Goal: Task Accomplishment & Management: Manage account settings

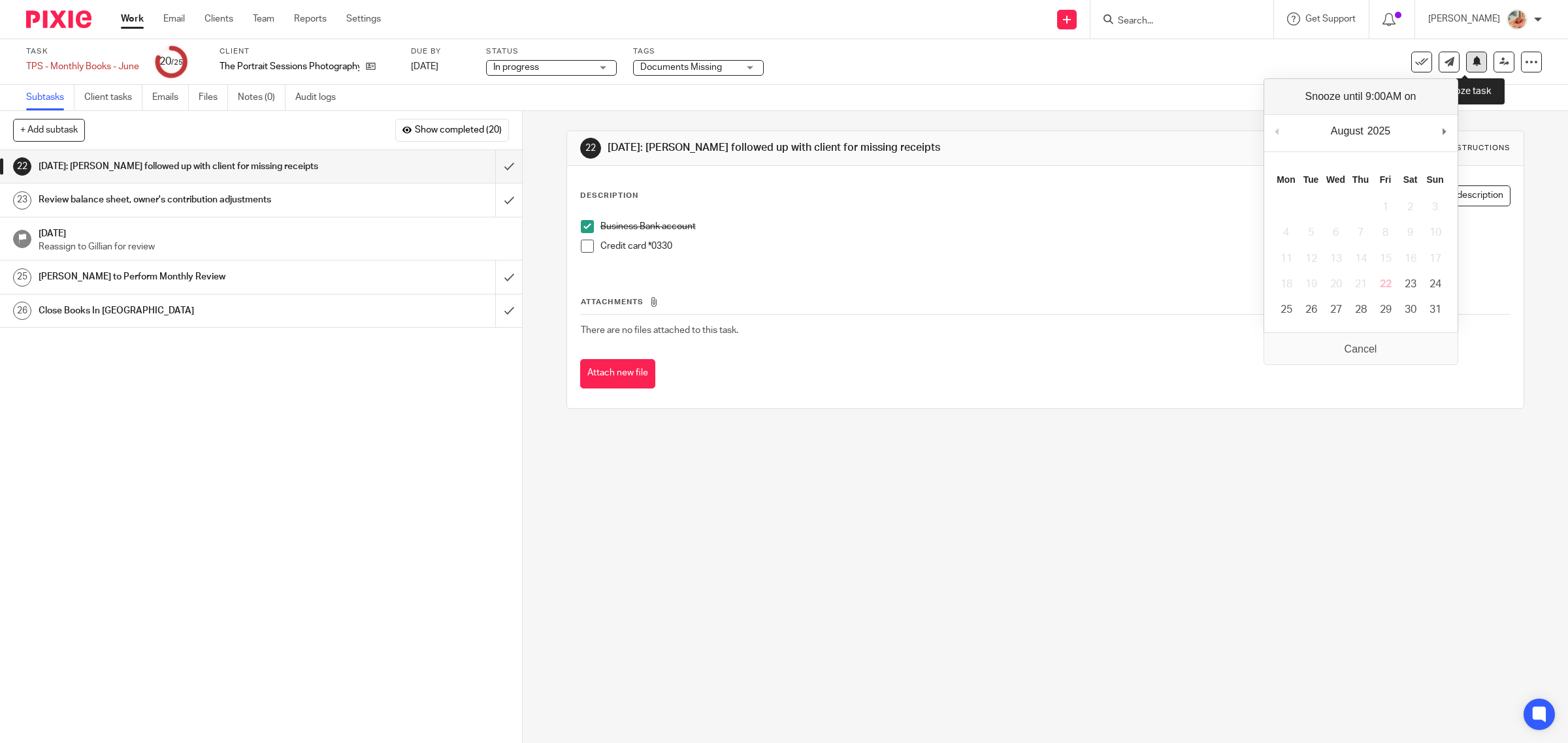
click at [1472, 56] on icon at bounding box center [1477, 61] width 10 height 10
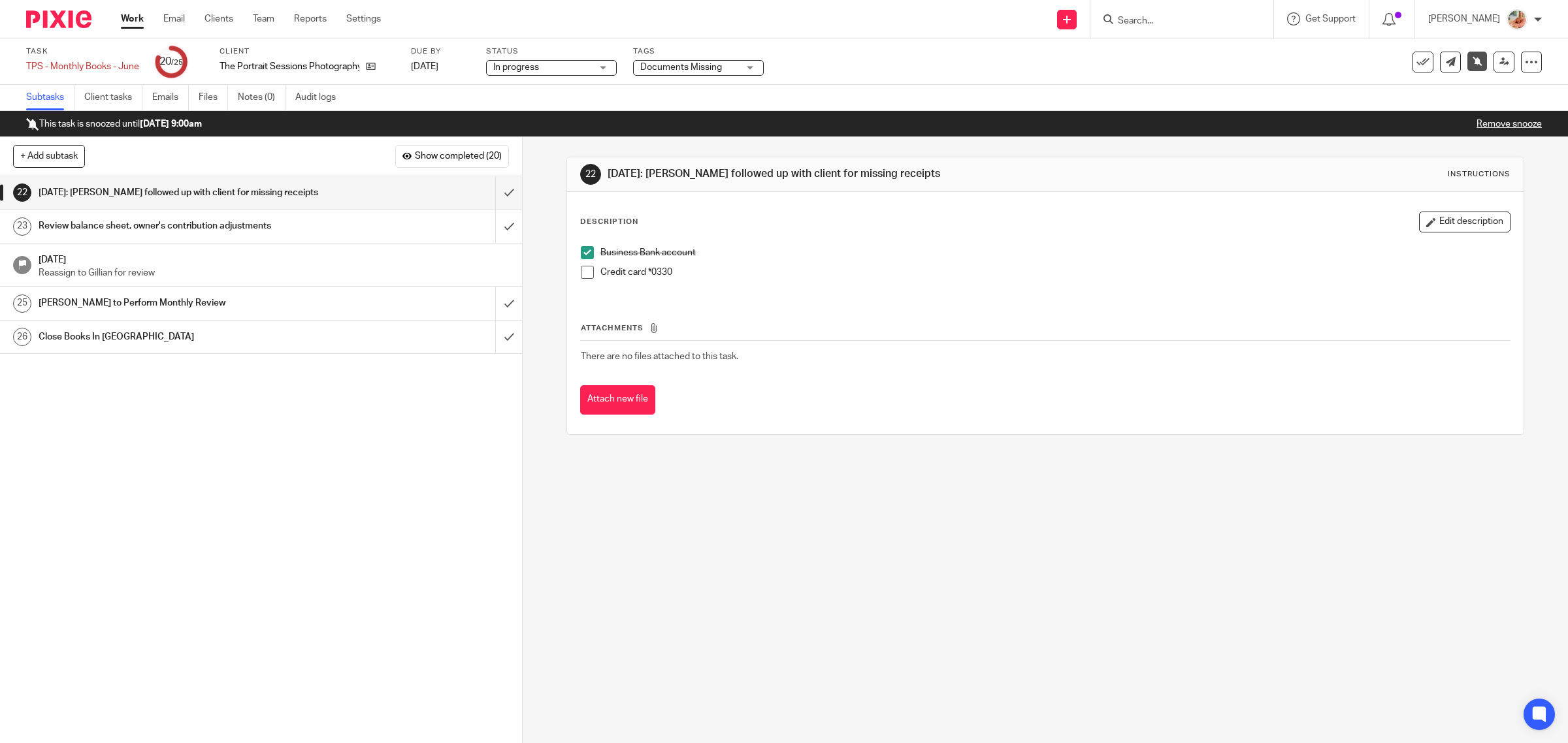
drag, startPoint x: 131, startPoint y: 18, endPoint x: 161, endPoint y: 47, distance: 41.7
click at [131, 18] on link "Work" at bounding box center [133, 19] width 23 height 13
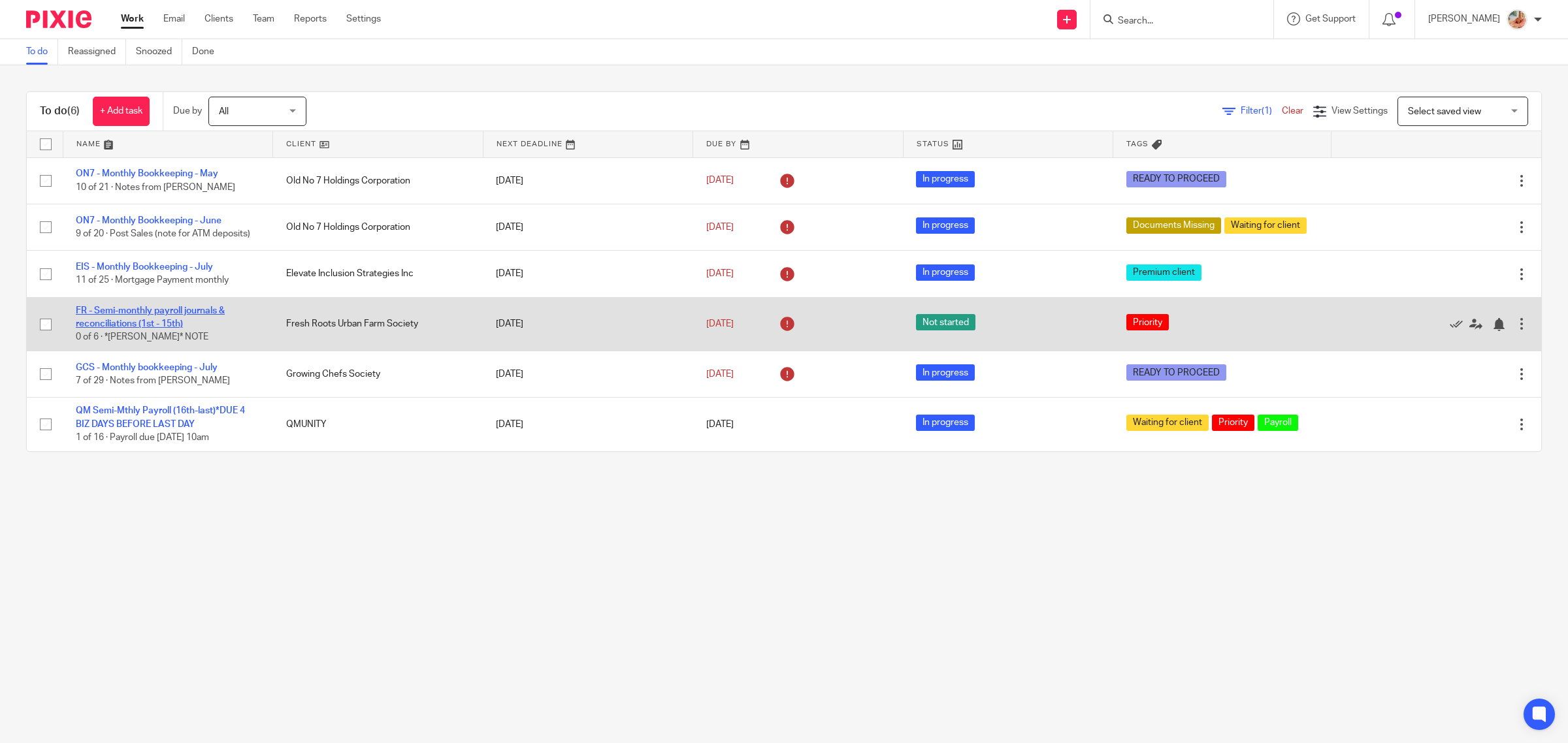
click at [139, 312] on link "FR - Semi-monthly payroll journals & reconciliations (1st - 15th)" at bounding box center [151, 317] width 149 height 22
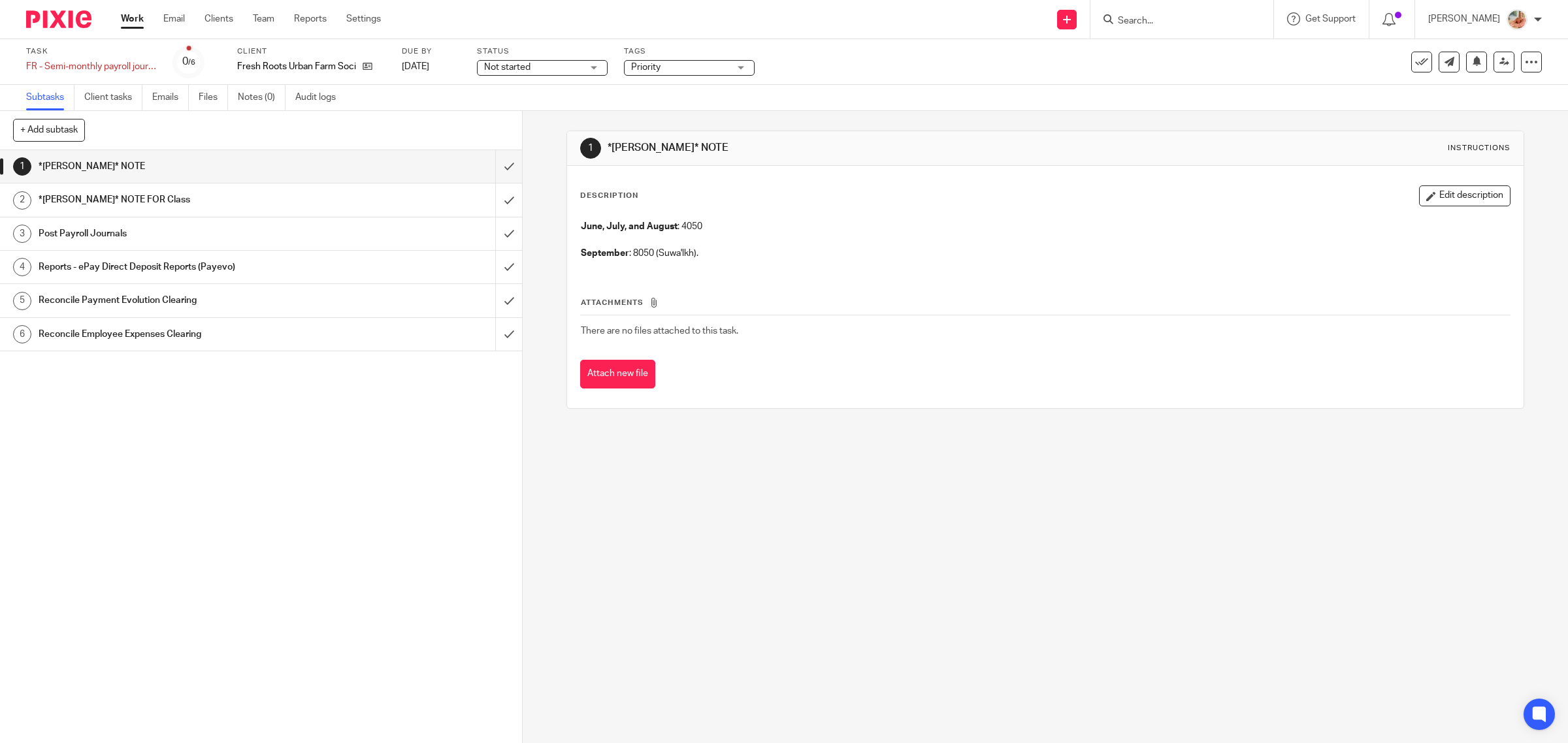
click at [131, 21] on link "Work" at bounding box center [133, 19] width 23 height 13
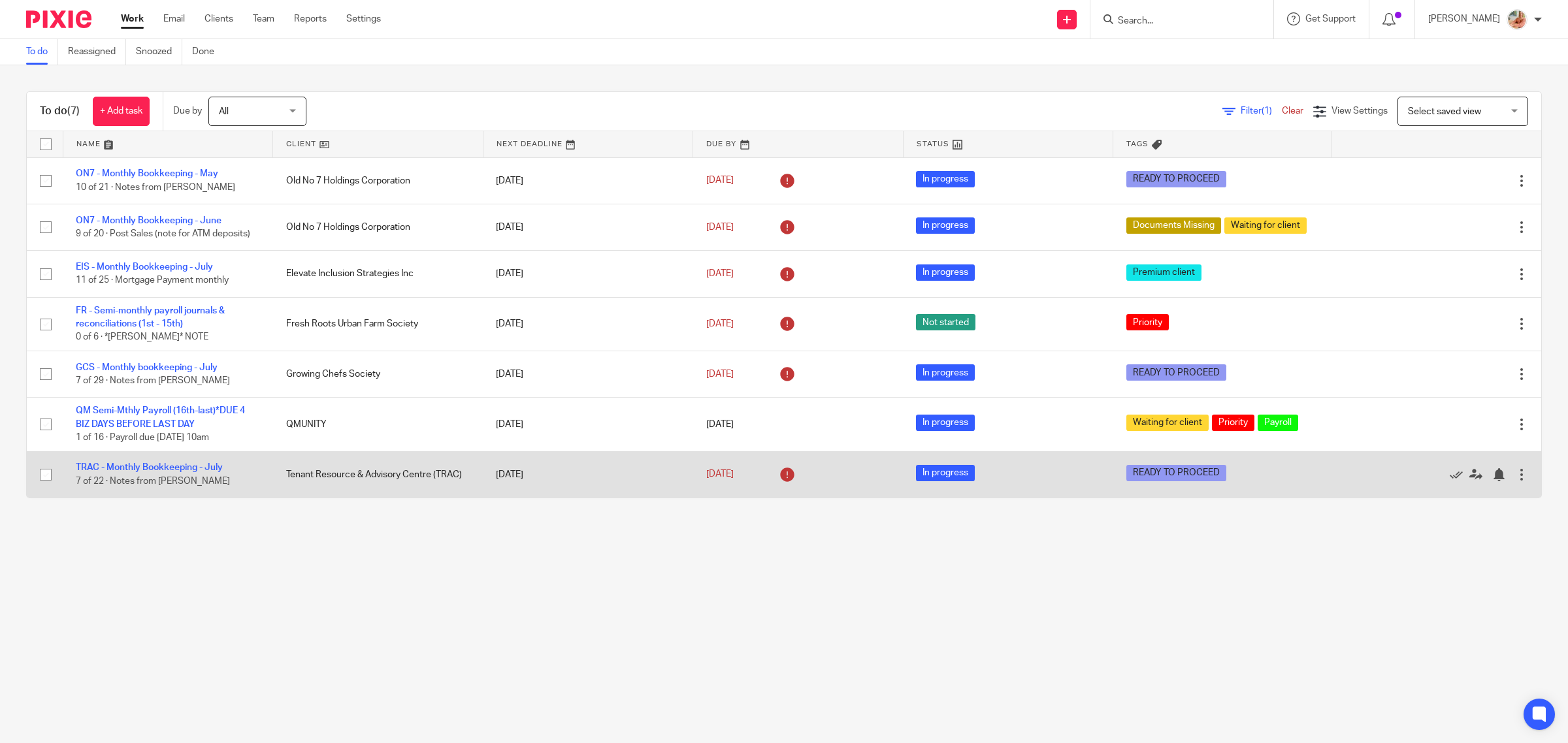
click at [184, 487] on td "TRAC - Monthly Bookkeeping - July 7 of 22 · Notes from Caro" at bounding box center [168, 475] width 211 height 47
click at [188, 472] on link "TRAC - Monthly Bookkeeping - July" at bounding box center [150, 468] width 147 height 9
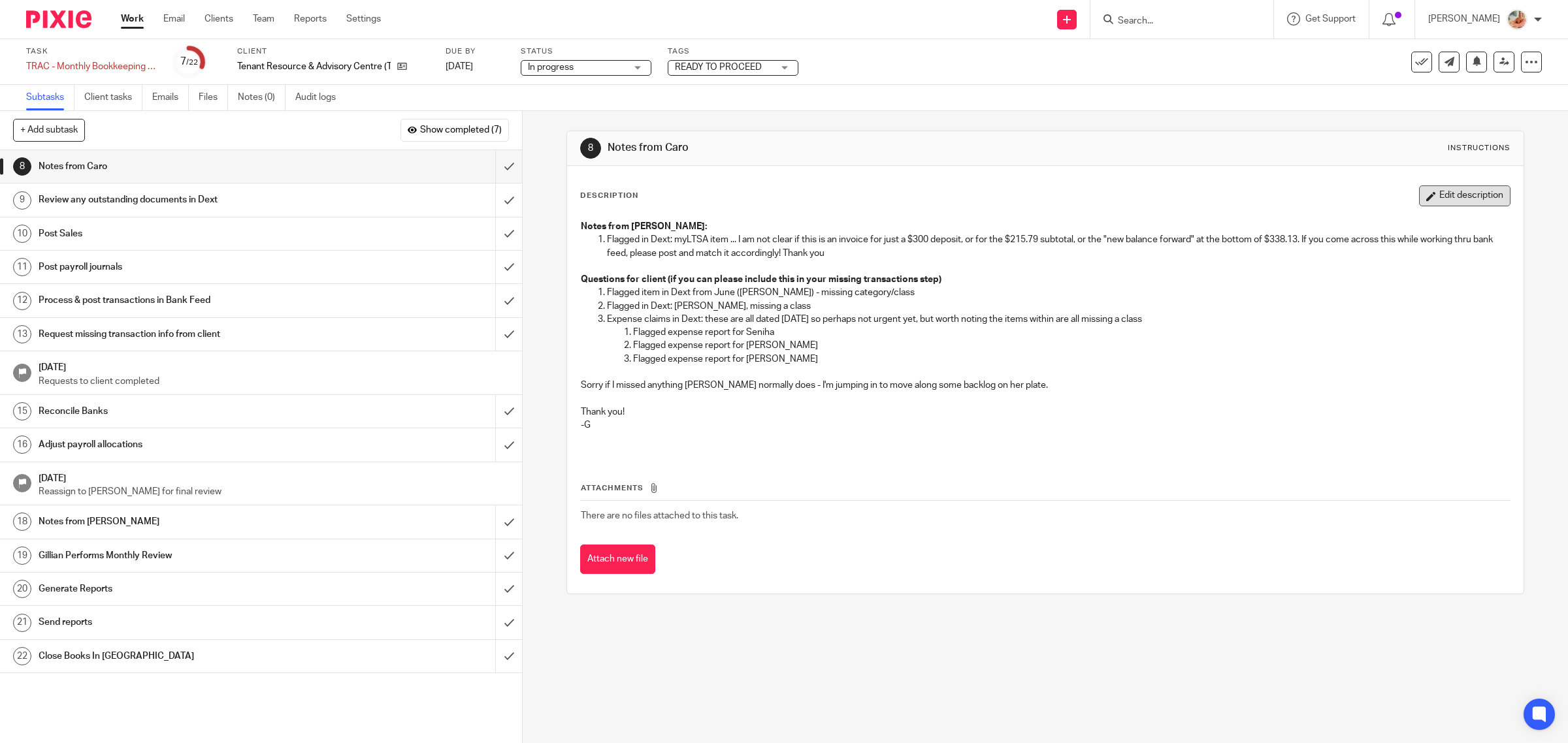
click at [1419, 189] on button "Edit description" at bounding box center [1465, 195] width 91 height 21
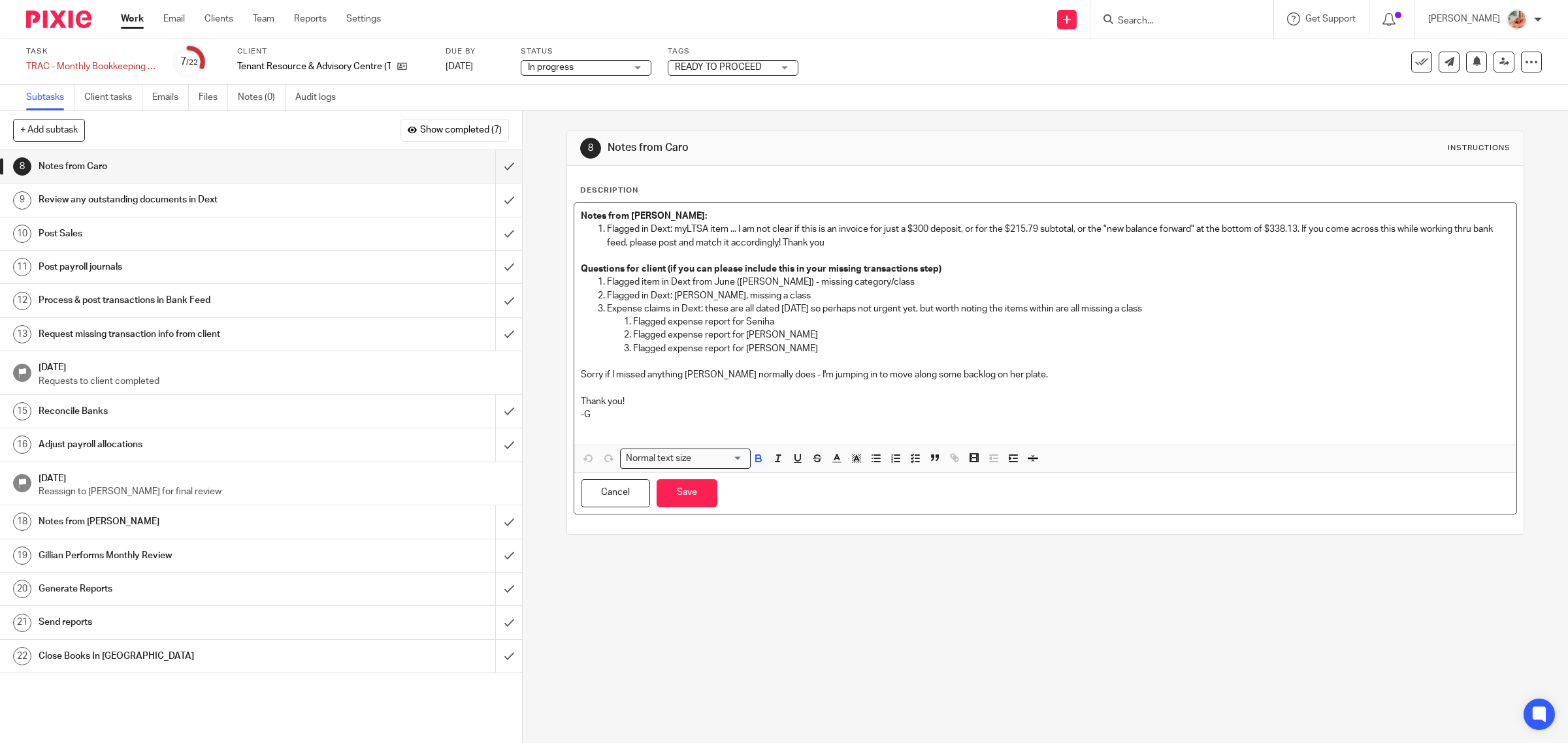
click at [693, 211] on p "Notes from Gillian:" at bounding box center [1045, 216] width 930 height 13
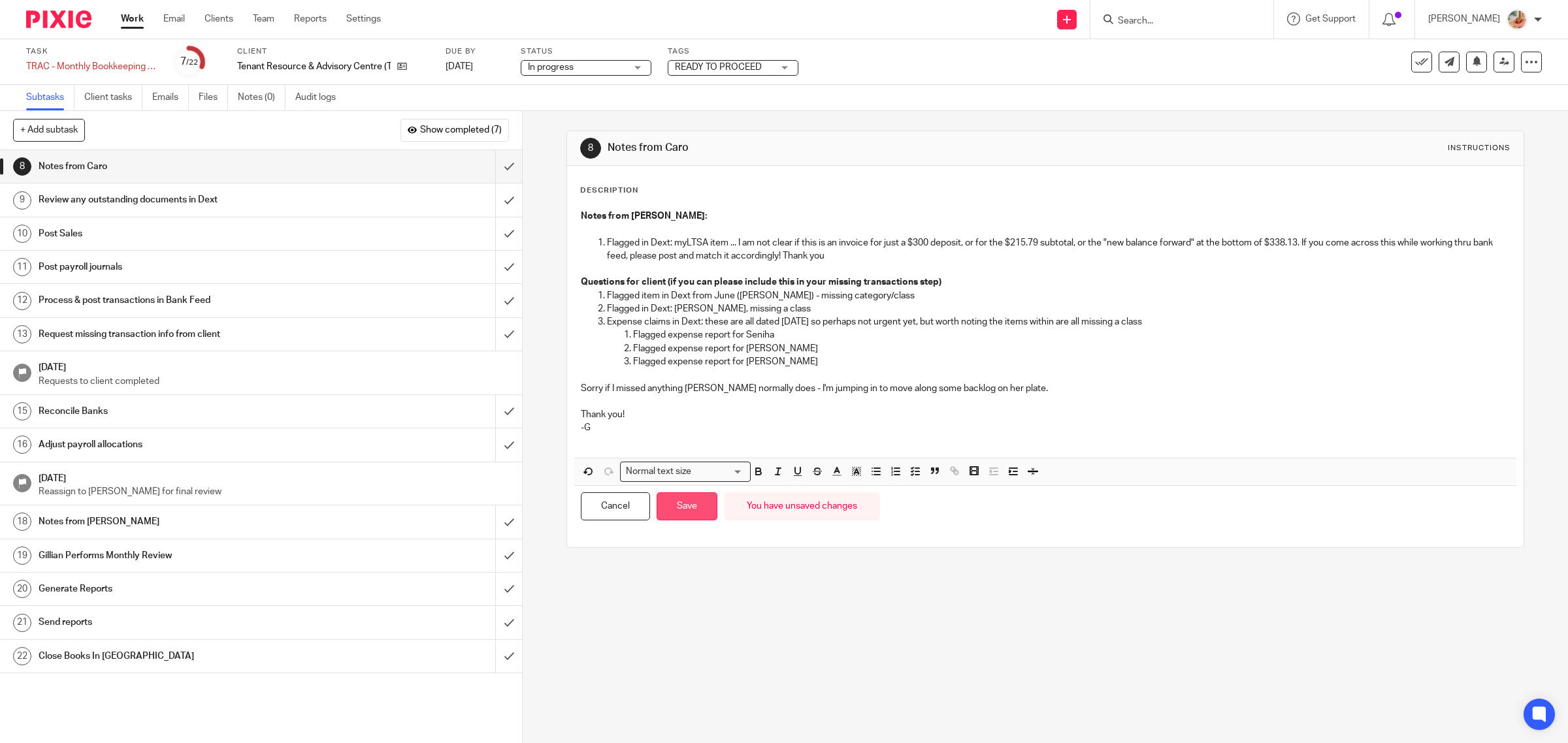
click at [678, 512] on button "Save" at bounding box center [687, 506] width 61 height 28
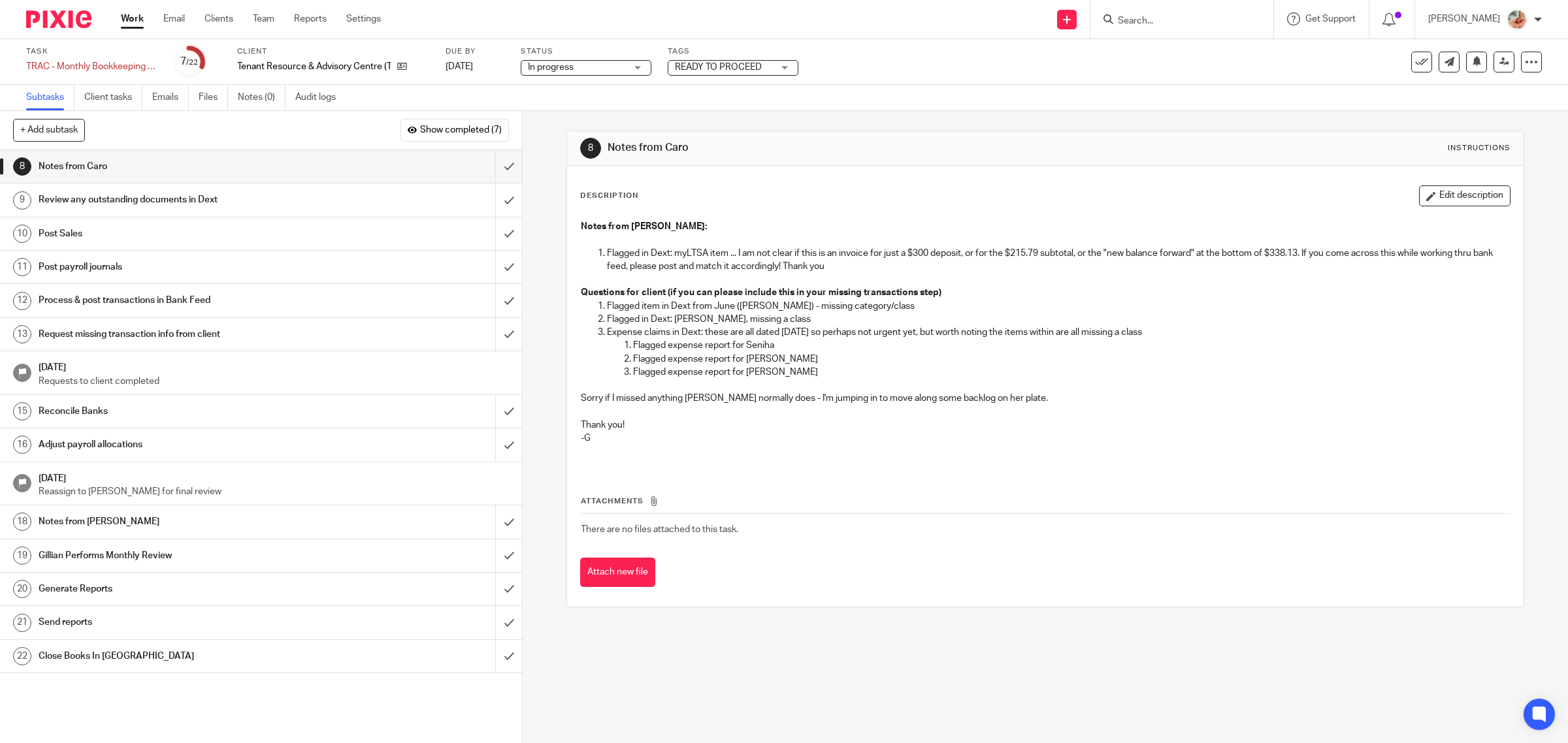
click at [1419, 196] on button "Edit description" at bounding box center [1465, 195] width 91 height 21
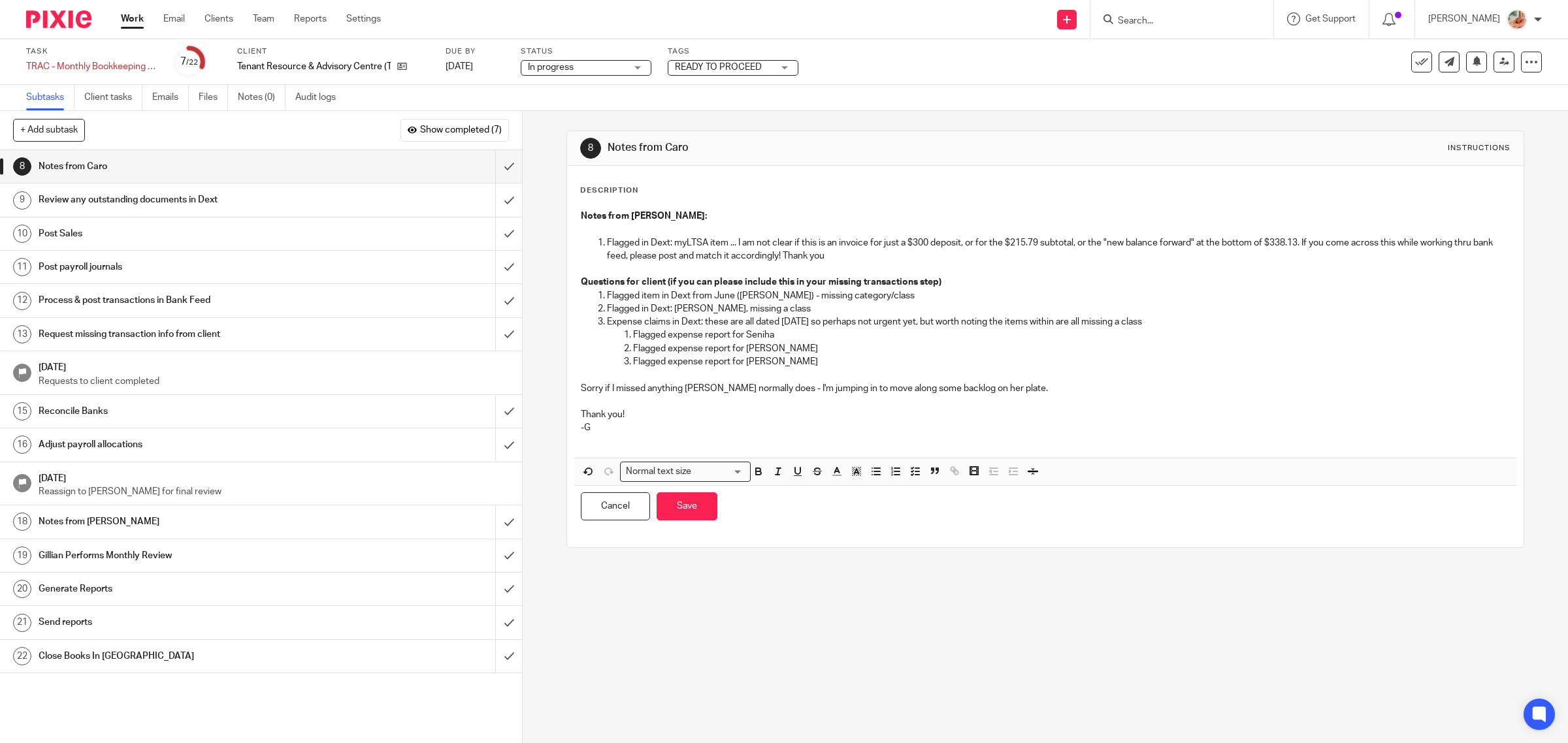
click at [1302, 242] on p "Flagged in Dext: myLTSA item ... I am not clear if this is an invoice for just …" at bounding box center [1059, 250] width 904 height 27
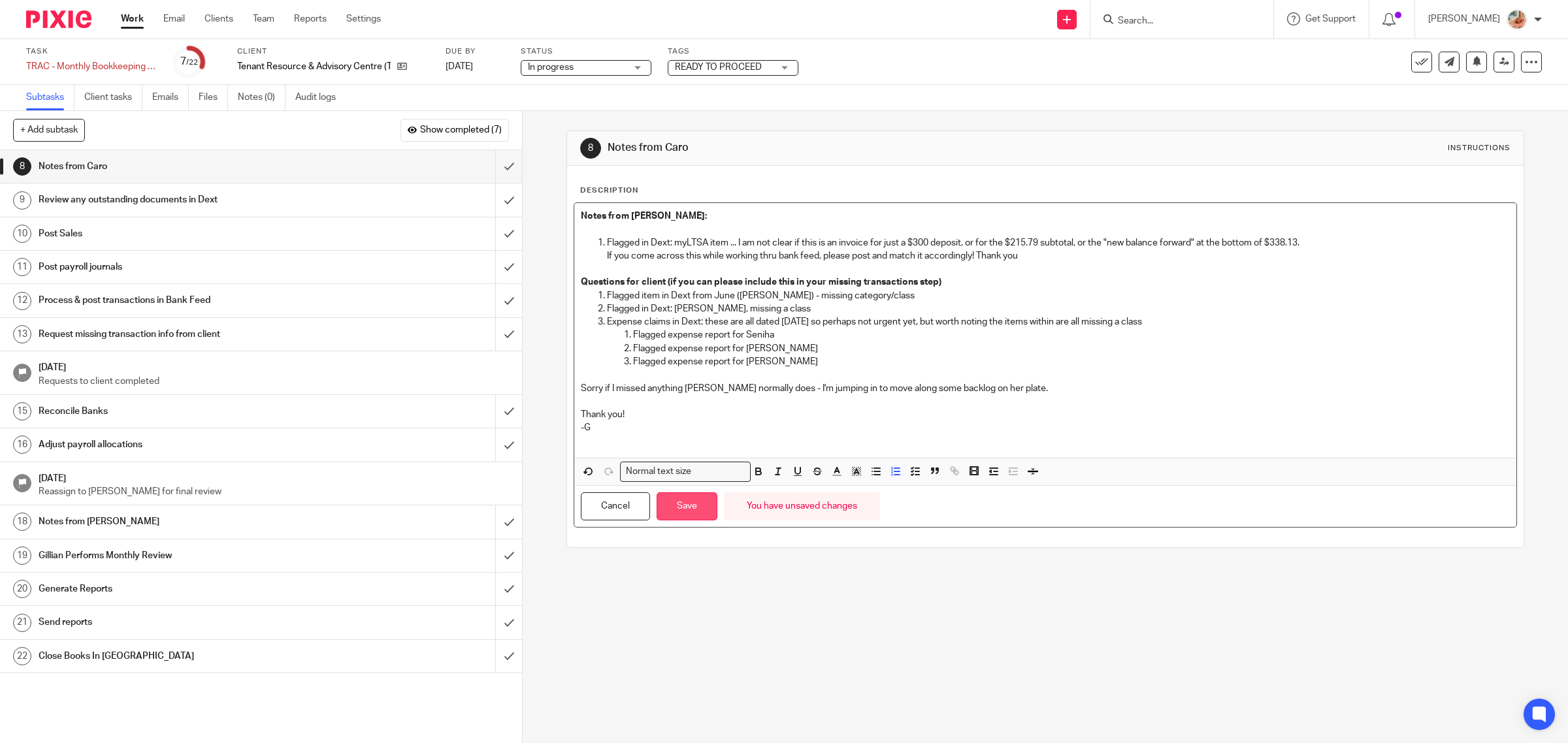
click at [688, 506] on button "Save" at bounding box center [687, 506] width 61 height 28
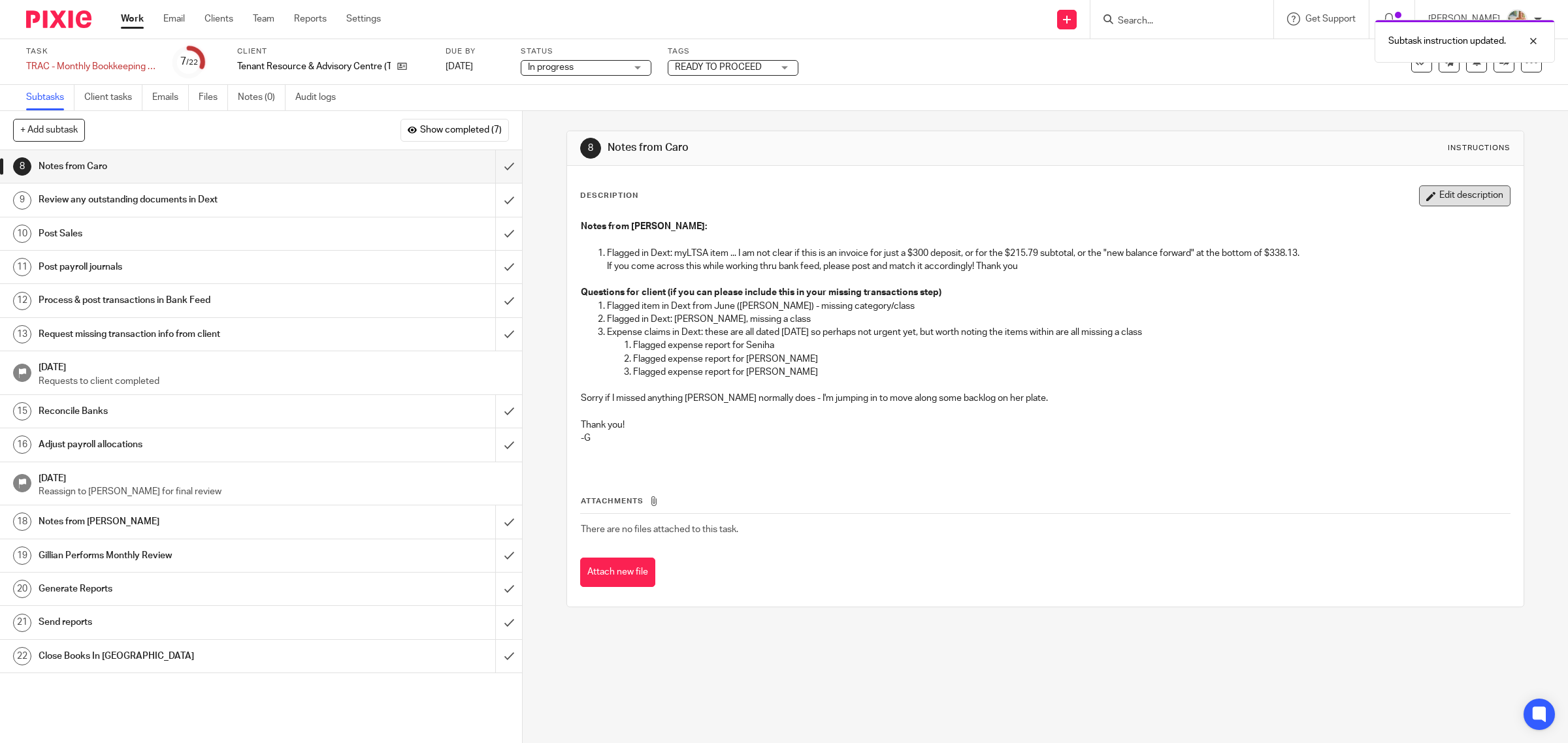
click at [1442, 183] on div "Description Edit description Notes from Gillian: Flagged in Dext: myLTSA item .…" at bounding box center [1046, 386] width 957 height 441
click at [1430, 199] on button "Edit description" at bounding box center [1465, 195] width 91 height 21
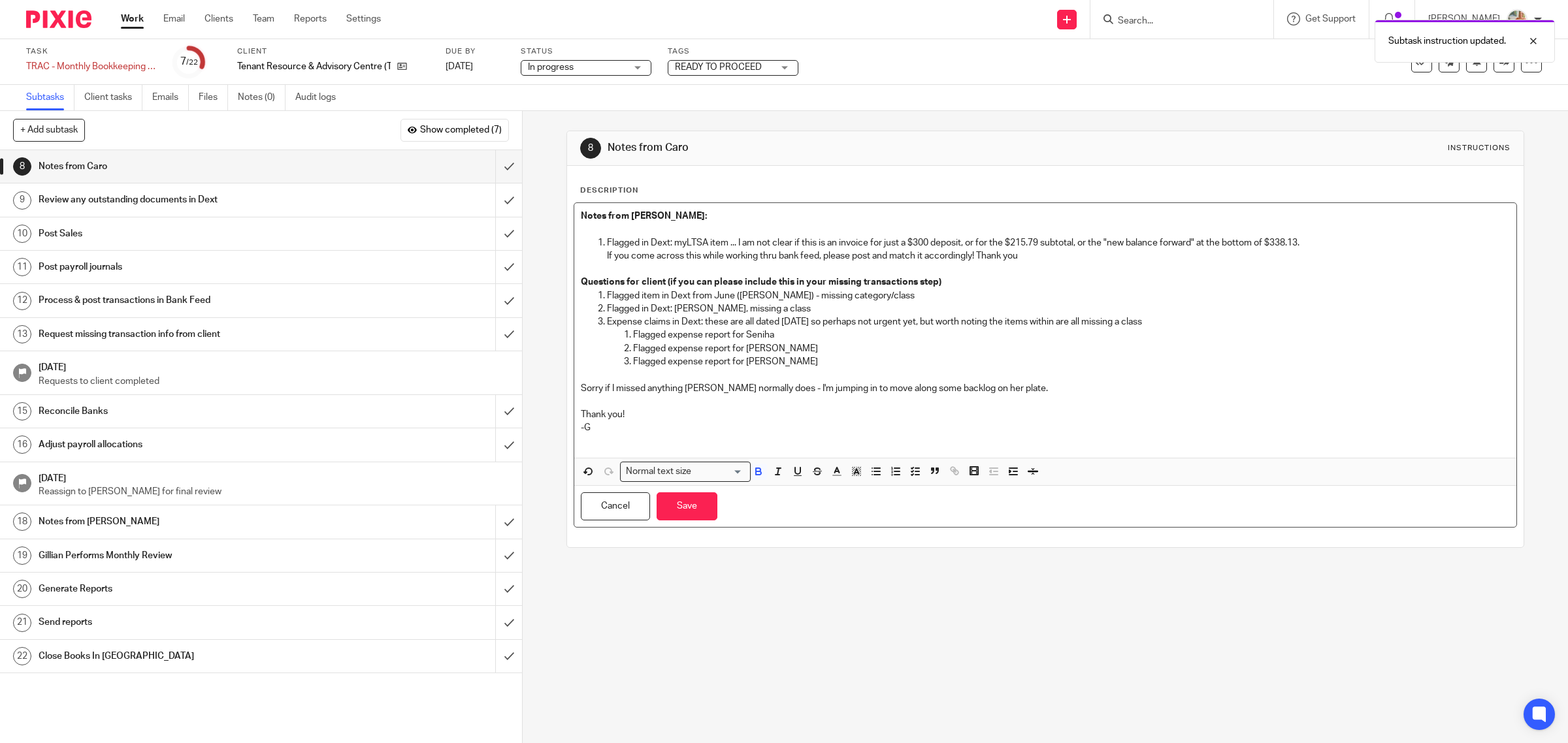
click at [946, 288] on p "Questions for client (if you can please include this in your missing transactio…" at bounding box center [1045, 282] width 930 height 13
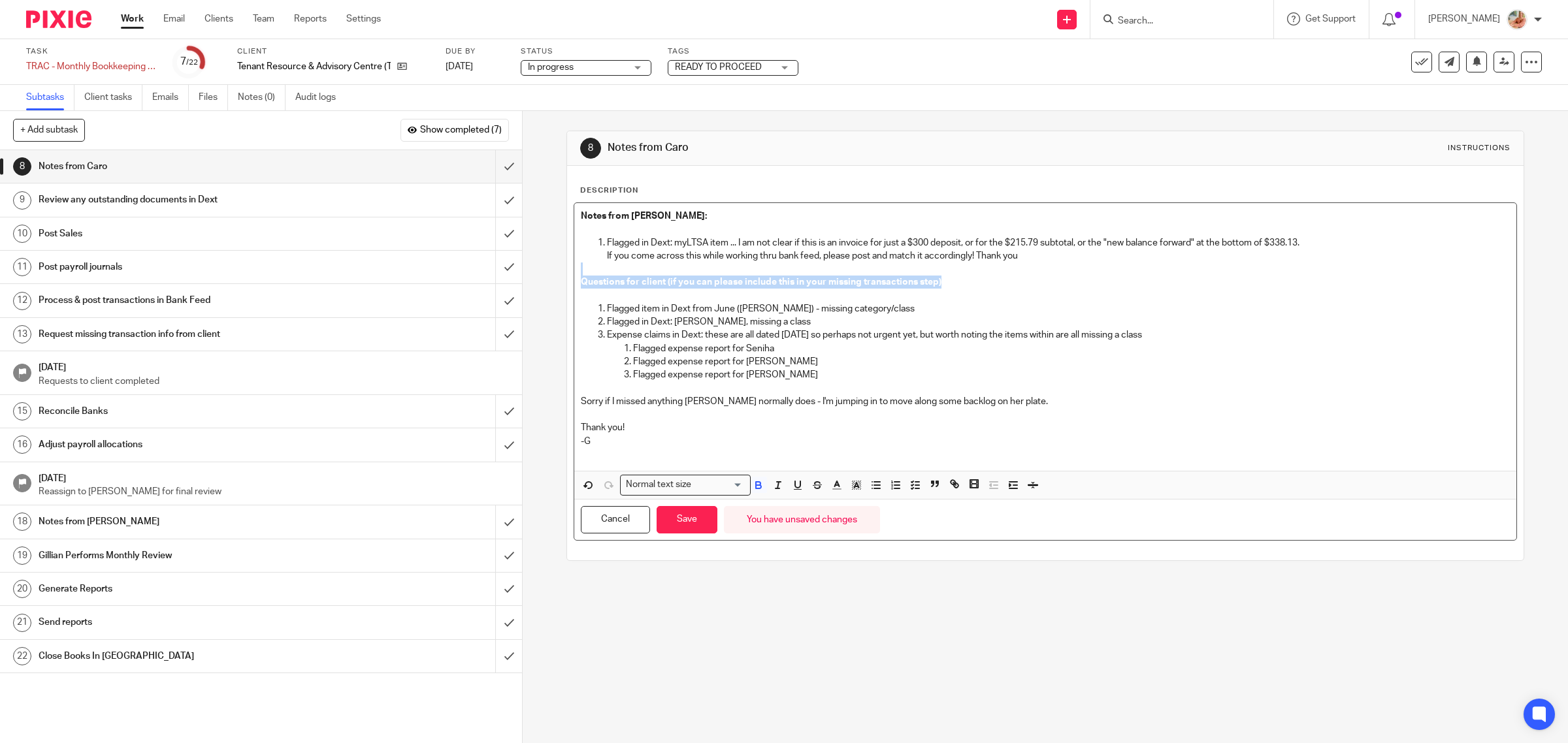
drag, startPoint x: 946, startPoint y: 288, endPoint x: 579, endPoint y: 271, distance: 367.4
click at [548, 266] on div "8 Notes from Caro Instructions Description Notes from Gillian: Flagged in Dext:…" at bounding box center [1045, 427] width 1045 height 632
click at [851, 485] on icon "button" at bounding box center [856, 485] width 12 height 12
click at [940, 501] on li "color:#FDA1FF" at bounding box center [945, 502] width 10 height 10
click at [690, 201] on div "Description Notes from Gillian: Flagged in Dext: myLTSA item ... I am not clear…" at bounding box center [1045, 363] width 931 height 355
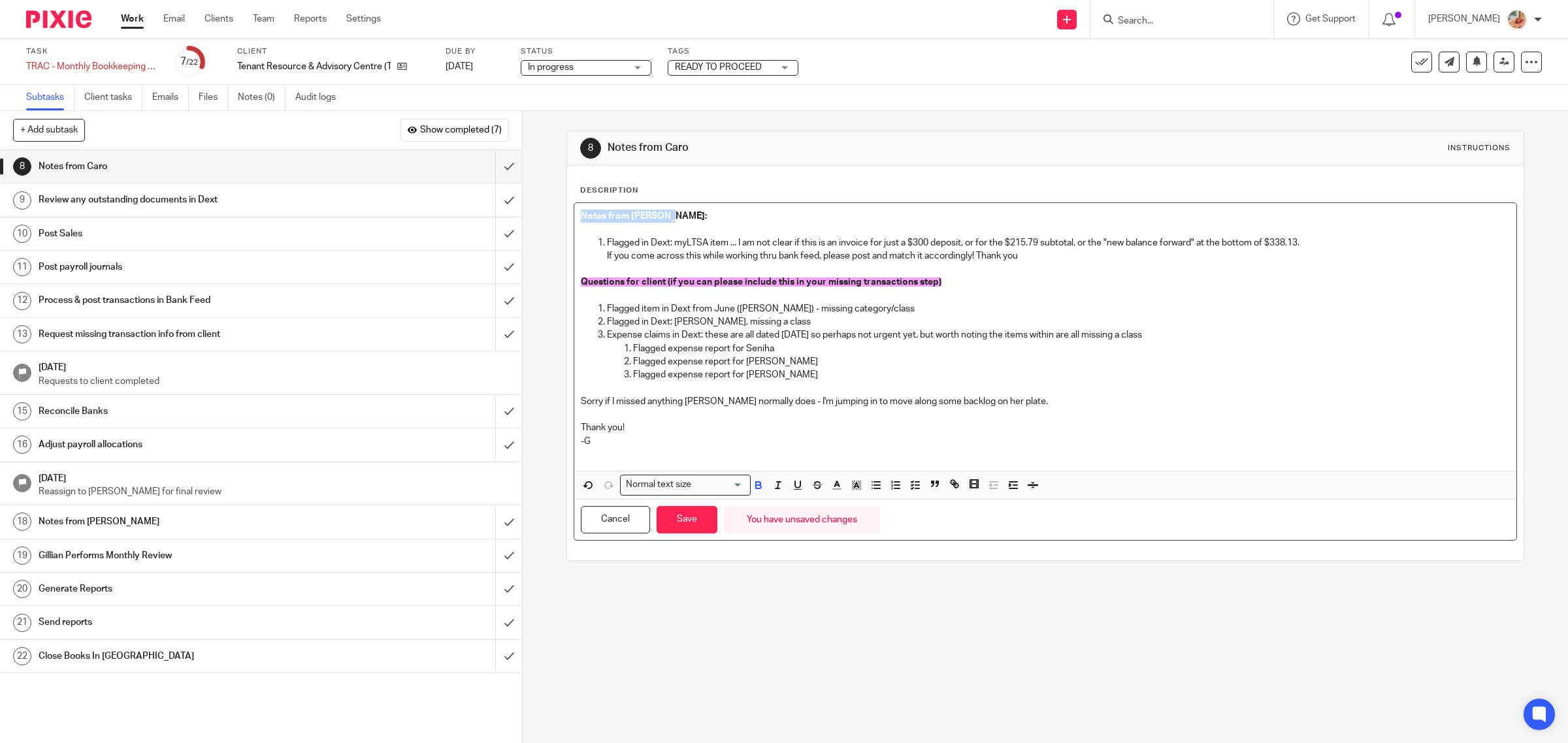
drag, startPoint x: 659, startPoint y: 219, endPoint x: 550, endPoint y: 213, distance: 109.2
click at [550, 213] on div "8 Notes from Caro Instructions Description Notes from Gillian: Flagged in Dext:…" at bounding box center [1045, 427] width 1045 height 632
click at [673, 312] on p "Flagged item in Dext from June (Dan Nicander) - missing category/class" at bounding box center [1059, 308] width 904 height 13
click at [693, 522] on button "Save" at bounding box center [687, 520] width 61 height 28
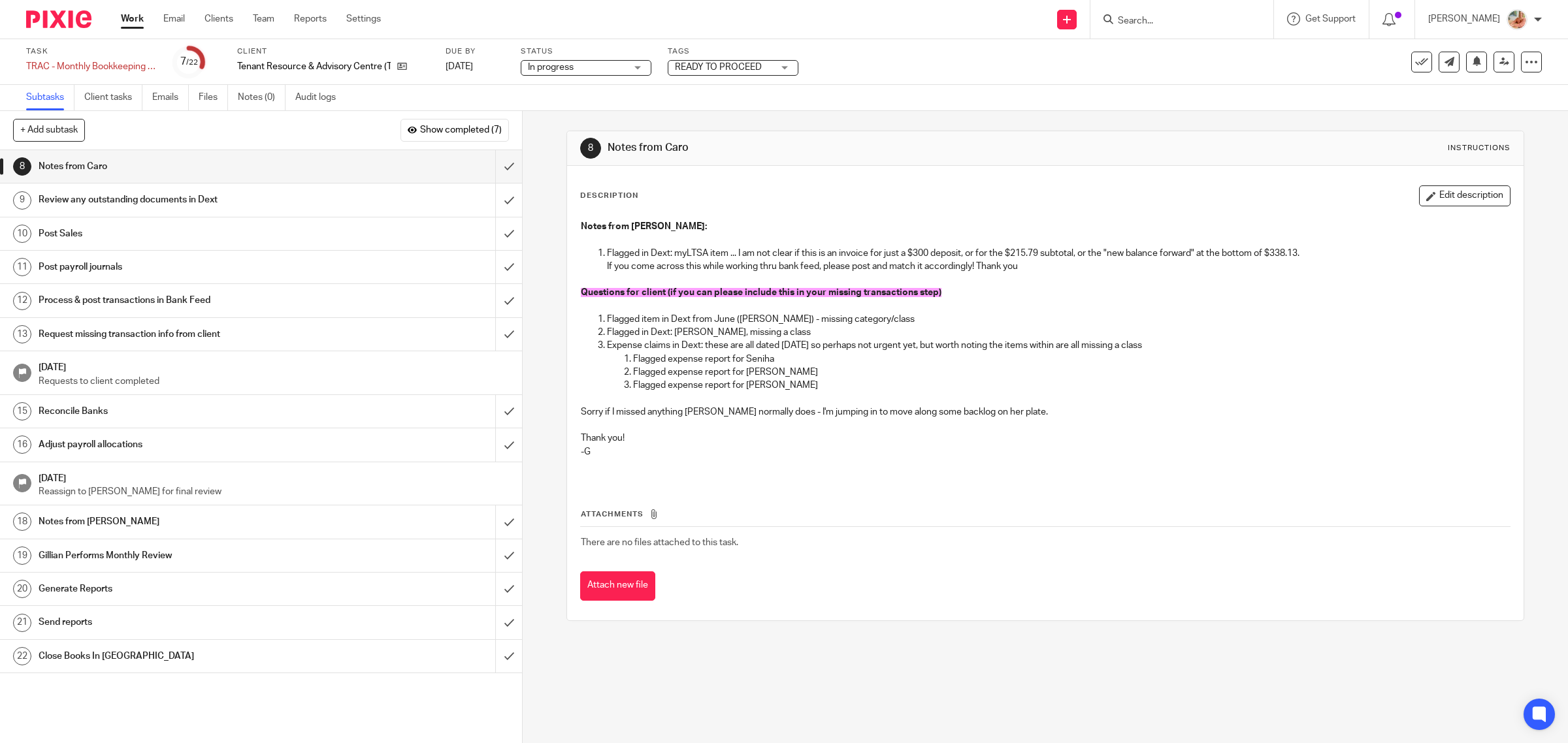
click at [136, 18] on link "Work" at bounding box center [133, 19] width 23 height 13
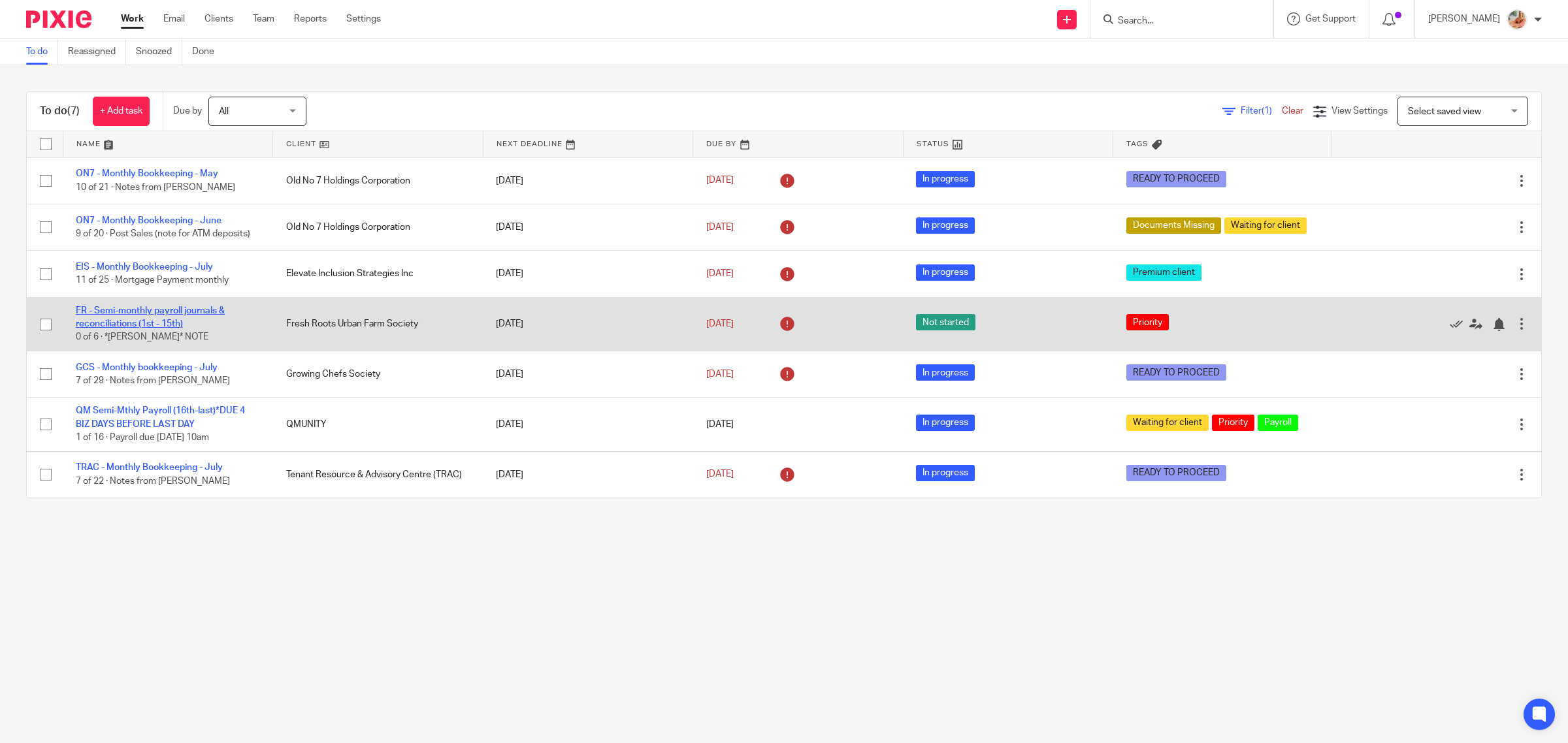
click at [151, 314] on link "FR - Semi-monthly payroll journals & reconciliations (1st - 15th)" at bounding box center [151, 317] width 149 height 22
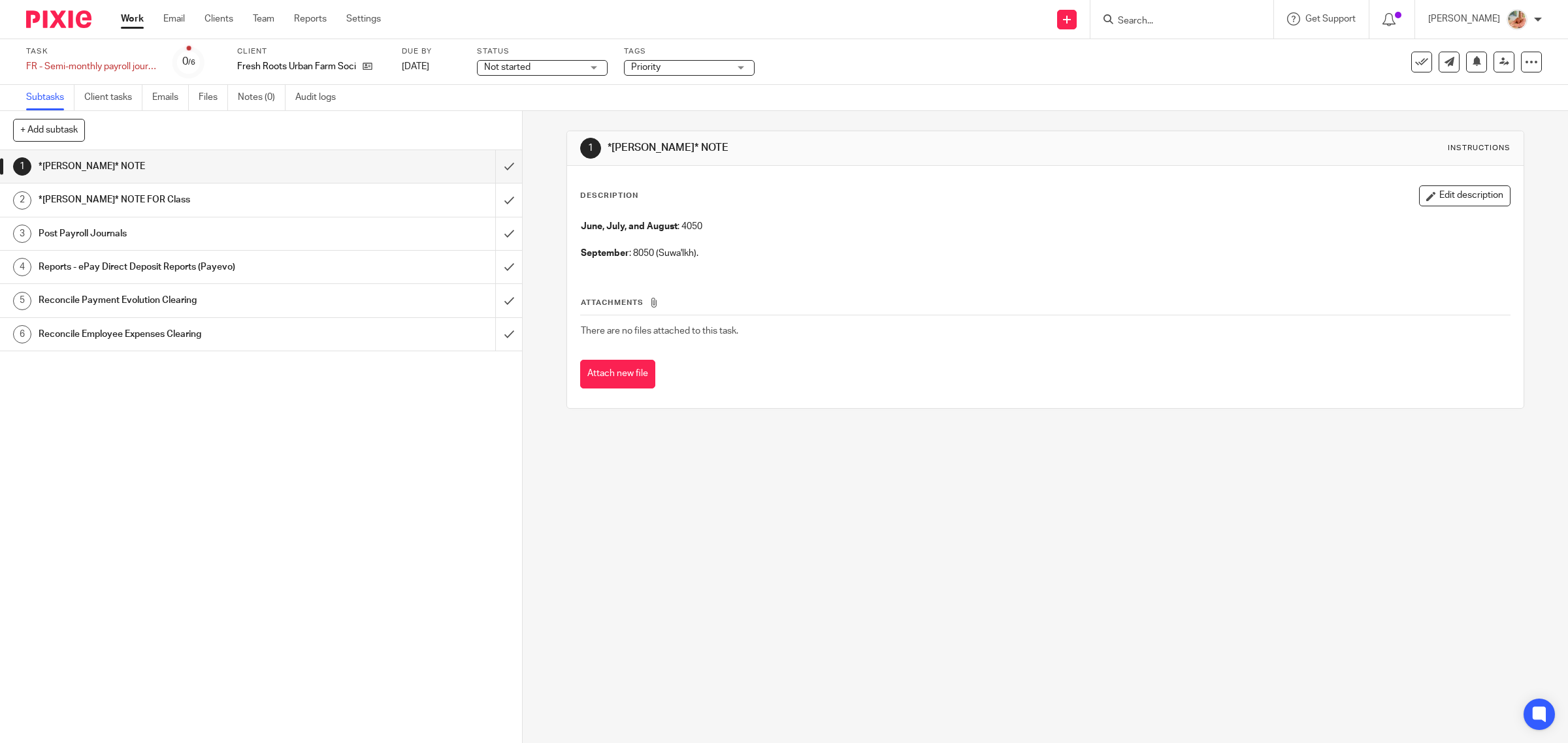
click at [129, 21] on link "Work" at bounding box center [133, 19] width 23 height 13
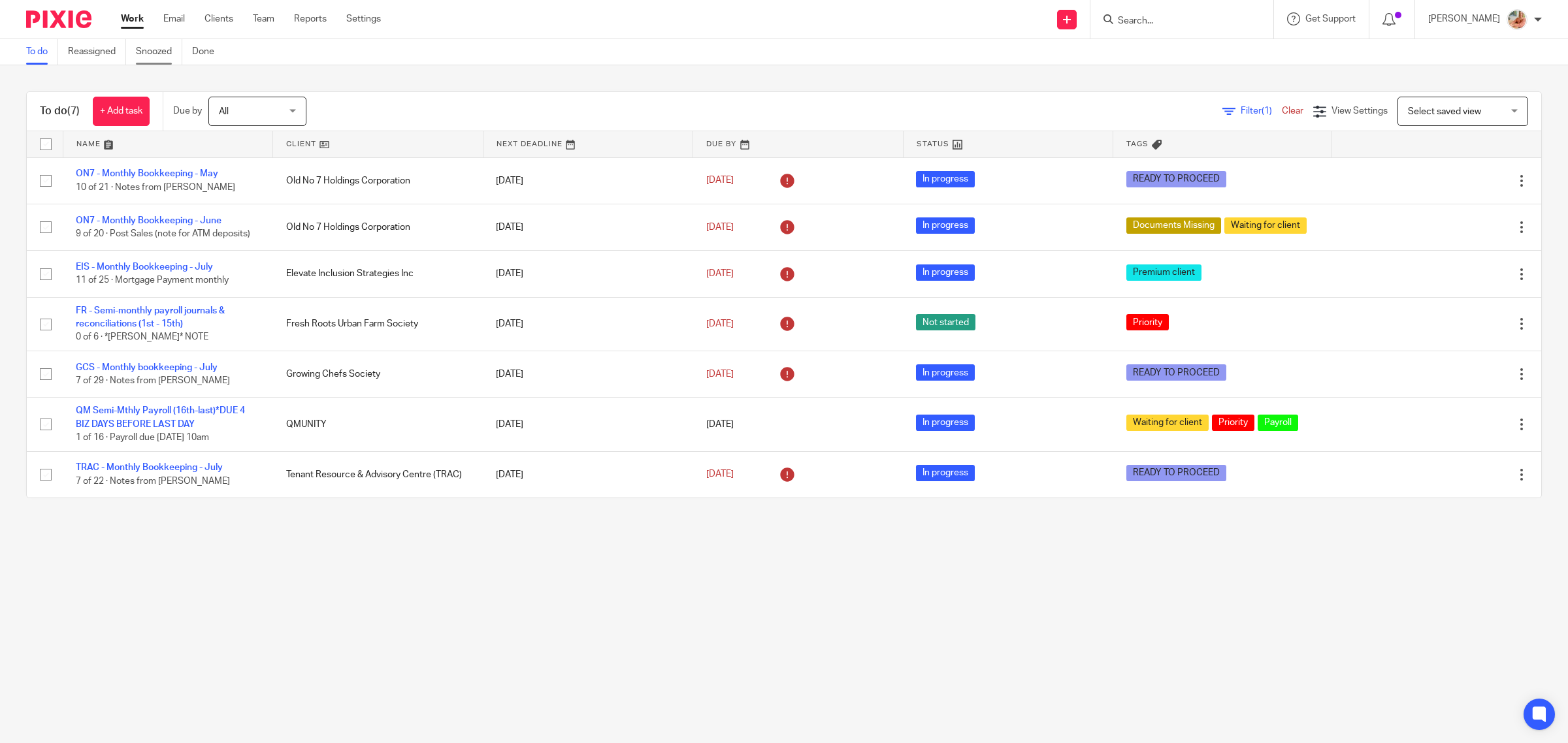
click at [155, 56] on link "Snoozed" at bounding box center [160, 52] width 47 height 25
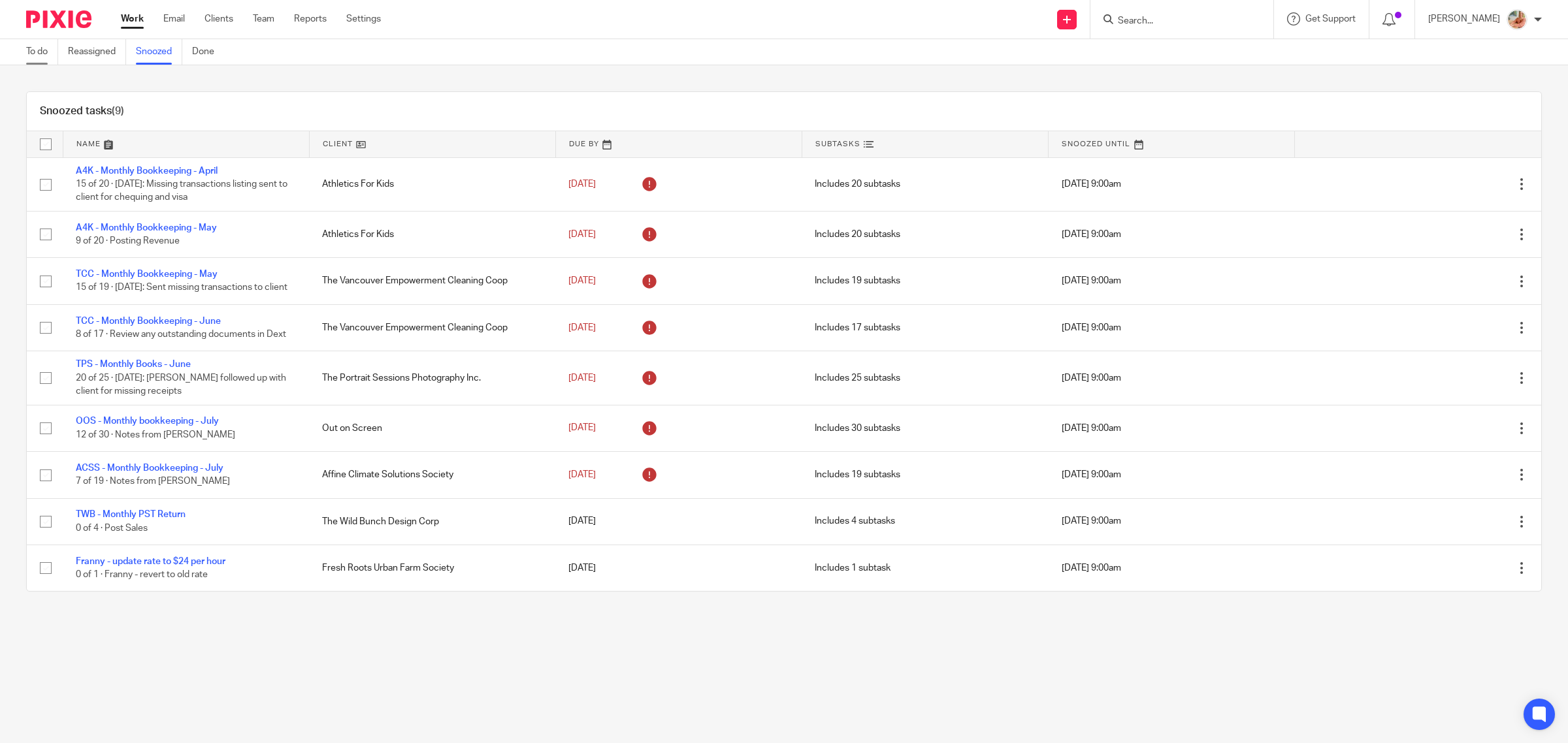
click at [46, 59] on link "To do" at bounding box center [42, 52] width 32 height 25
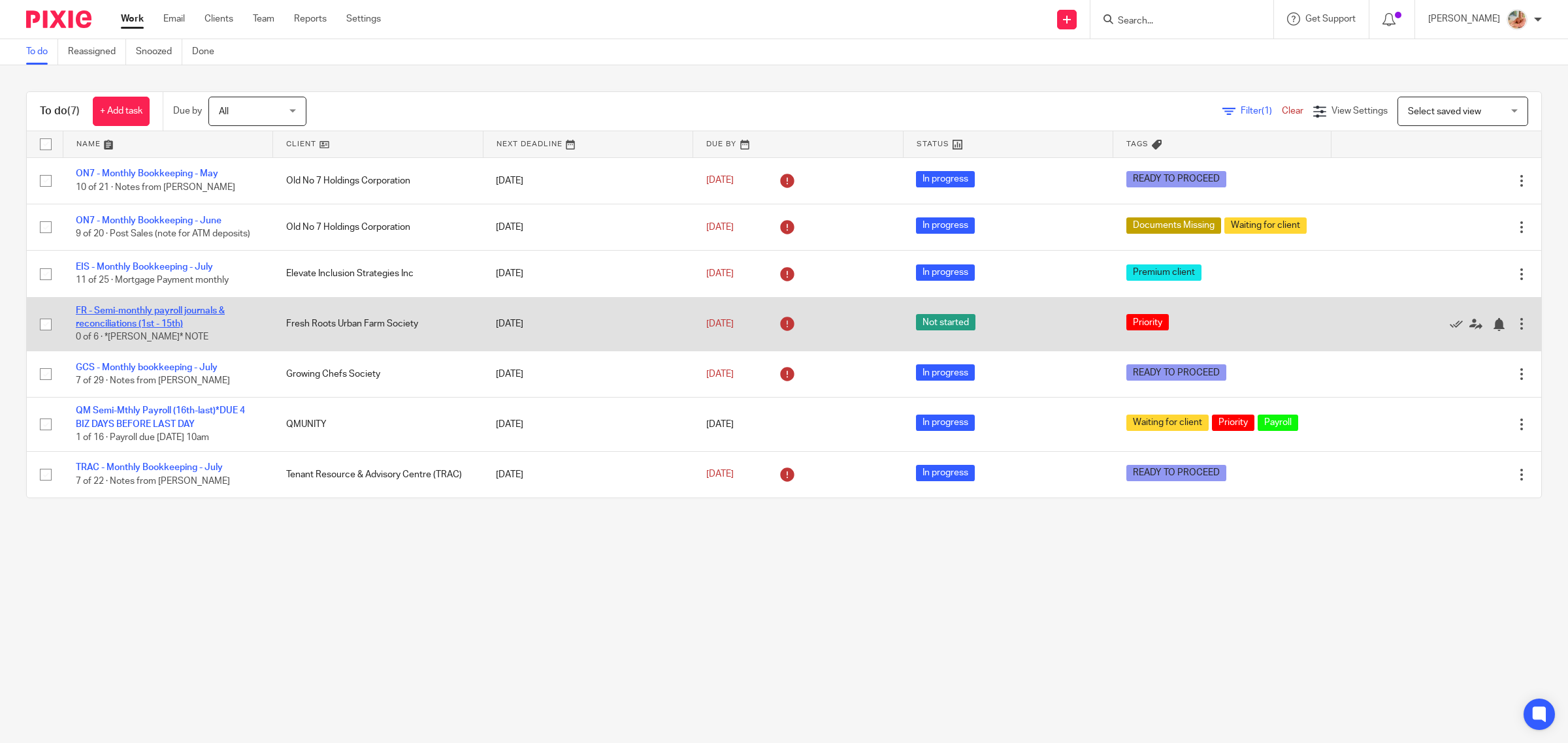
click at [151, 315] on link "FR - Semi-monthly payroll journals & reconciliations (1st - 15th)" at bounding box center [151, 317] width 149 height 22
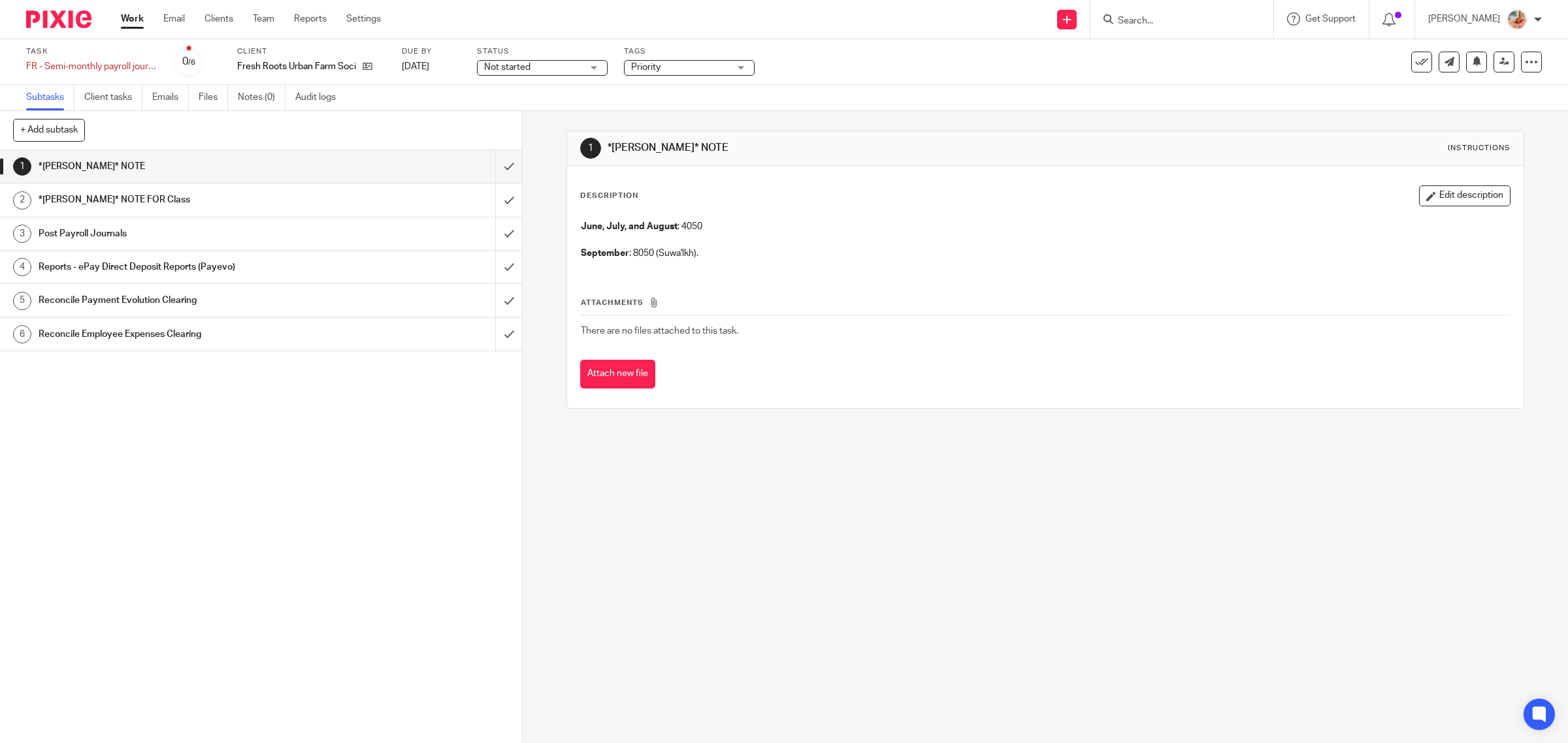
click at [197, 260] on h1 "Reports - ePay Direct Deposit Reports (Payevo)" at bounding box center [186, 267] width 296 height 20
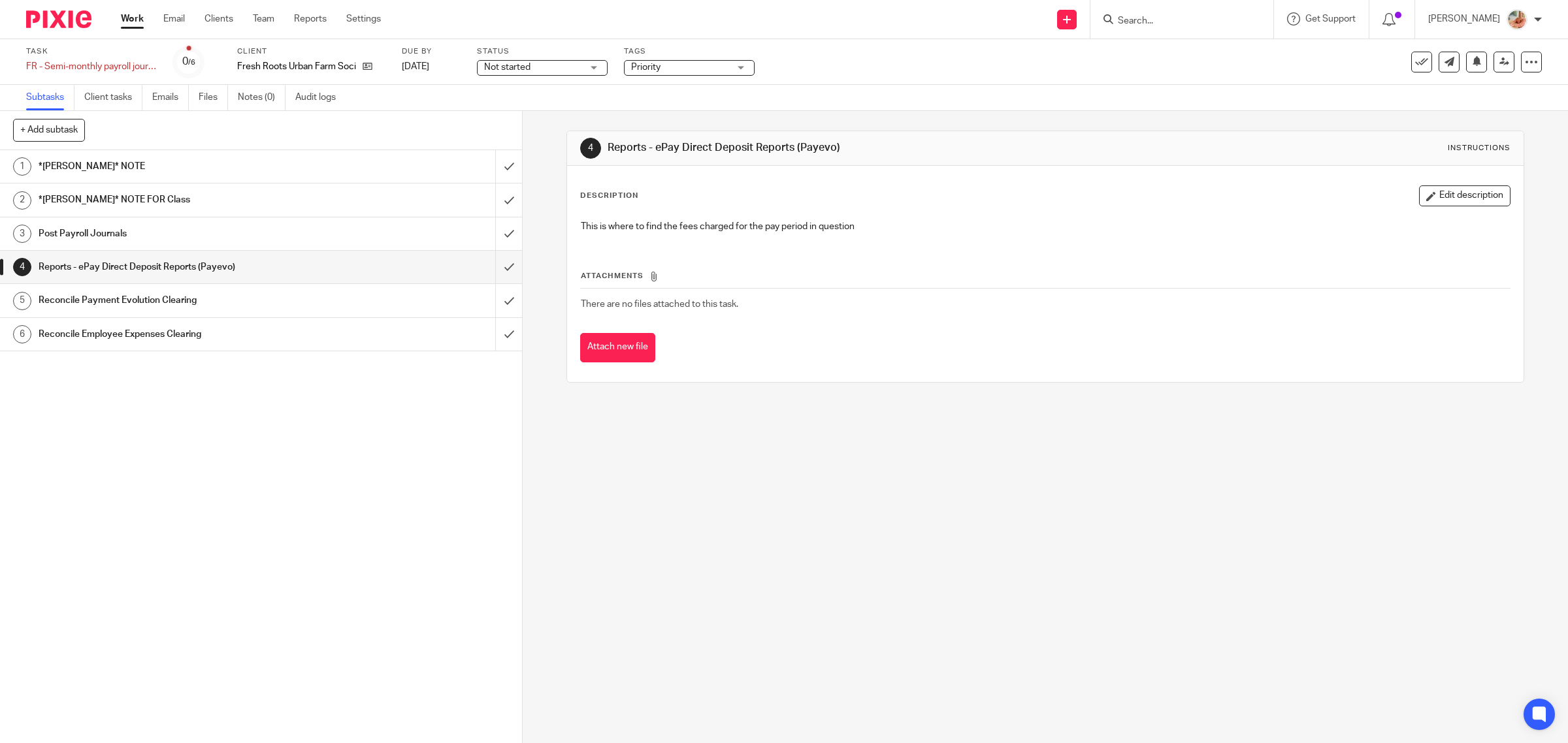
drag, startPoint x: 259, startPoint y: 168, endPoint x: 381, endPoint y: 190, distance: 124.0
click at [259, 168] on h1 "*[PERSON_NAME]* NOTE" at bounding box center [186, 167] width 296 height 20
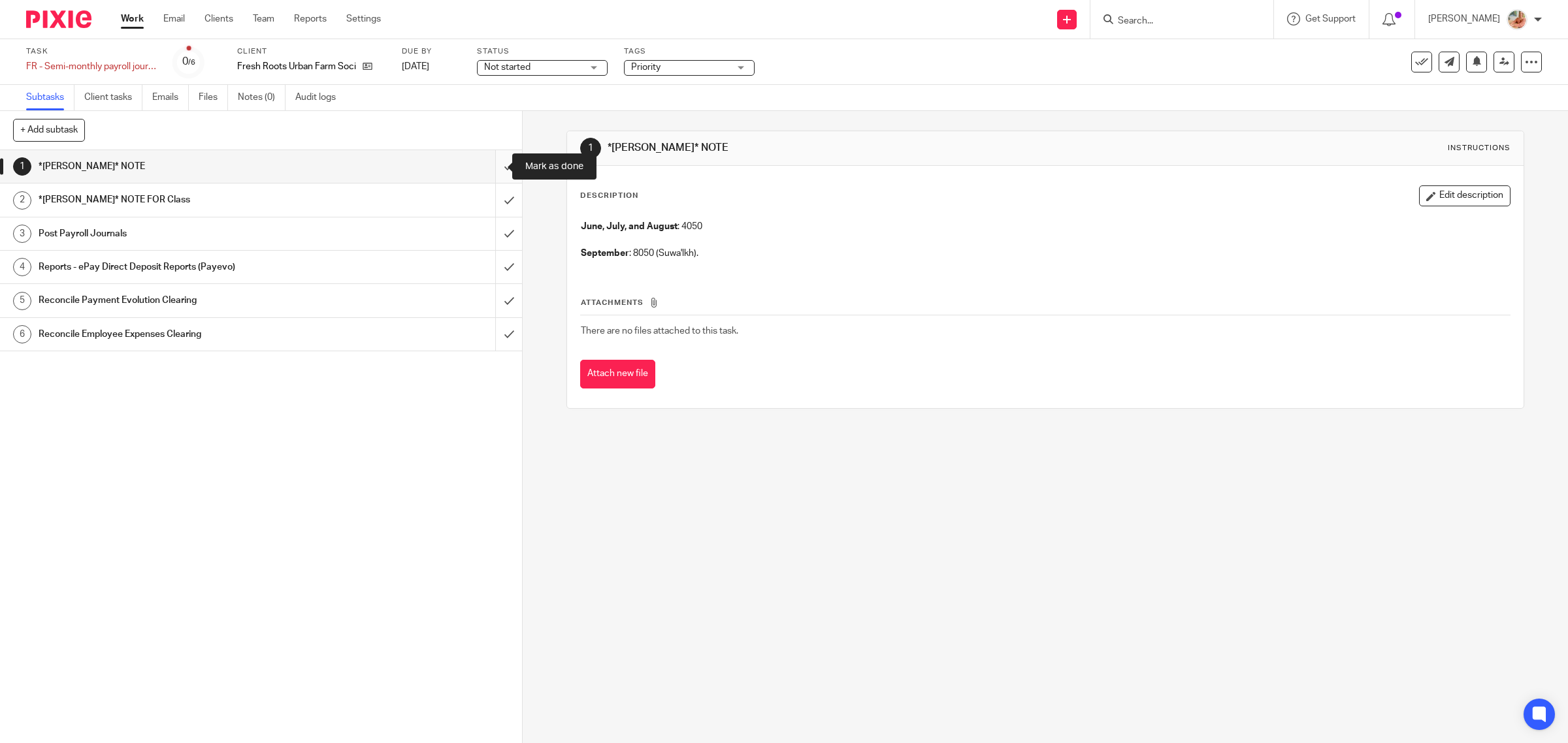
click at [479, 170] on input "submit" at bounding box center [261, 167] width 522 height 32
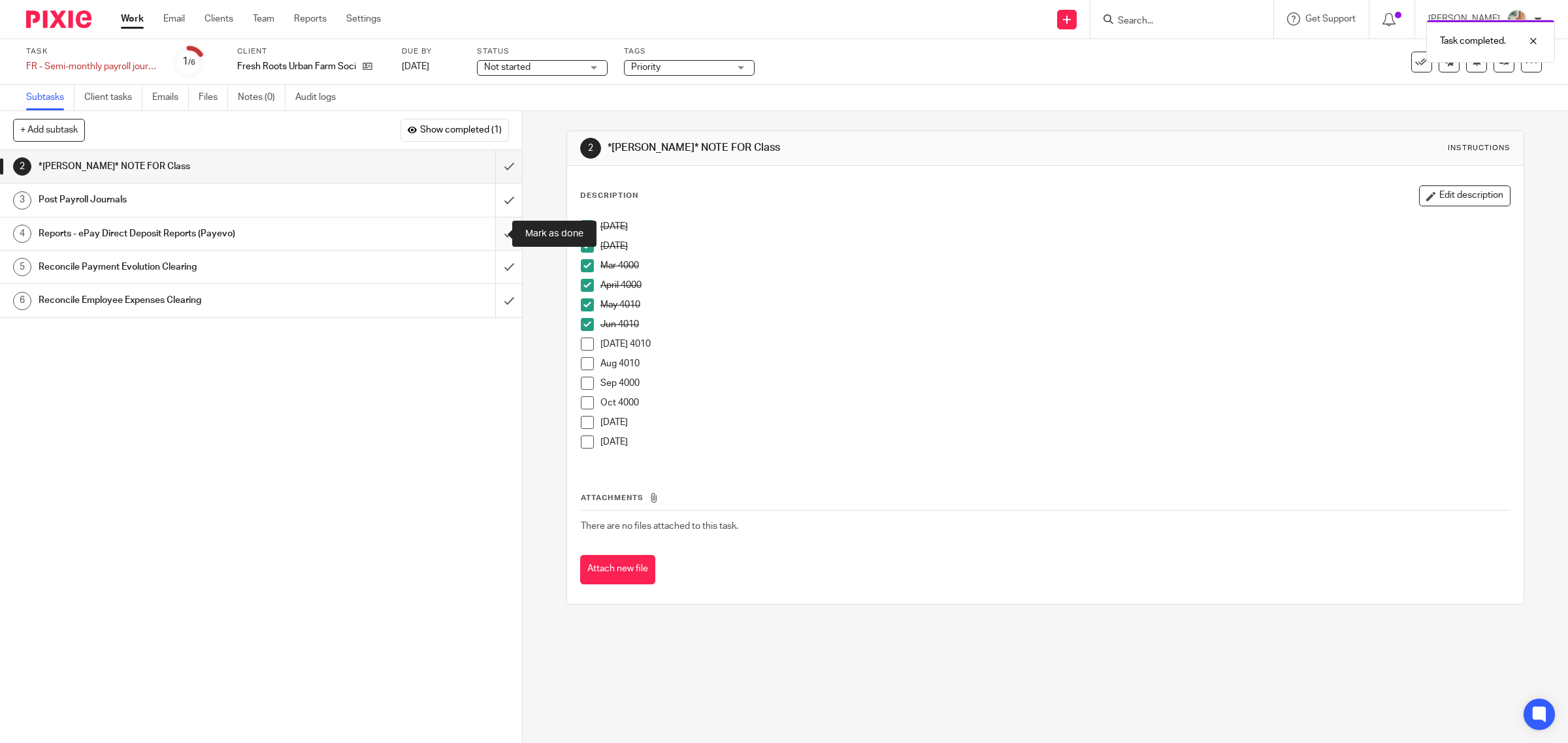
click at [491, 233] on input "submit" at bounding box center [261, 234] width 522 height 32
click at [581, 345] on span at bounding box center [587, 344] width 13 height 13
click at [129, 14] on link "Work" at bounding box center [133, 19] width 23 height 13
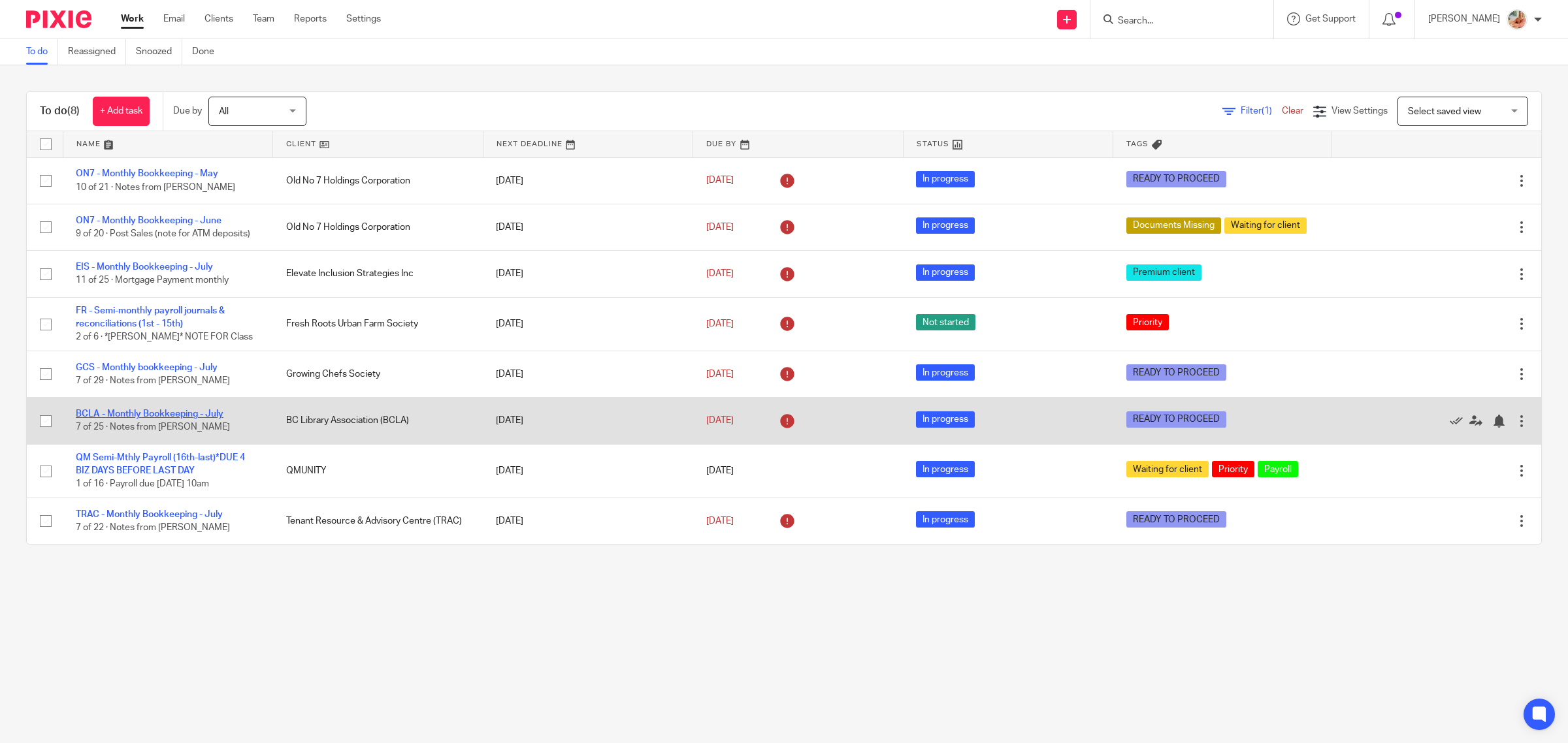
click at [180, 419] on link "BCLA - Monthly Bookkeeping - July" at bounding box center [150, 414] width 148 height 9
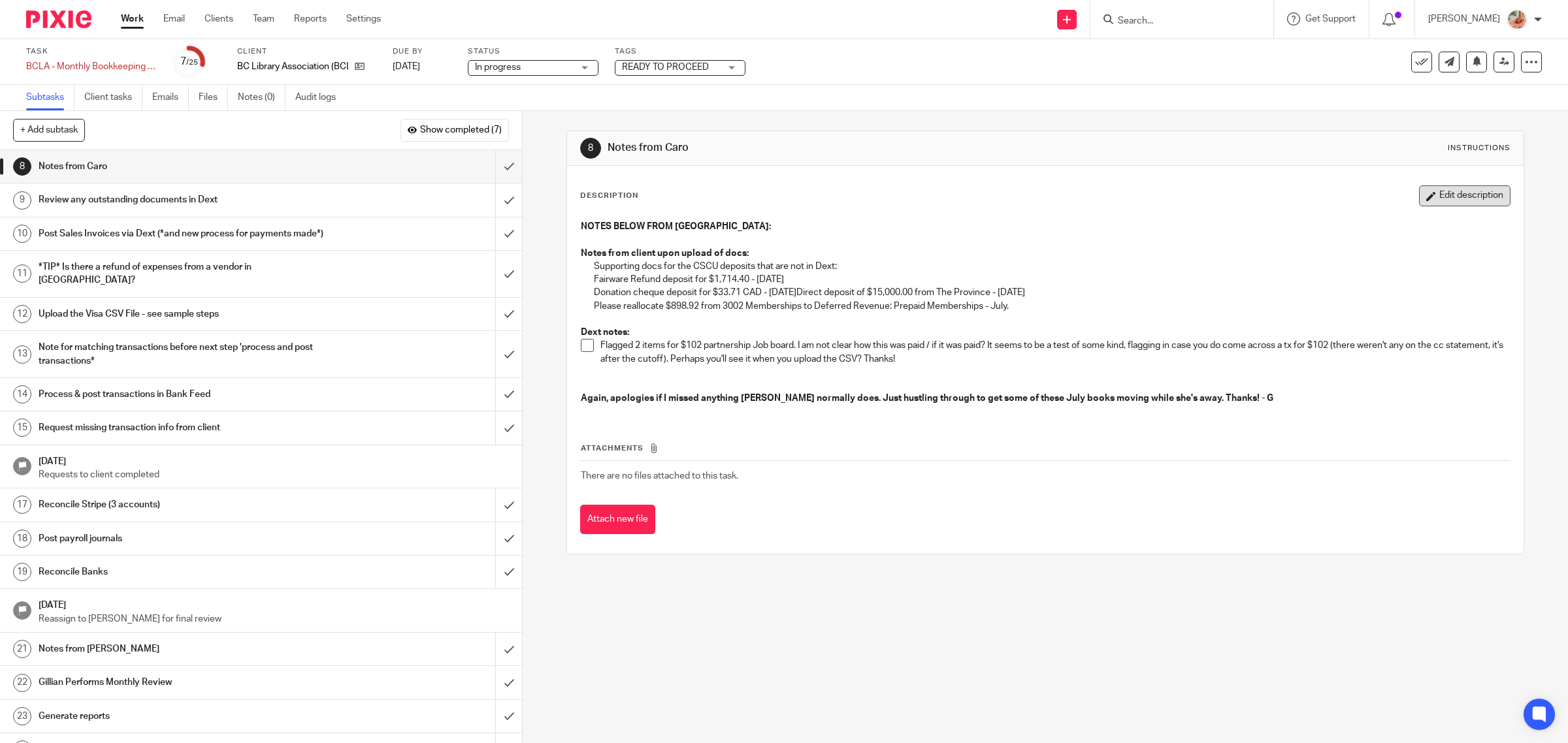
click at [1429, 204] on button "Edit description" at bounding box center [1465, 195] width 91 height 21
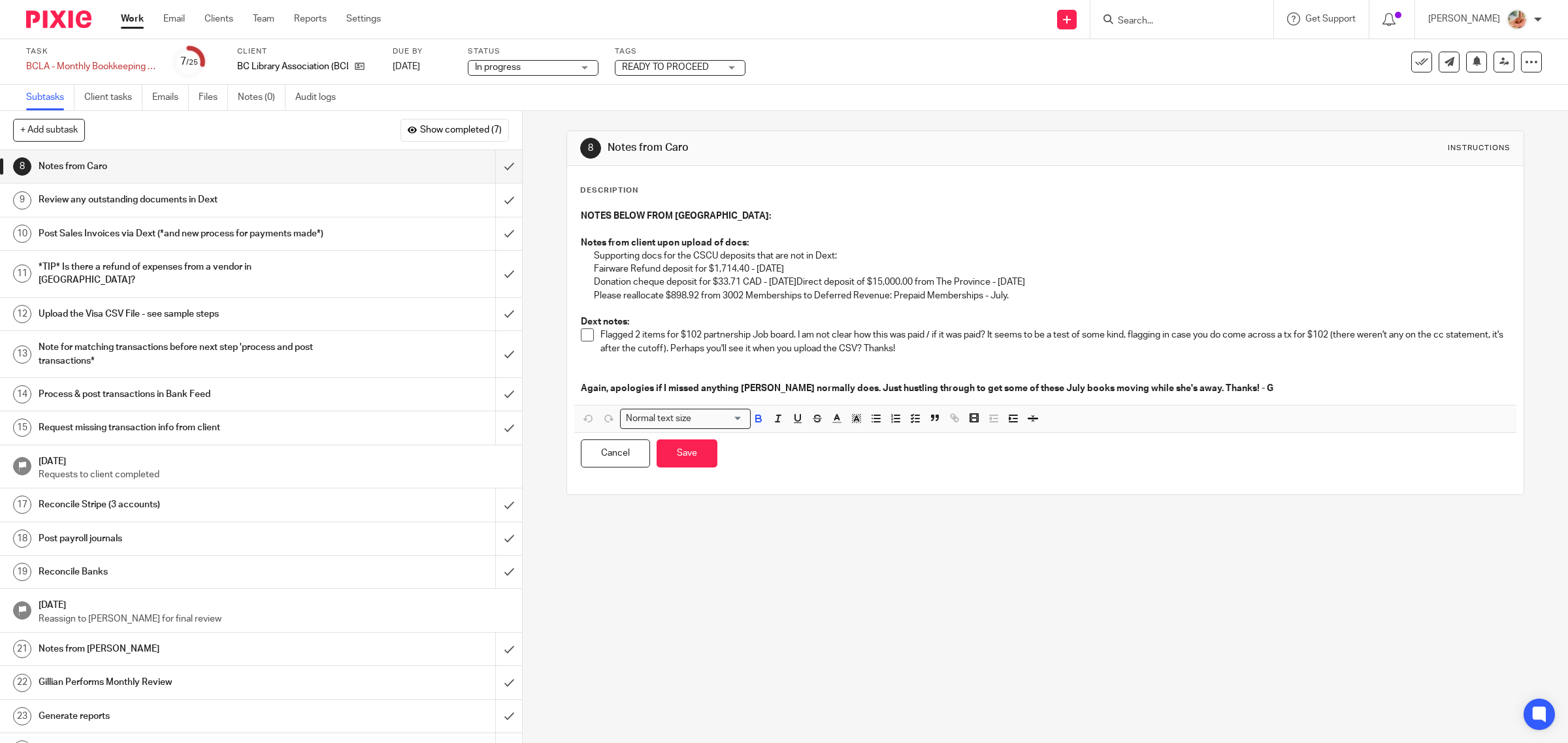
click at [680, 324] on p "Dext notes:" at bounding box center [1045, 315] width 930 height 27
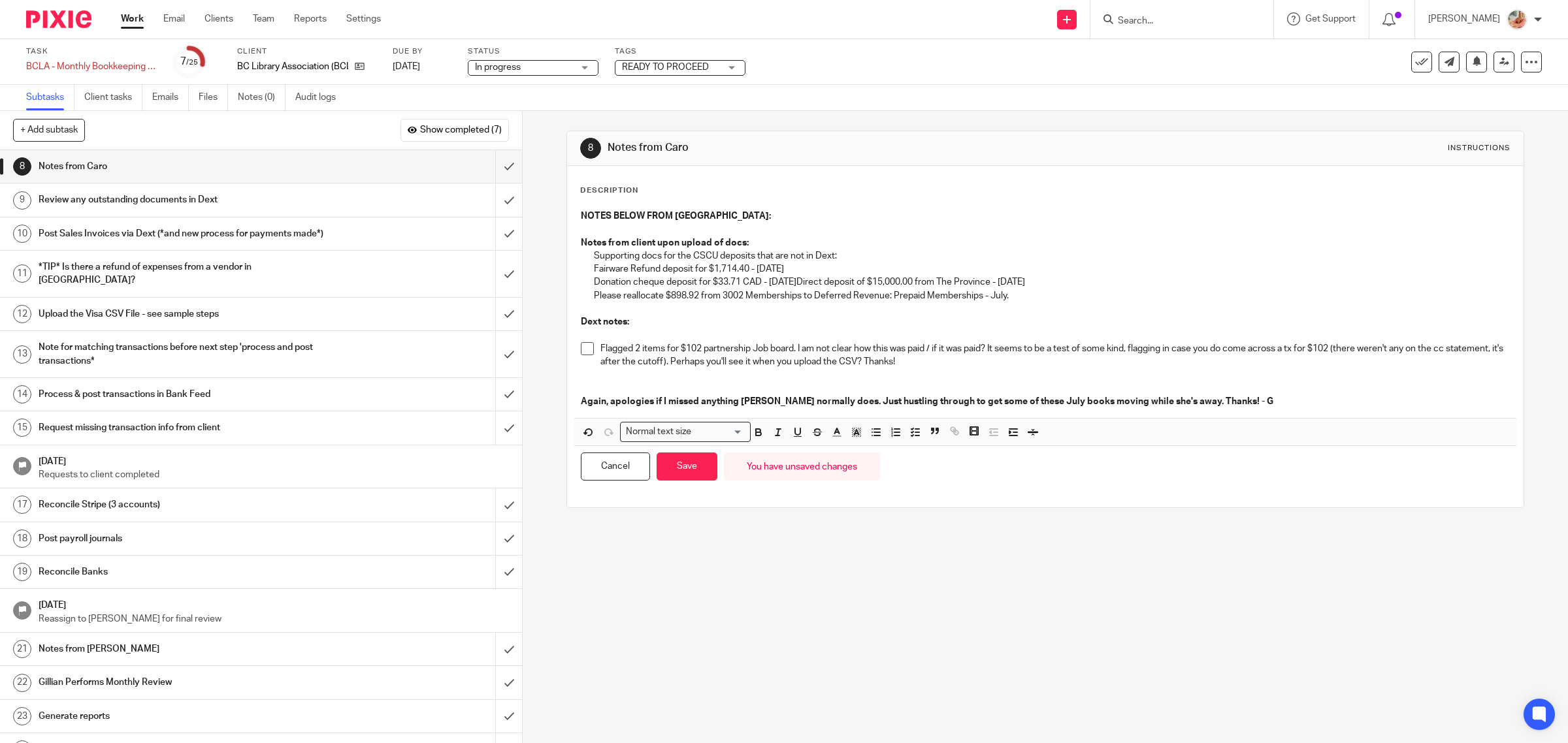
drag, startPoint x: 683, startPoint y: 466, endPoint x: 680, endPoint y: 441, distance: 25.2
click at [683, 465] on button "Save" at bounding box center [687, 466] width 61 height 28
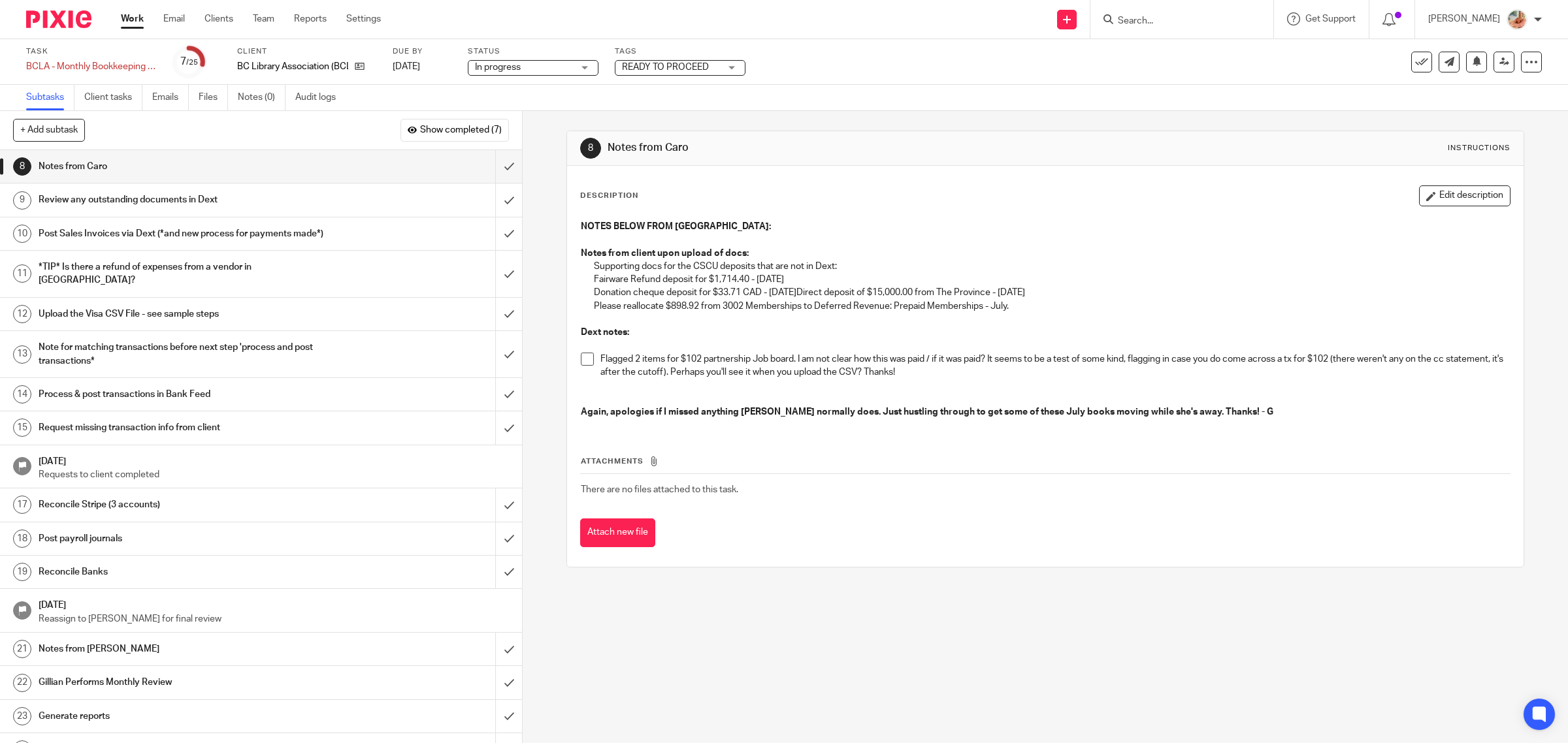
click at [1459, 196] on button "Edit description" at bounding box center [1465, 195] width 91 height 21
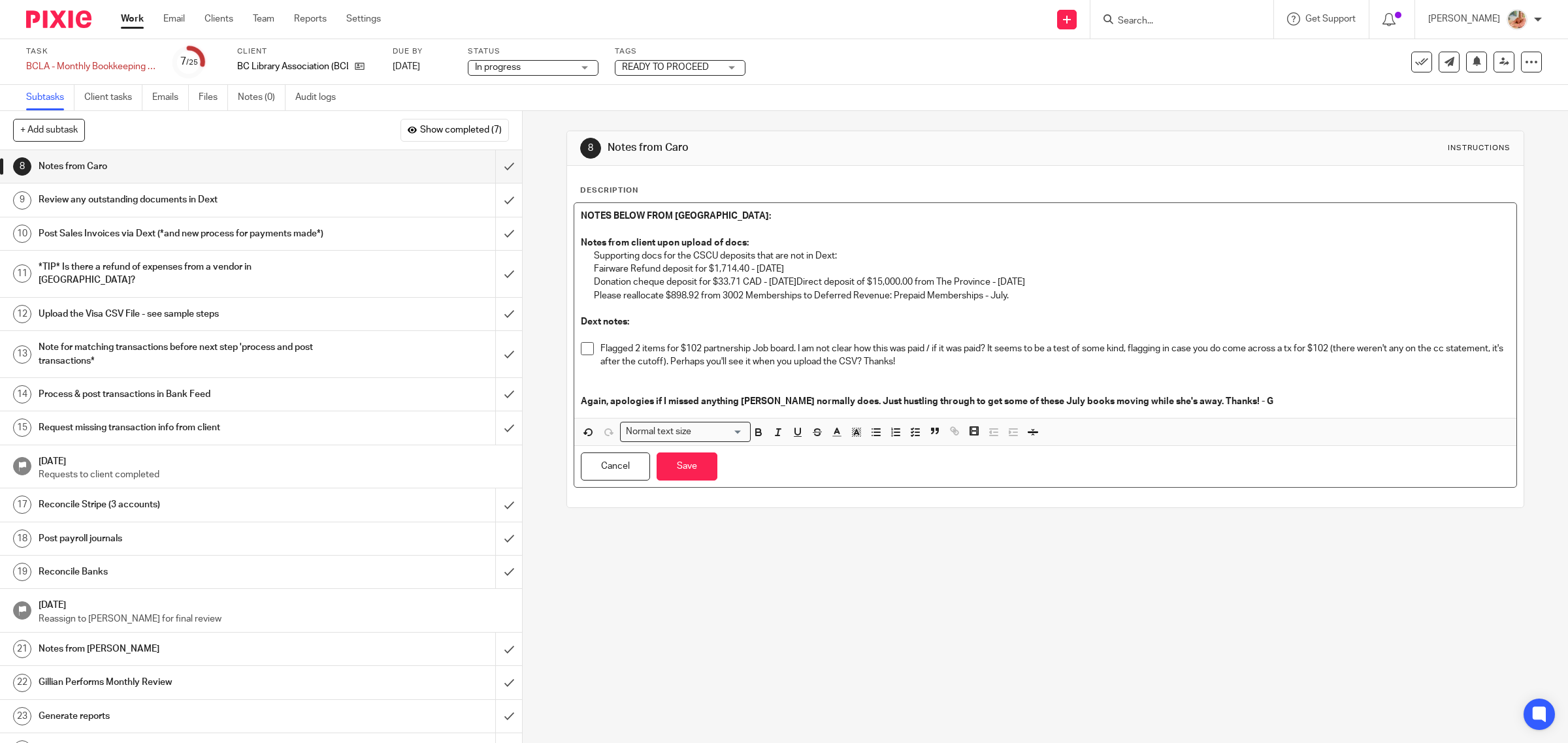
click at [794, 347] on p "Flagged 2 items for $102 partnership Job board. I am not clear how this was pai…" at bounding box center [1055, 356] width 910 height 27
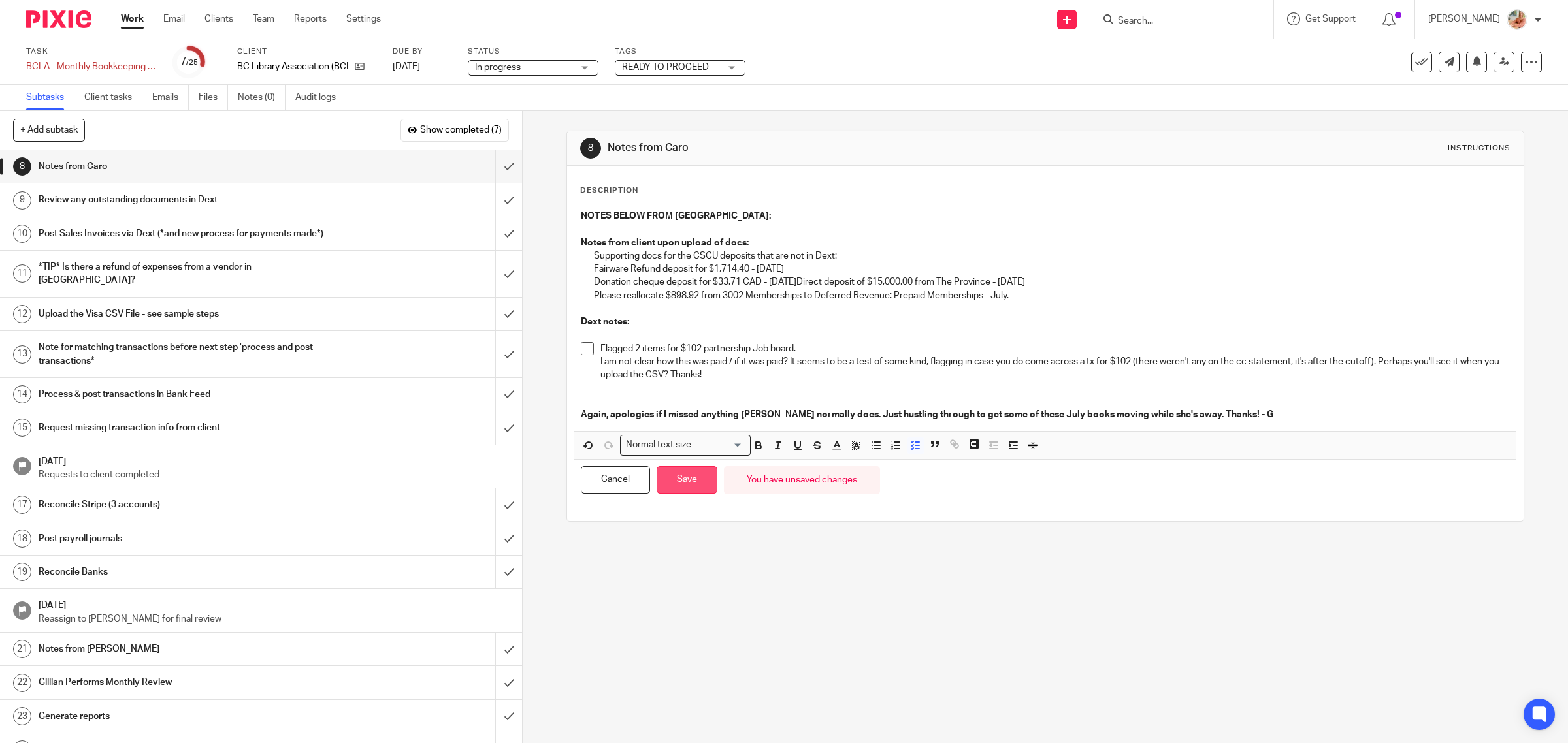
click at [671, 482] on button "Save" at bounding box center [687, 479] width 61 height 28
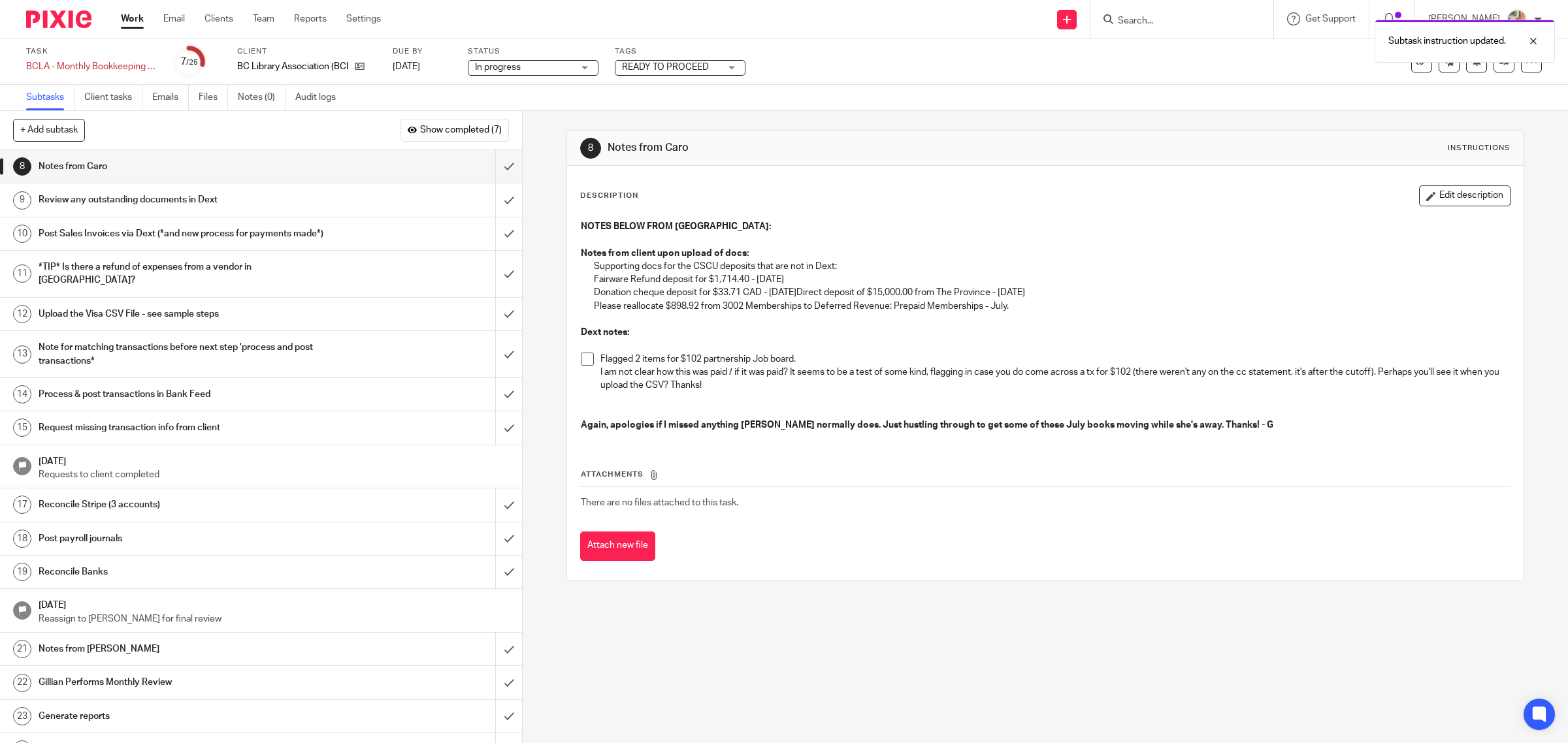
click at [1425, 197] on button "Edit description" at bounding box center [1465, 195] width 91 height 21
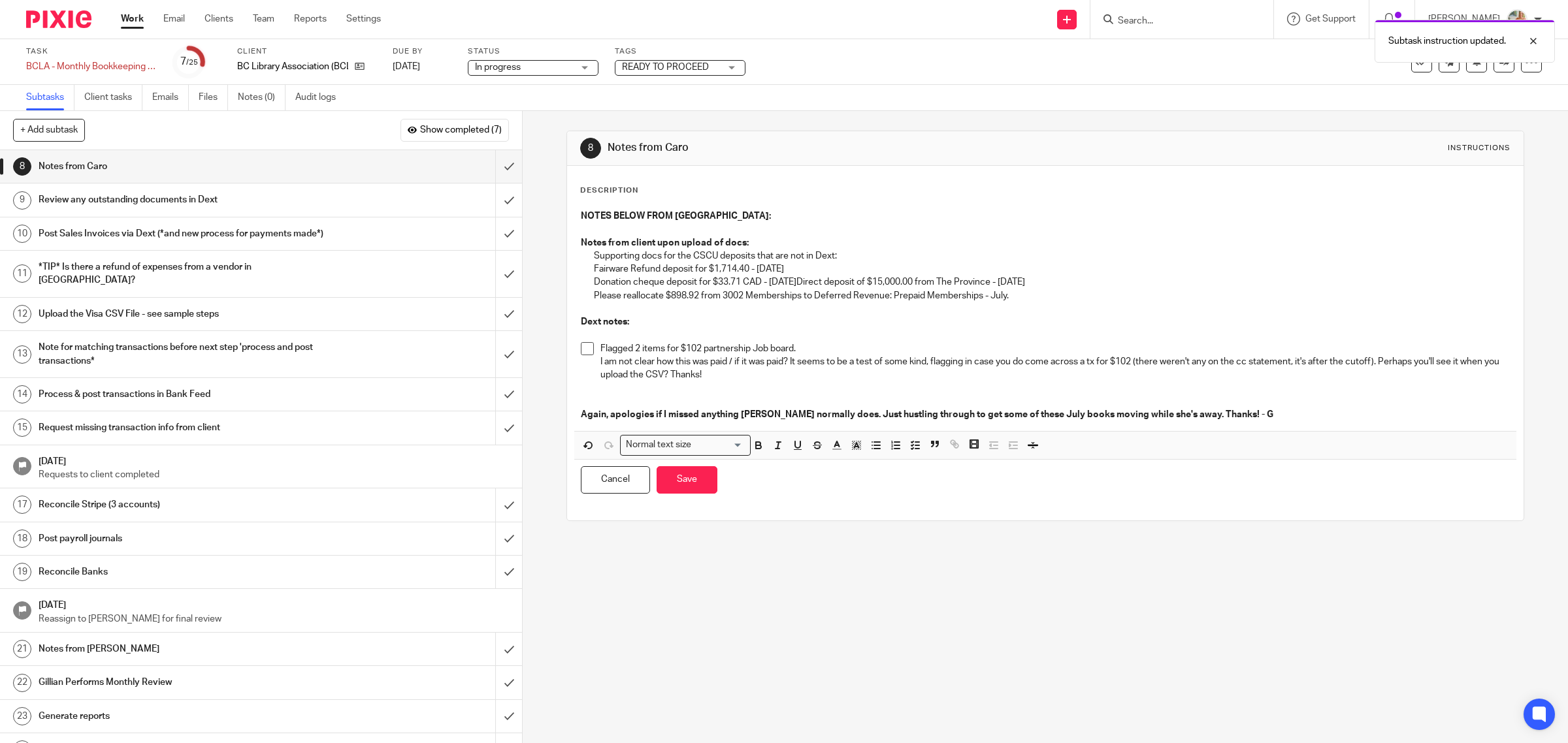
click at [775, 240] on p "Notes from client upon upload of docs:" at bounding box center [1045, 243] width 930 height 13
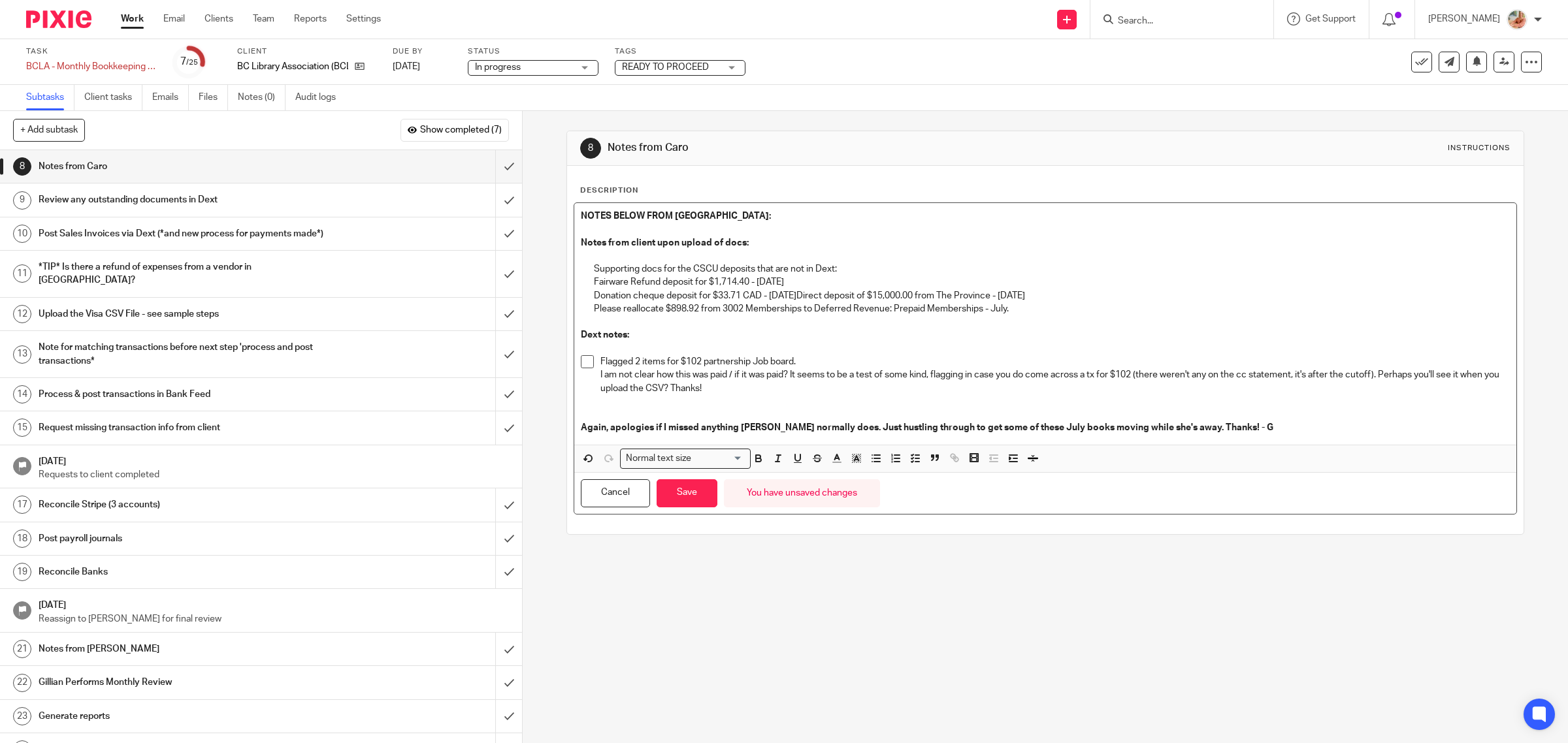
click at [841, 264] on p "Supporting docs for the CSCU deposits that are not in Dext:" at bounding box center [1052, 269] width 917 height 13
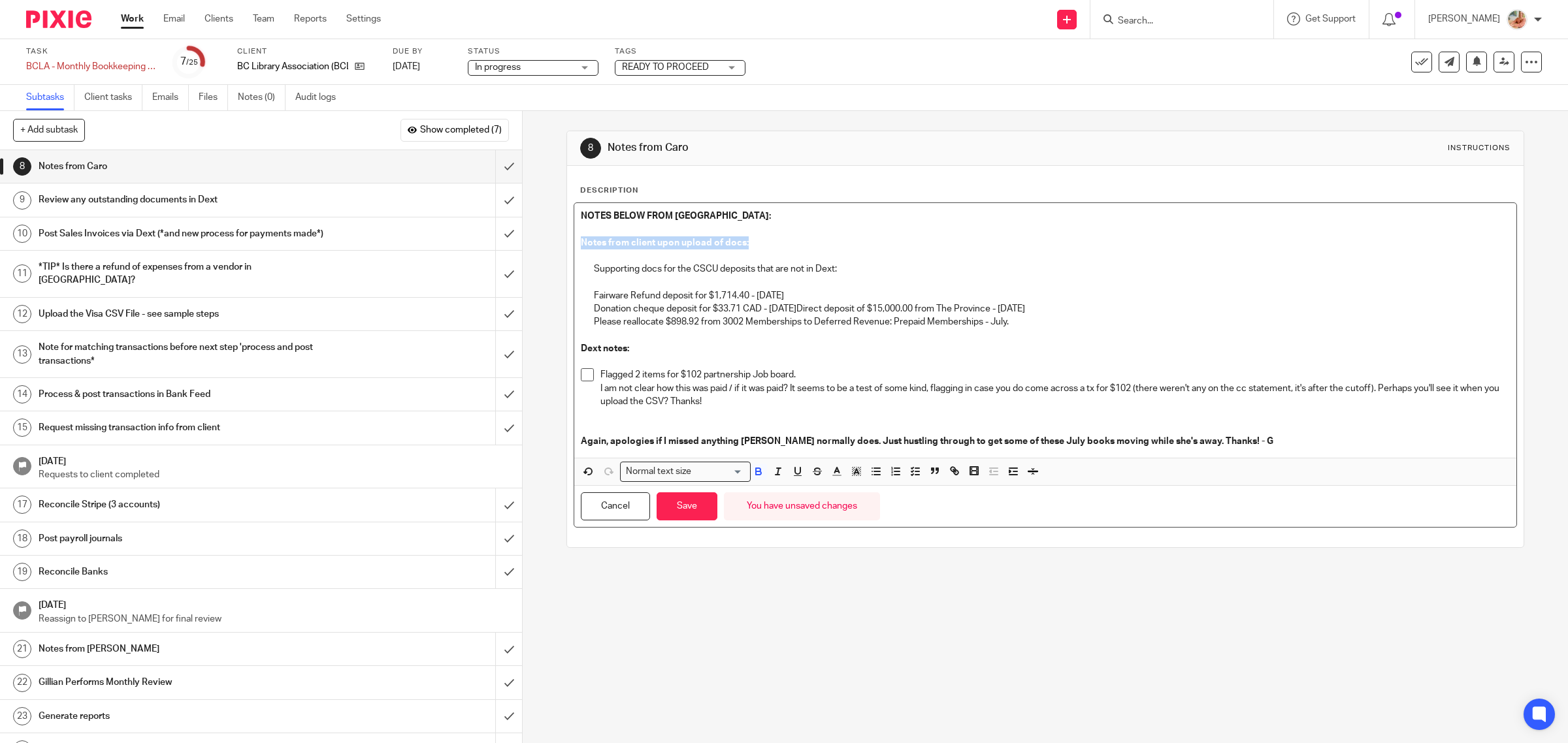
drag, startPoint x: 602, startPoint y: 240, endPoint x: 560, endPoint y: 238, distance: 42.0
click at [559, 239] on div "8 Notes from Caro Instructions Description NOTES BELOW FROM GILLIAN: Notes from…" at bounding box center [1045, 427] width 1045 height 632
click at [799, 474] on button "button" at bounding box center [798, 471] width 16 height 16
drag, startPoint x: 572, startPoint y: 348, endPoint x: 556, endPoint y: 348, distance: 16.0
click at [556, 348] on div "8 Notes from Caro Instructions Description NOTES BELOW FROM GILLIAN: Notes from…" at bounding box center [1045, 427] width 1045 height 632
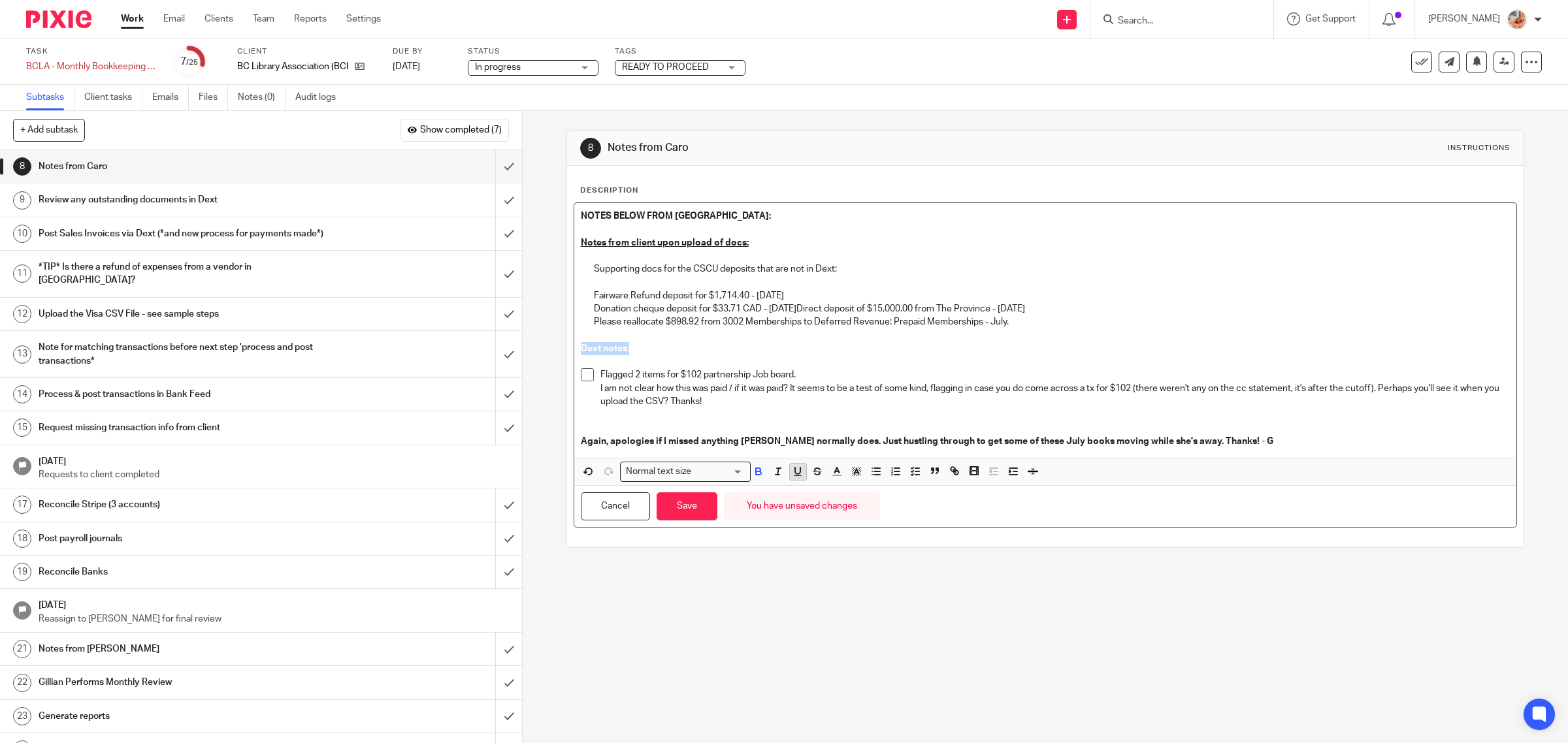
click at [792, 472] on icon "button" at bounding box center [797, 471] width 12 height 12
click at [671, 498] on button "Save" at bounding box center [687, 506] width 61 height 28
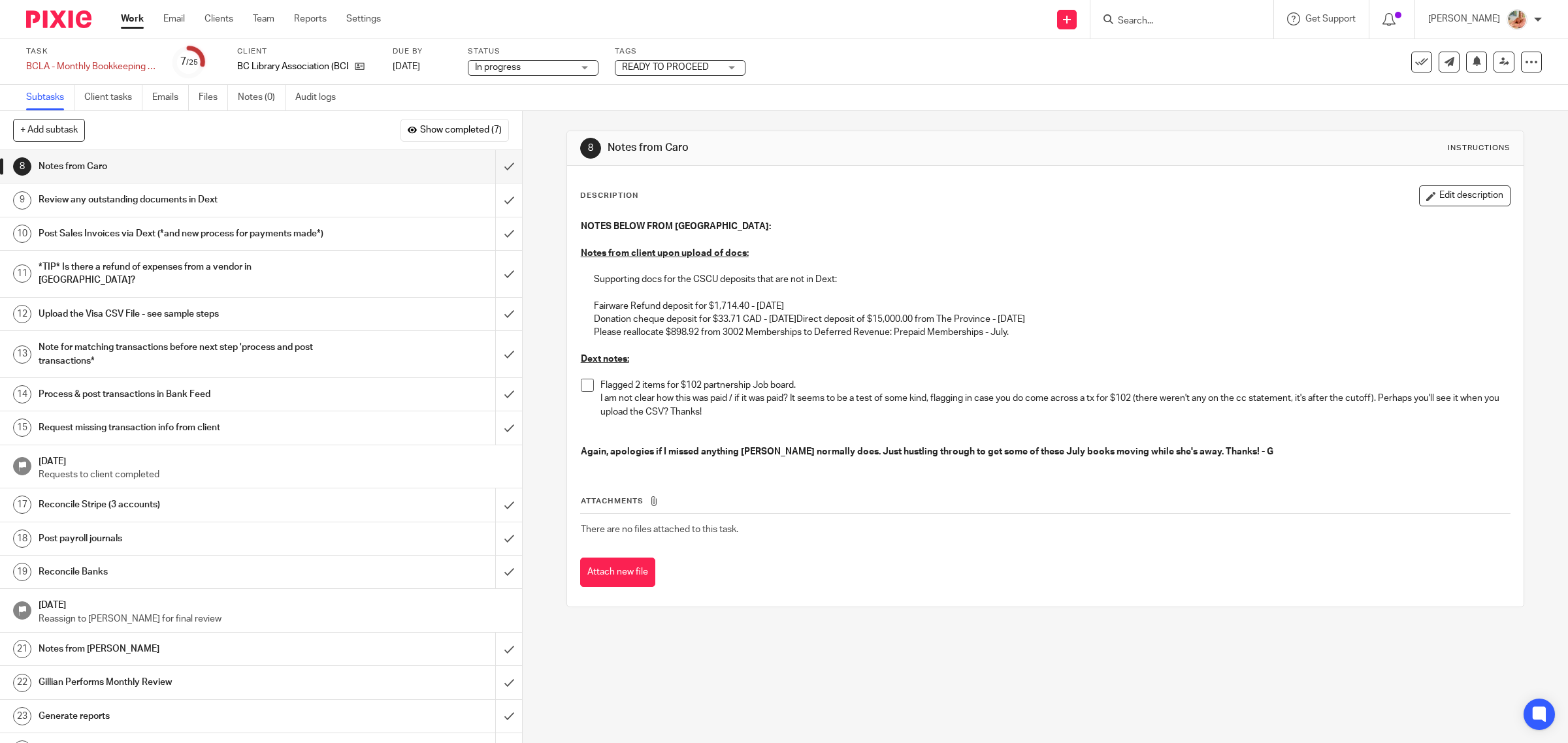
click at [1449, 196] on button "Edit description" at bounding box center [1465, 195] width 91 height 21
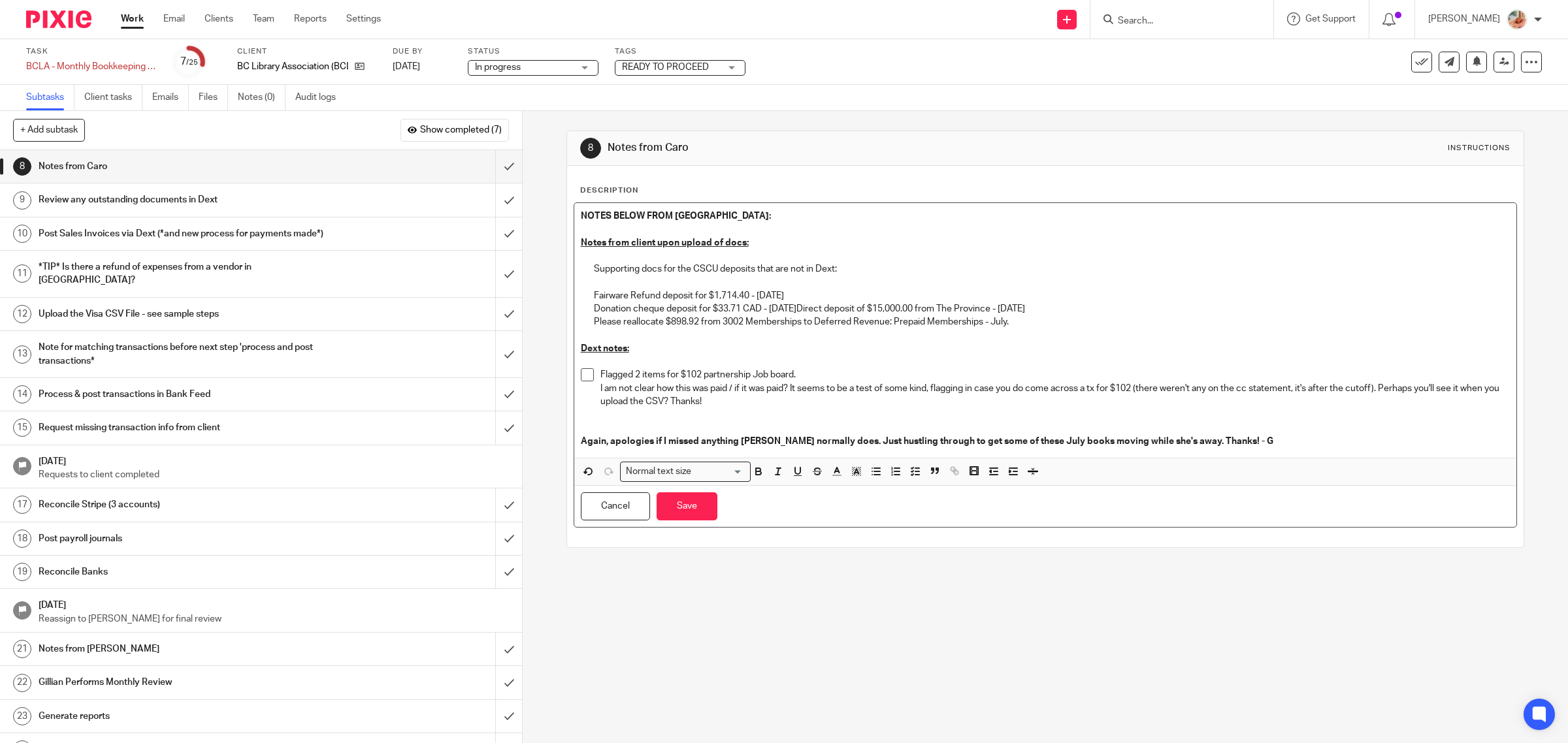
click at [822, 307] on p "Fairware Refund deposit for $1,714.40 - Jul. 2, 2025 Donation cheque deposit fo…" at bounding box center [1052, 303] width 917 height 27
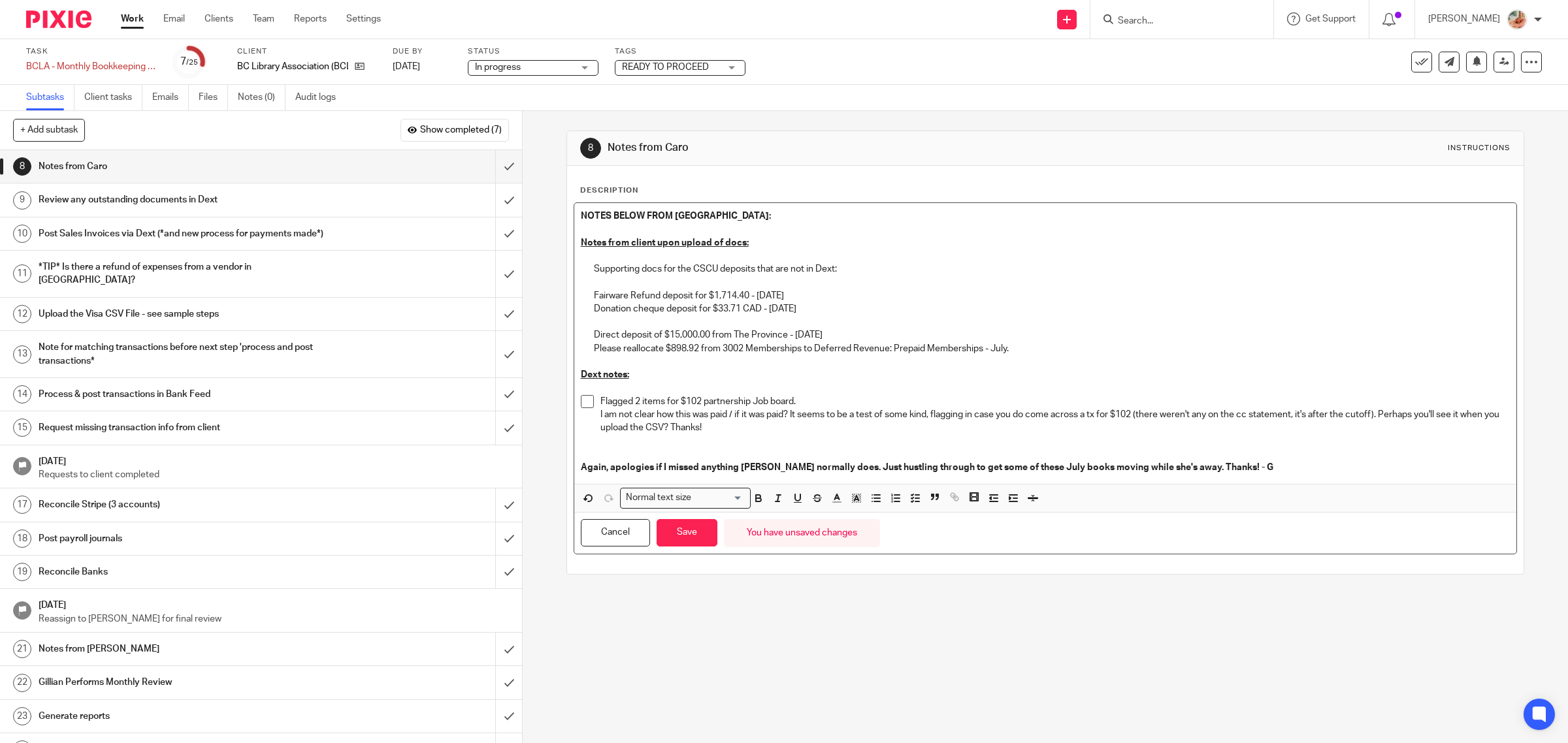
click at [593, 333] on p "Direct deposit of $15,000.00 from The Province - Jul 21, 2025" at bounding box center [1052, 329] width 917 height 27
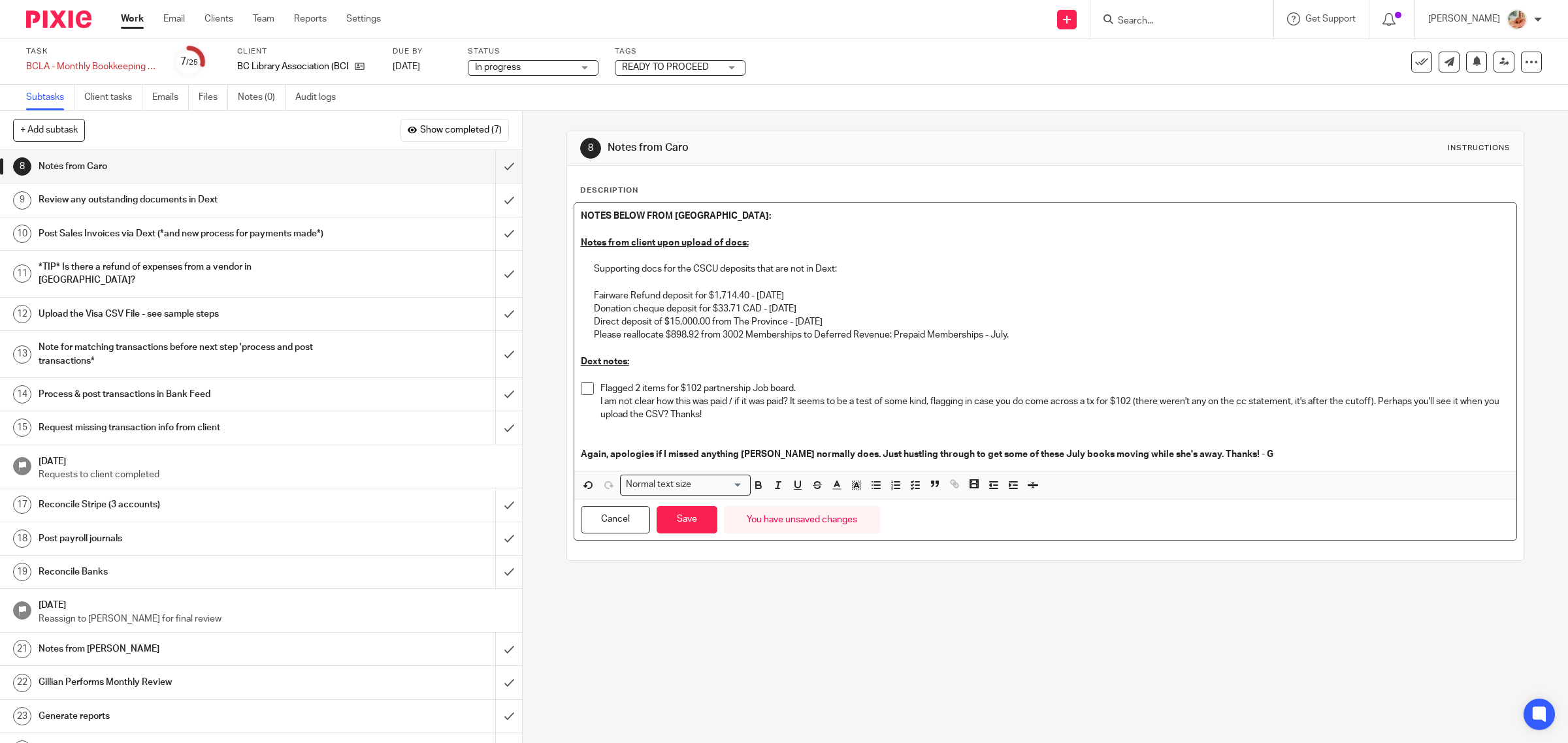
click at [593, 298] on p "Fairware Refund deposit for $1,714.40 - Jul. 2, 2025 Donation cheque deposit fo…" at bounding box center [1052, 303] width 917 height 27
click at [909, 483] on icon "button" at bounding box center [914, 485] width 12 height 12
click at [613, 306] on p "Fairware Refund deposit for $1,714.40 - Jul. 2, 2025 Donation cheque deposit fo…" at bounding box center [1061, 303] width 897 height 27
click at [895, 482] on line "button" at bounding box center [897, 482] width 5 height 0
click at [910, 485] on icon "button" at bounding box center [914, 485] width 12 height 12
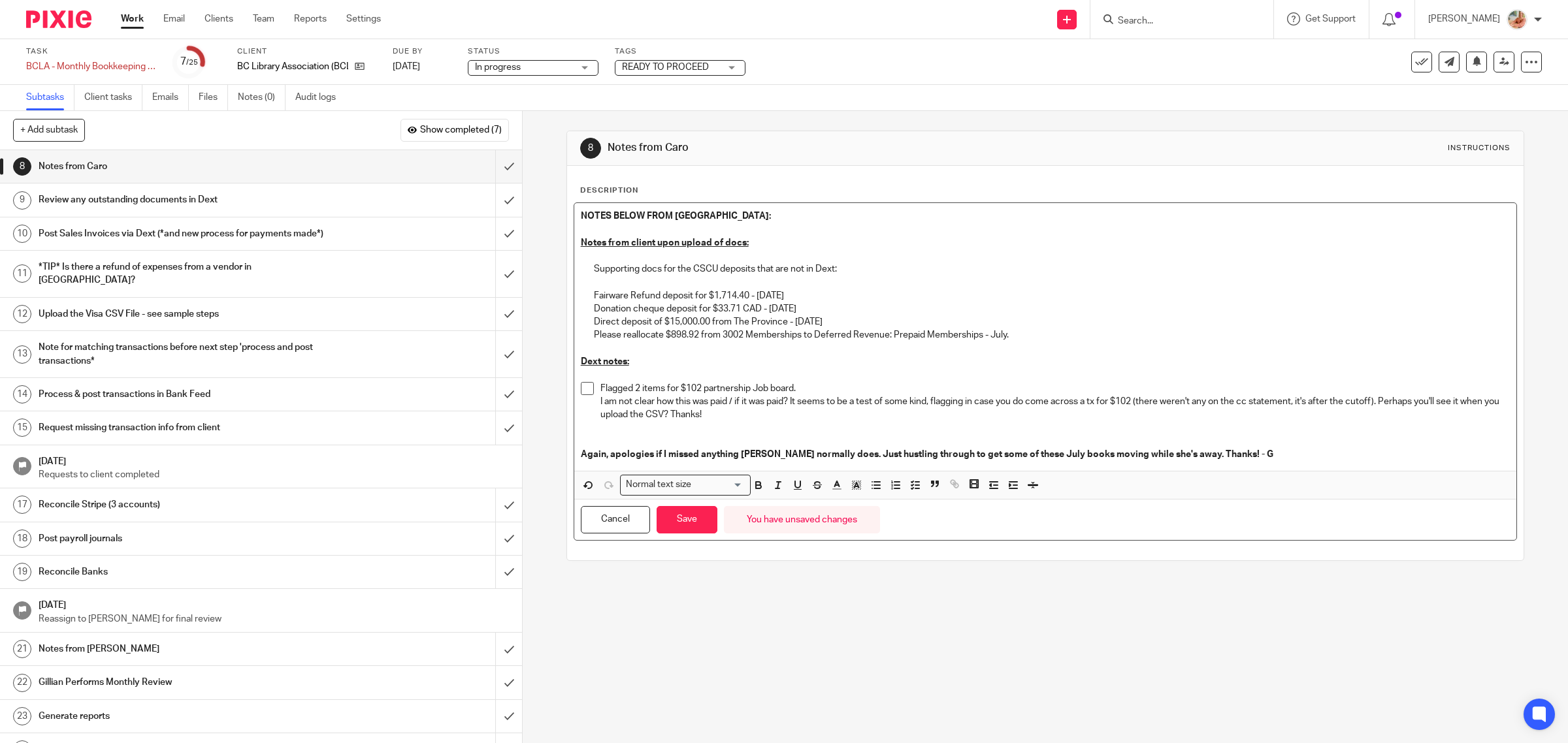
click at [593, 295] on p "Fairware Refund deposit for $1,714.40 - Jul. 2, 2025 Donation cheque deposit fo…" at bounding box center [1052, 303] width 917 height 27
click at [585, 295] on div "NOTES BELOW FROM GILLIAN: Notes from client upon upload of docs: Supporting doc…" at bounding box center [1046, 337] width 943 height 268
click at [909, 484] on icon "button" at bounding box center [914, 485] width 12 height 12
click at [613, 312] on p "Fairware Refund deposit for $1,714.40 - Jul. 2, 2025 Donation cheque deposit fo…" at bounding box center [1061, 303] width 897 height 27
click at [890, 481] on icon "button" at bounding box center [896, 485] width 12 height 12
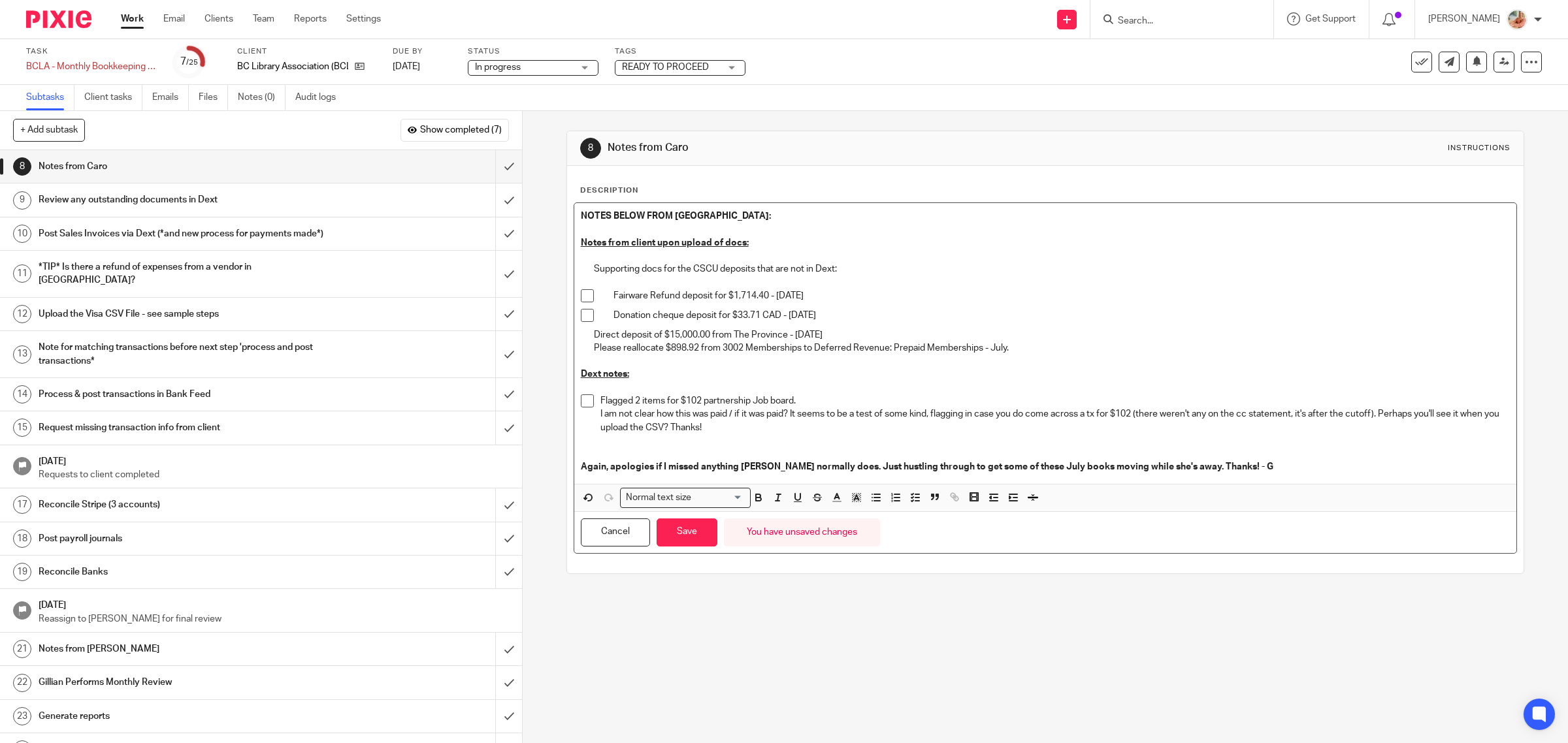
click at [586, 332] on div "NOTES BELOW FROM GILLIAN: Notes from client upon upload of docs: Supporting doc…" at bounding box center [1046, 343] width 943 height 281
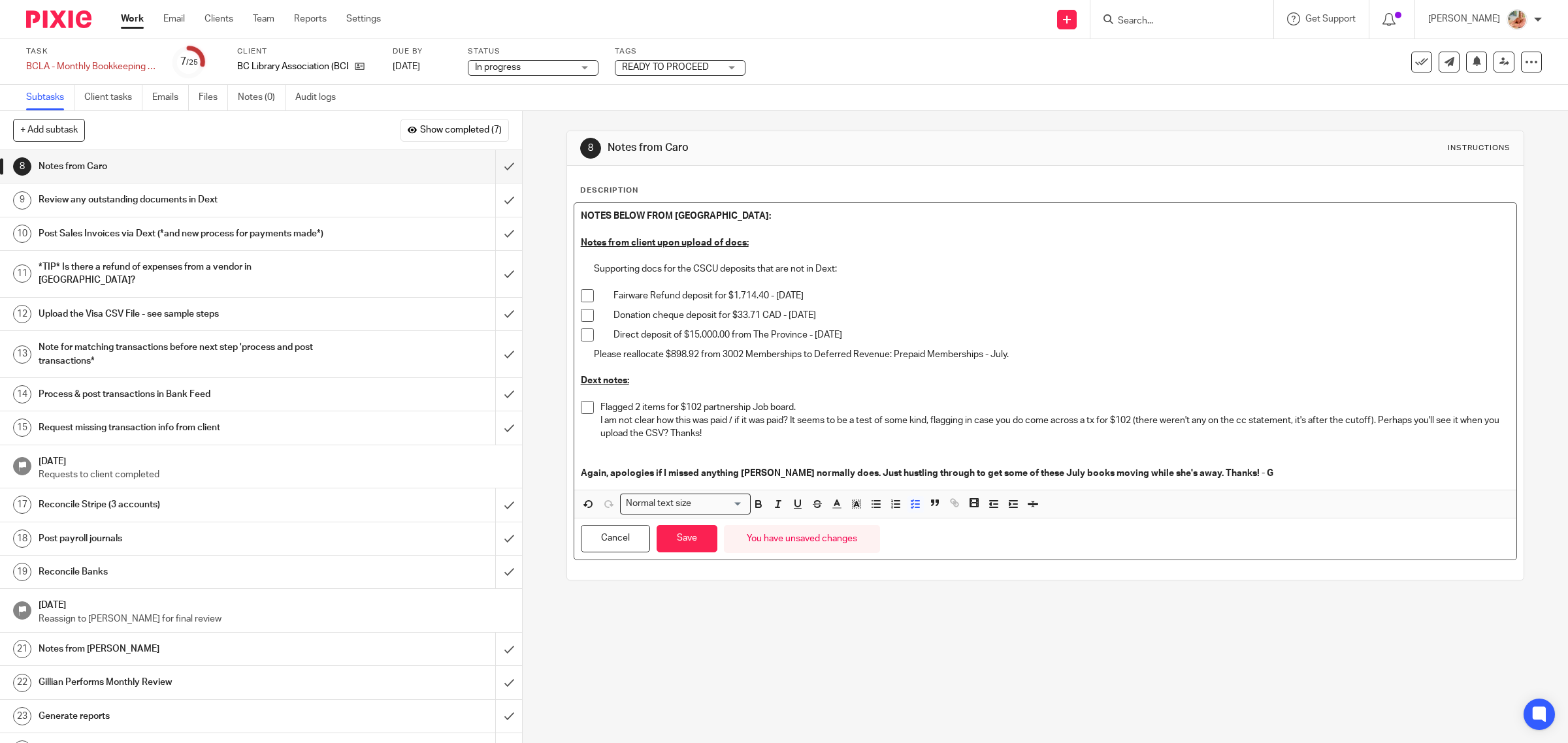
click at [593, 350] on p "Please reallocate $898.92 from 3002 Memberships to Deferred Revenue: Prepaid Me…" at bounding box center [1052, 354] width 917 height 13
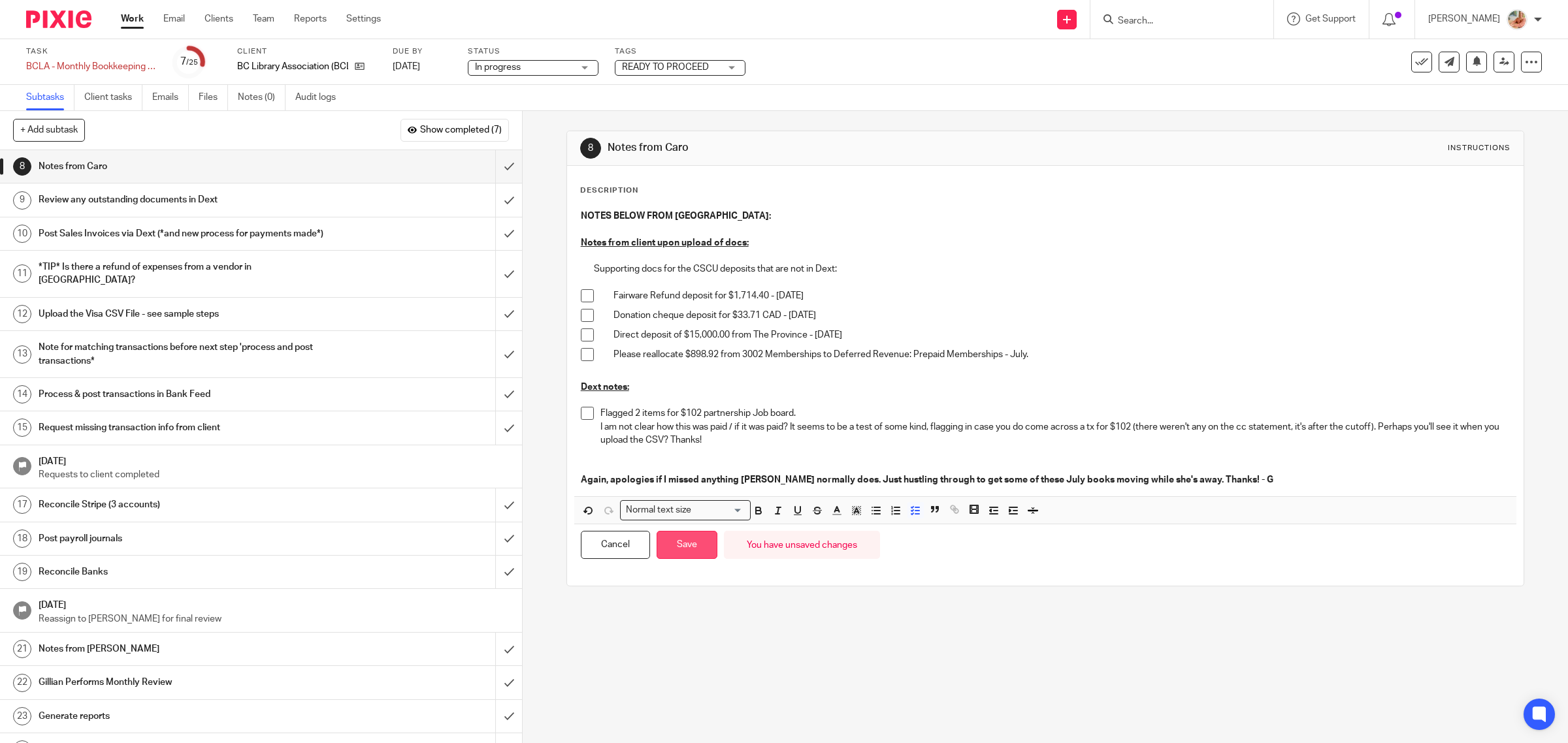
click at [681, 540] on button "Save" at bounding box center [687, 545] width 61 height 28
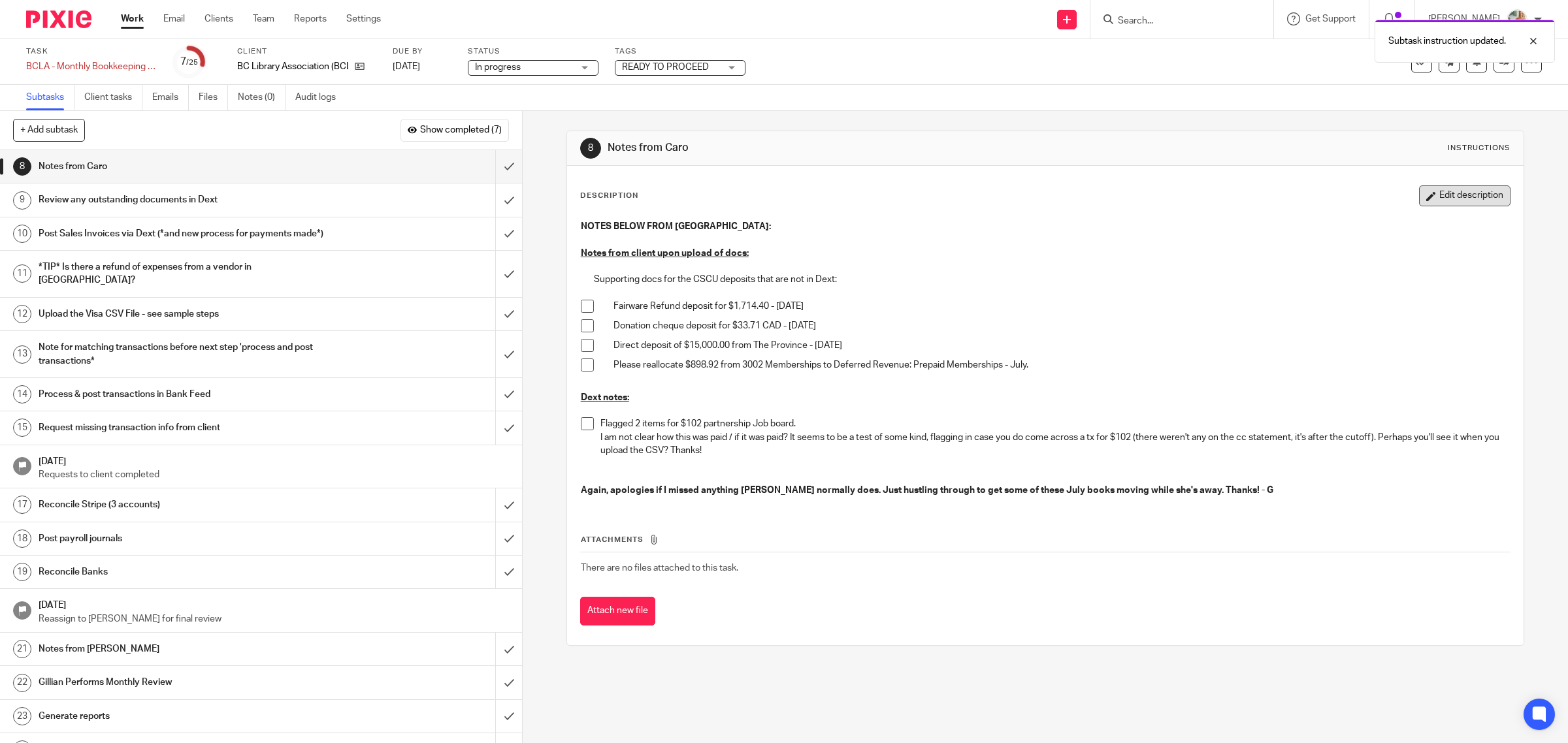
click at [1423, 191] on button "Edit description" at bounding box center [1465, 195] width 91 height 21
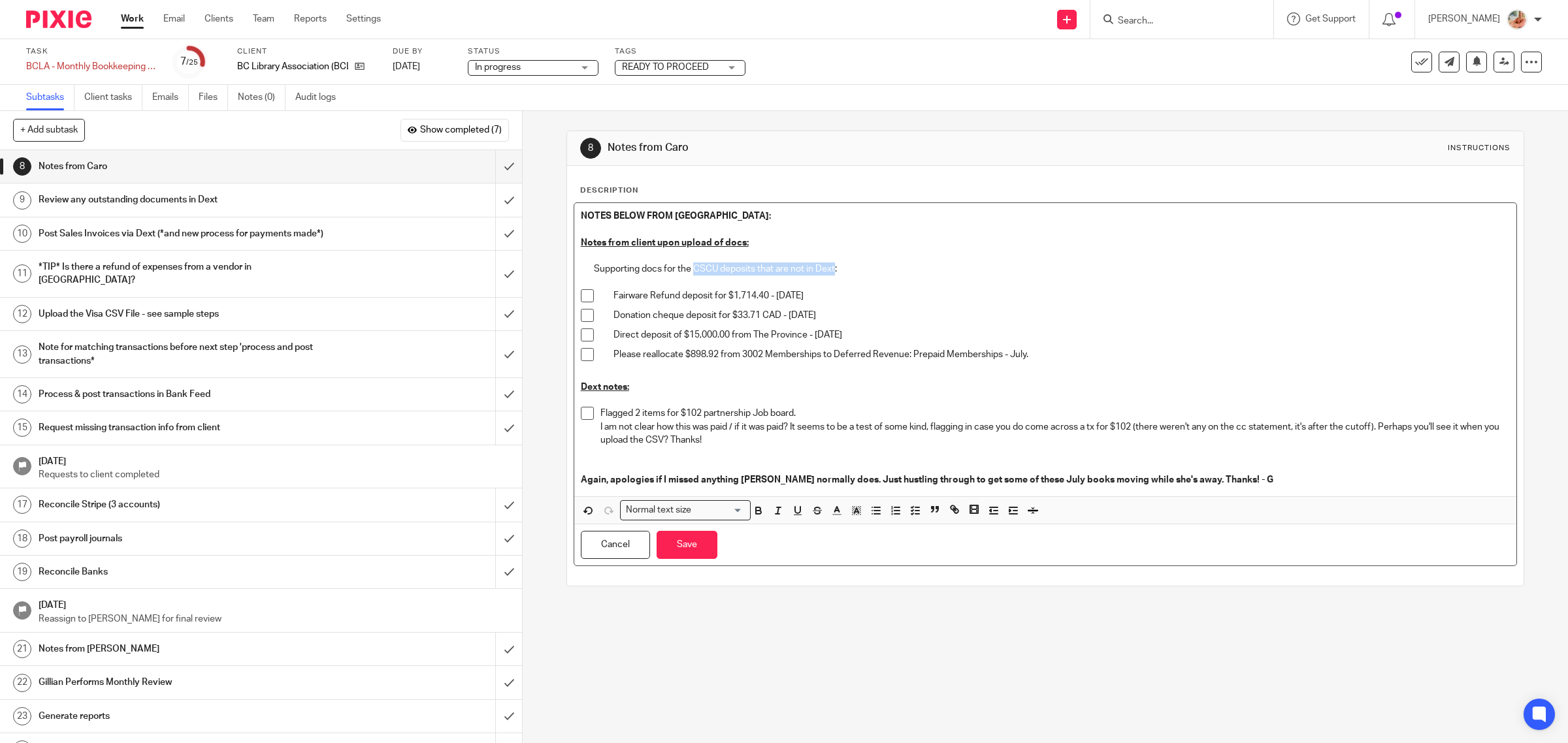
drag, startPoint x: 691, startPoint y: 269, endPoint x: 830, endPoint y: 269, distance: 139.0
click at [830, 269] on p "Supporting docs for the CSCU deposits that are not in Dext:" at bounding box center [1052, 269] width 917 height 13
click at [795, 514] on icon "button" at bounding box center [798, 510] width 5 height 6
click at [757, 512] on icon "button" at bounding box center [758, 510] width 12 height 12
drag, startPoint x: 664, startPoint y: 549, endPoint x: 768, endPoint y: 495, distance: 117.2
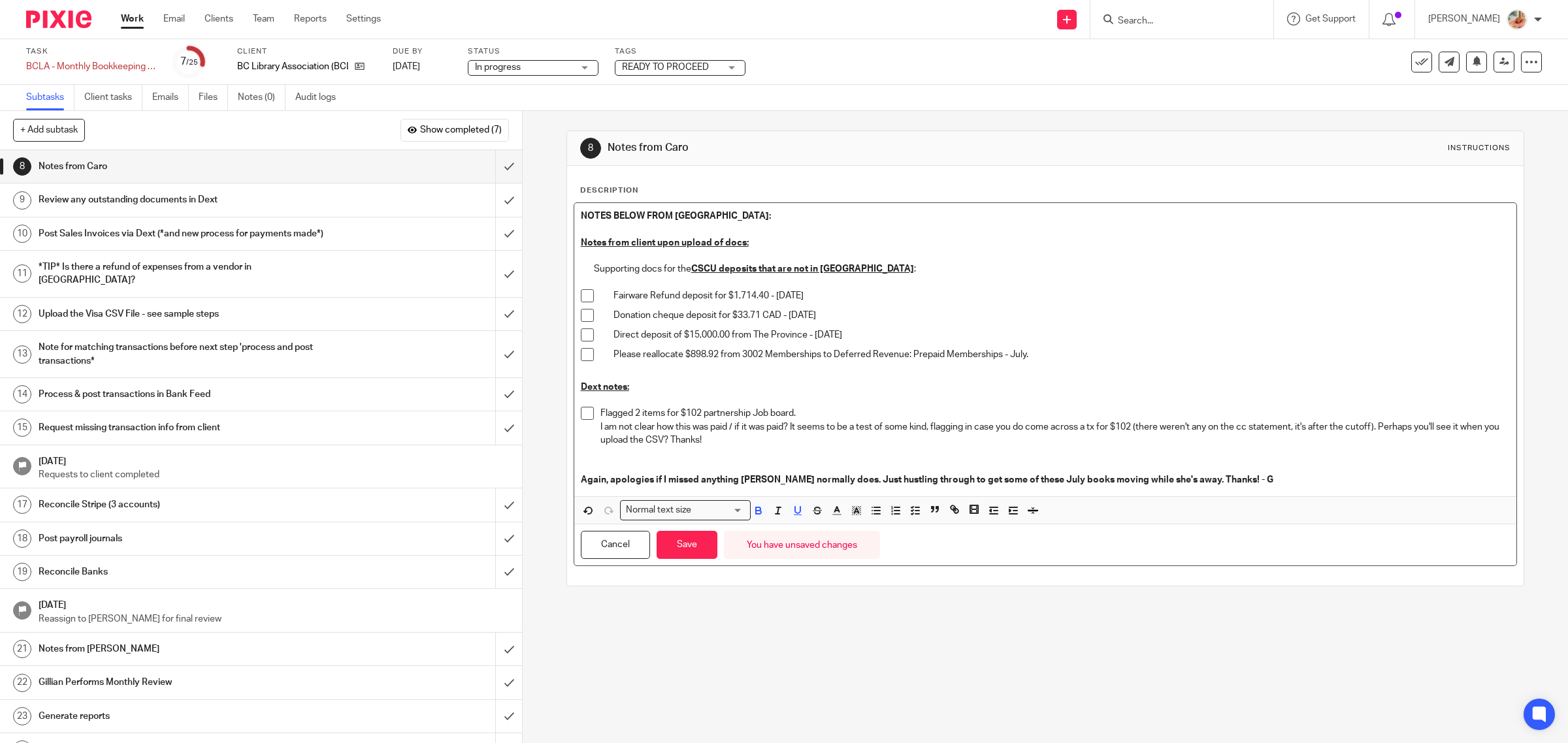
click at [665, 547] on button "Save" at bounding box center [687, 545] width 61 height 28
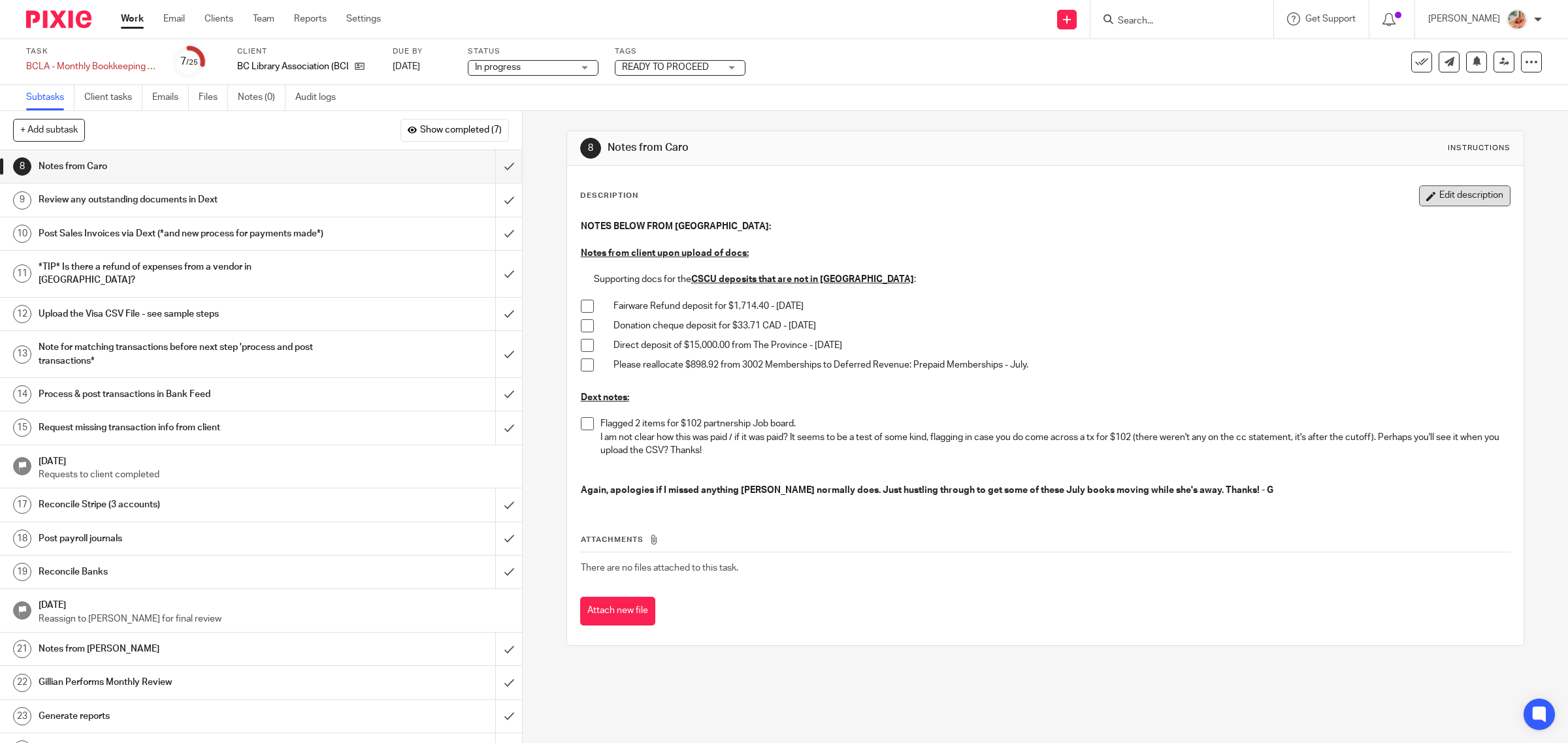
click at [1455, 201] on button "Edit description" at bounding box center [1465, 195] width 91 height 21
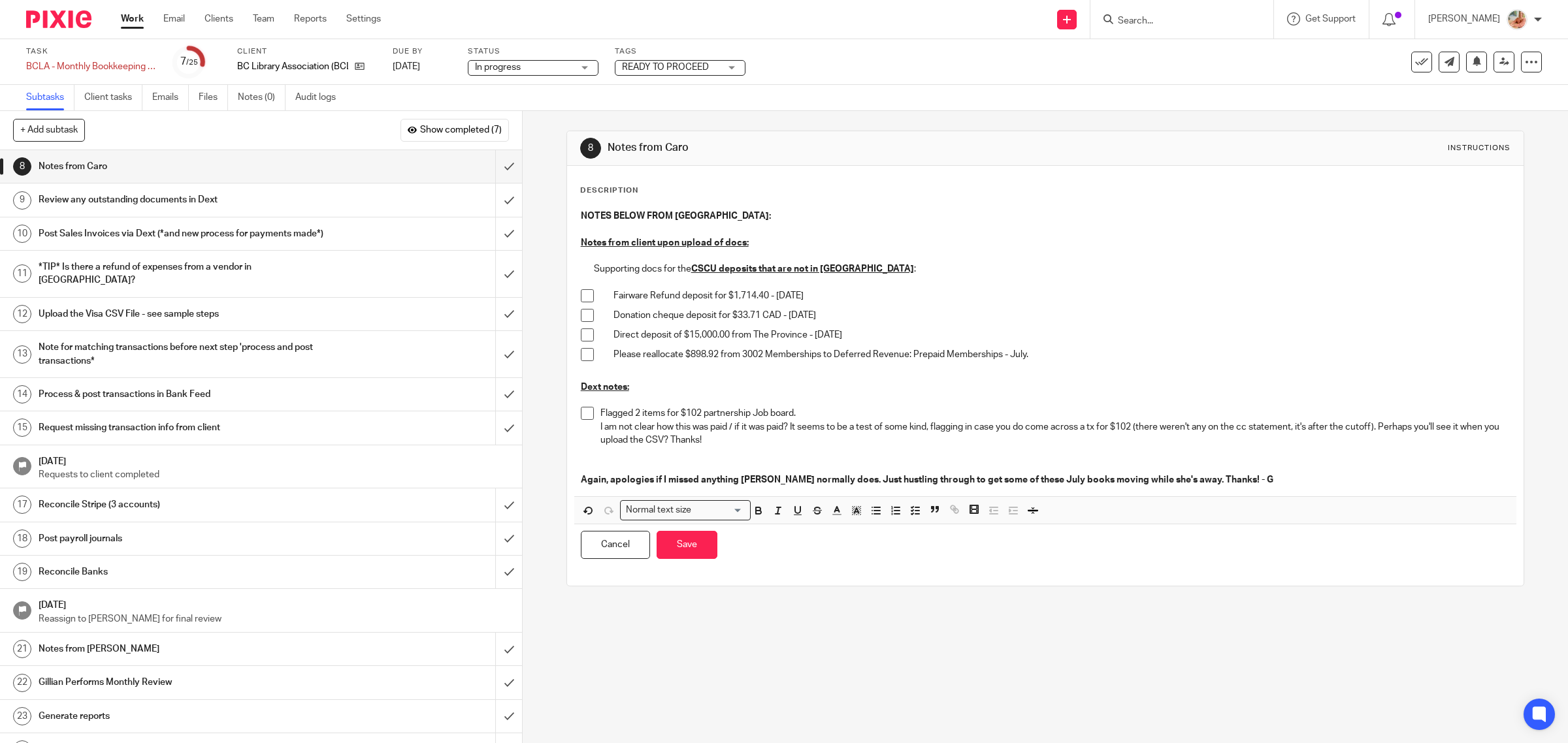
click at [1379, 428] on p "I am not clear how this was paid / if it was paid? It seems to be a test of som…" at bounding box center [1055, 434] width 910 height 27
click at [678, 539] on button "Save" at bounding box center [687, 545] width 61 height 28
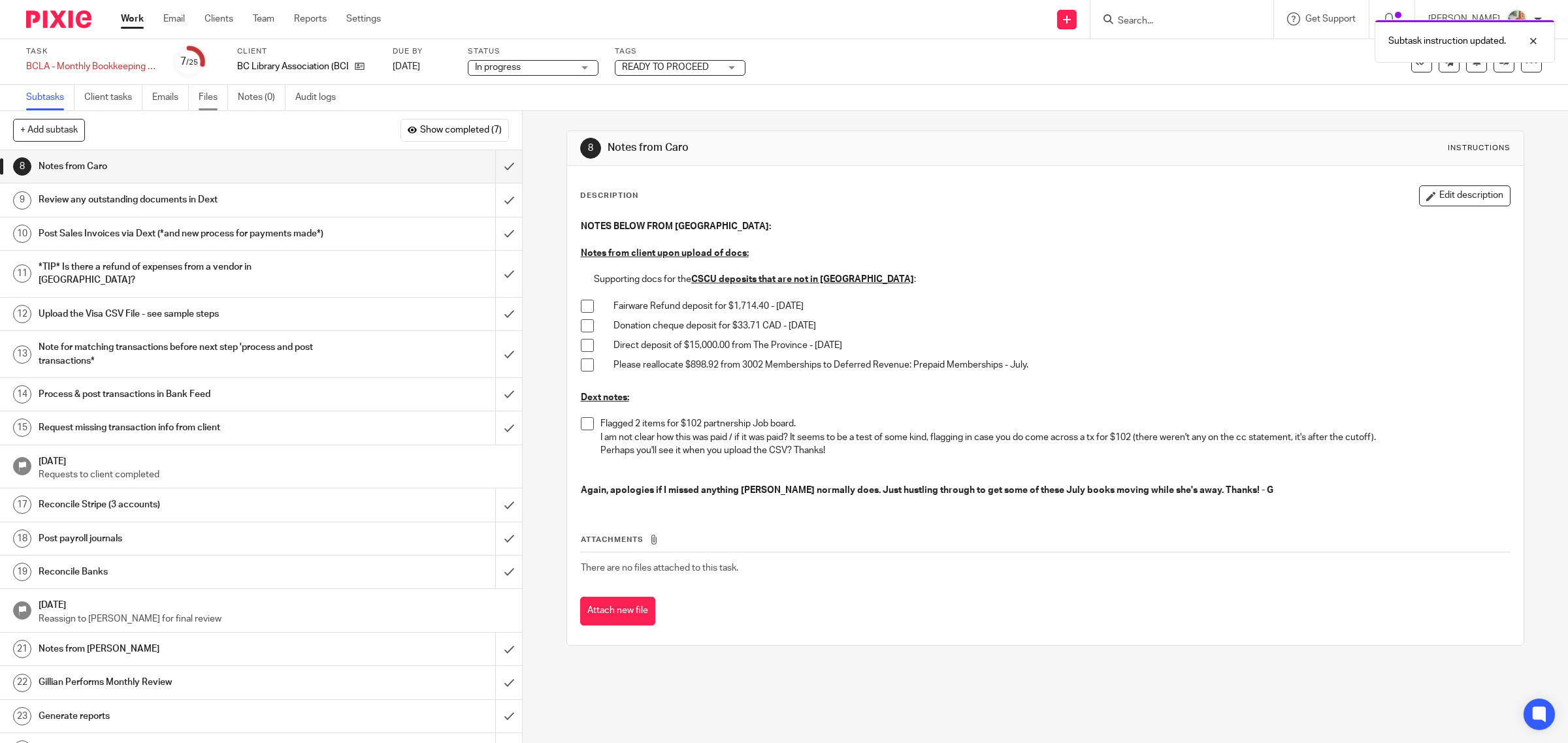
click at [208, 90] on link "Files" at bounding box center [213, 98] width 30 height 25
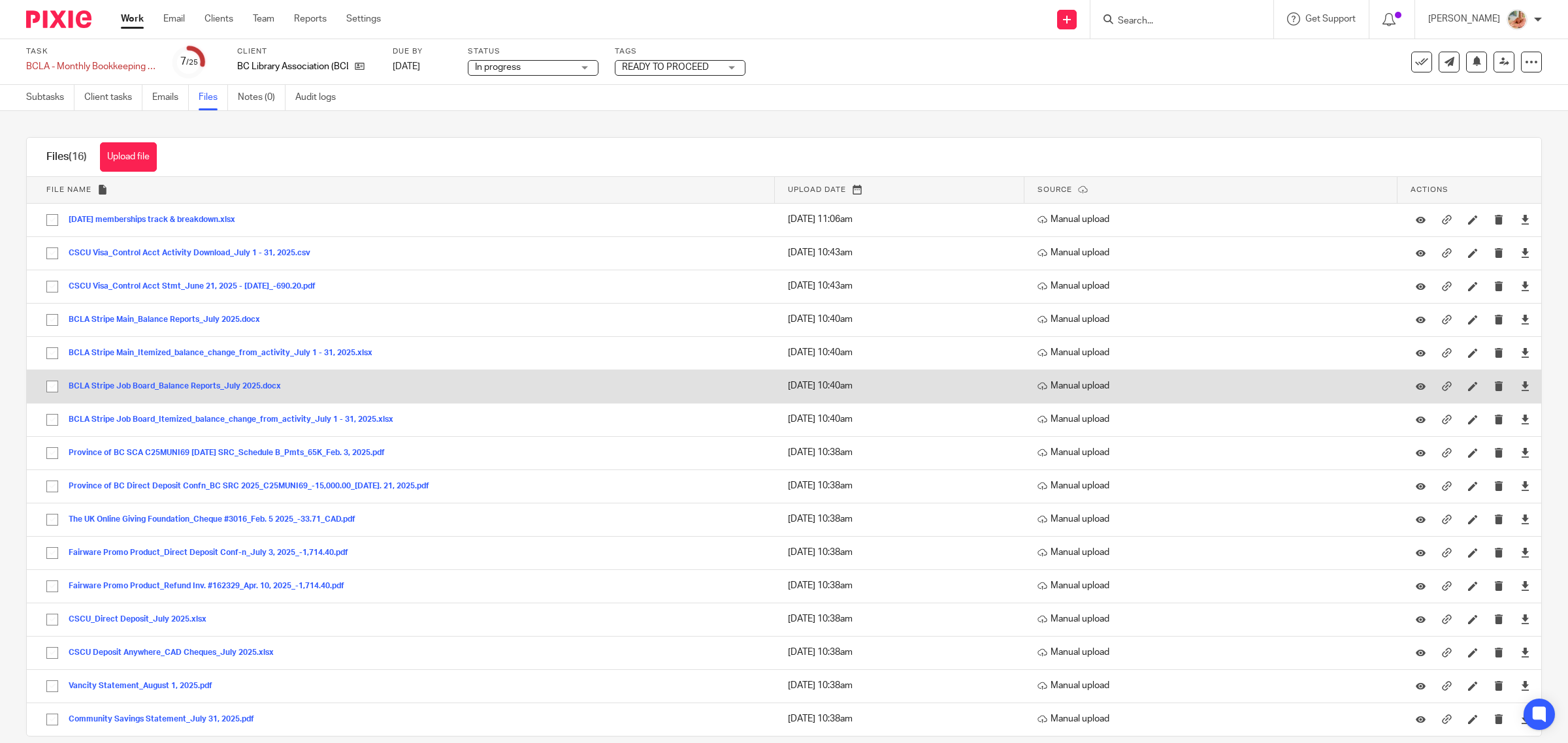
scroll to position [22, 0]
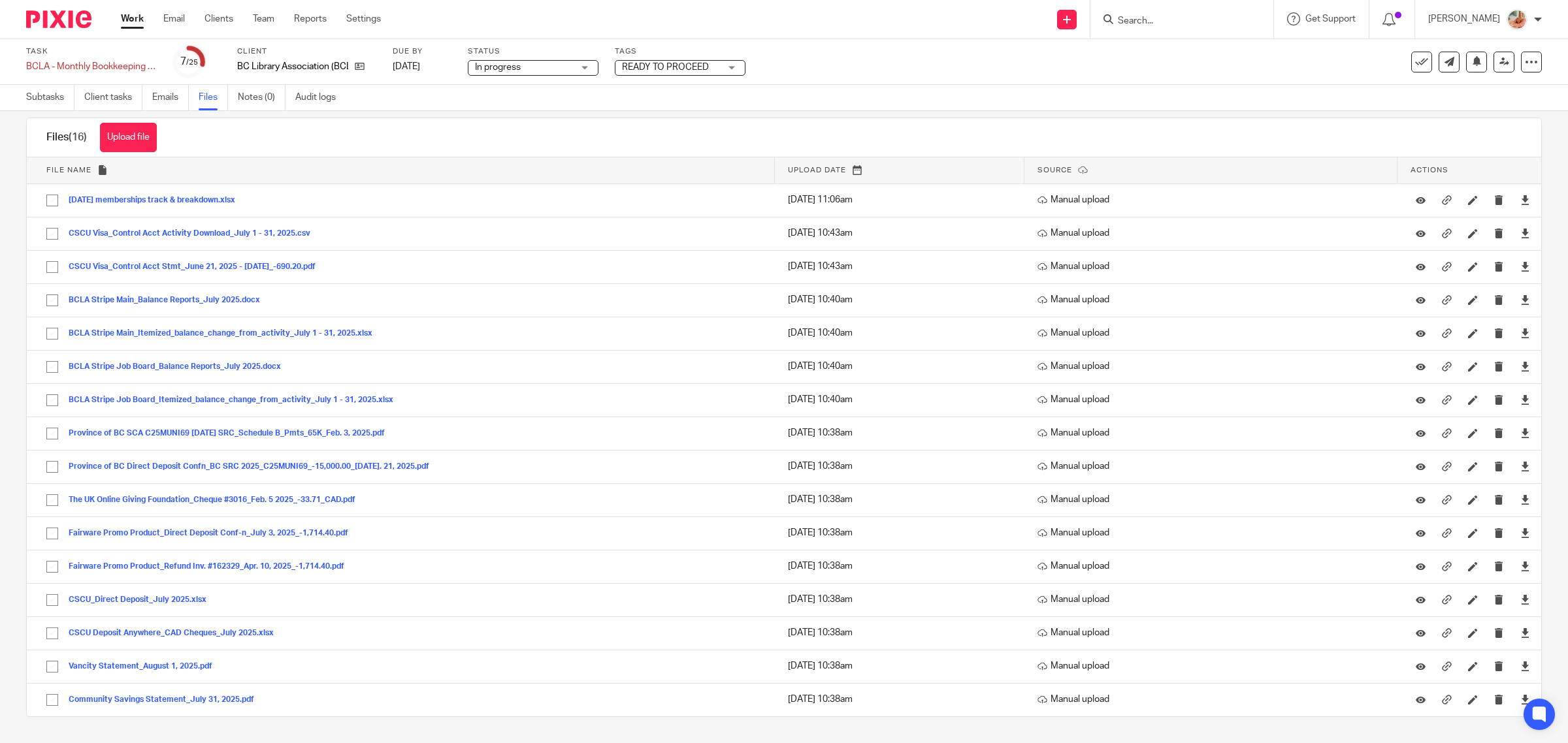
click at [127, 20] on link "Work" at bounding box center [133, 19] width 23 height 13
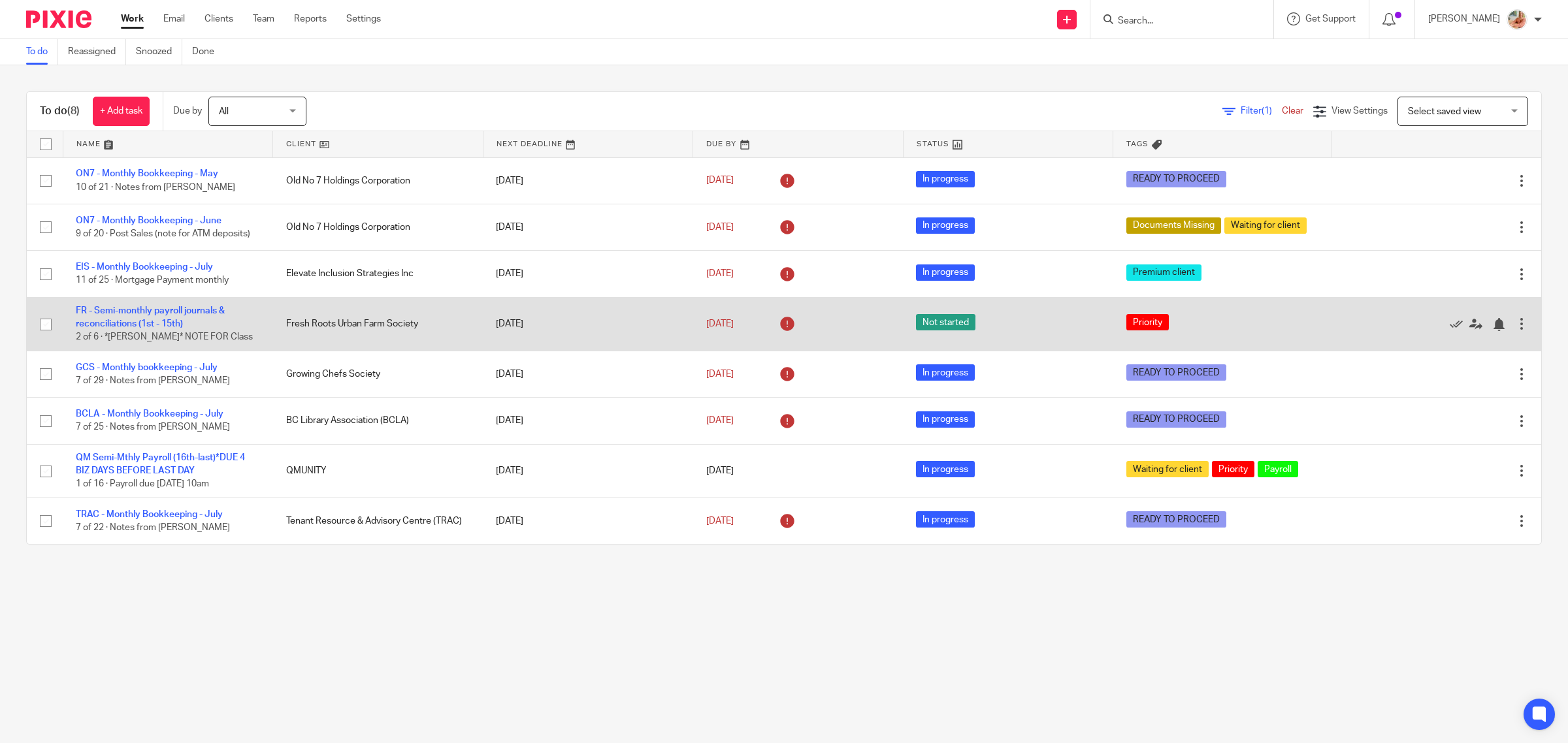
click at [151, 318] on td "FR - Semi-monthly payroll journals & reconciliations (1st - 15th) 2 of 6 · *[PE…" at bounding box center [168, 324] width 211 height 54
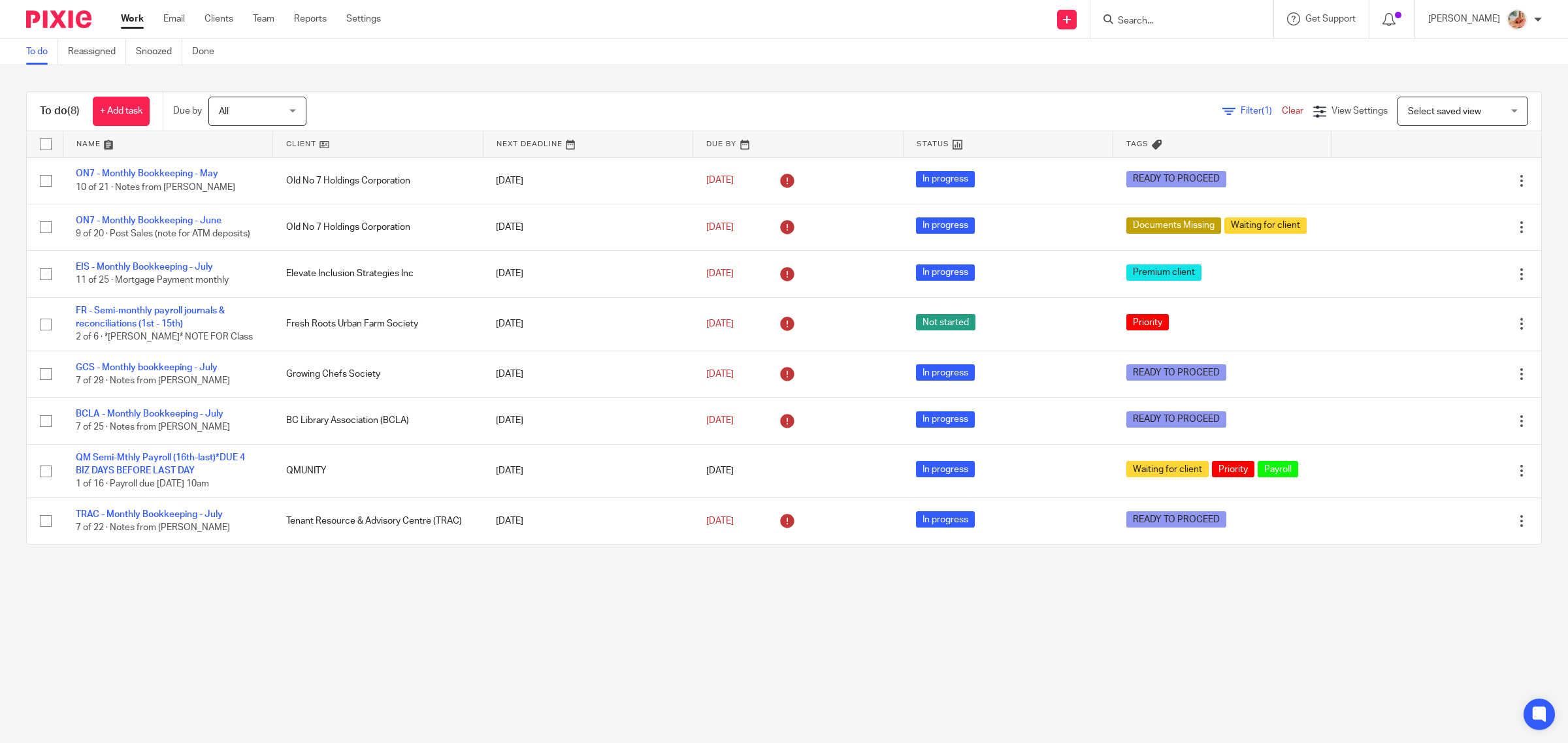
drag, startPoint x: 159, startPoint y: 54, endPoint x: 206, endPoint y: 102, distance: 67.2
click at [159, 53] on link "Snoozed" at bounding box center [160, 52] width 47 height 25
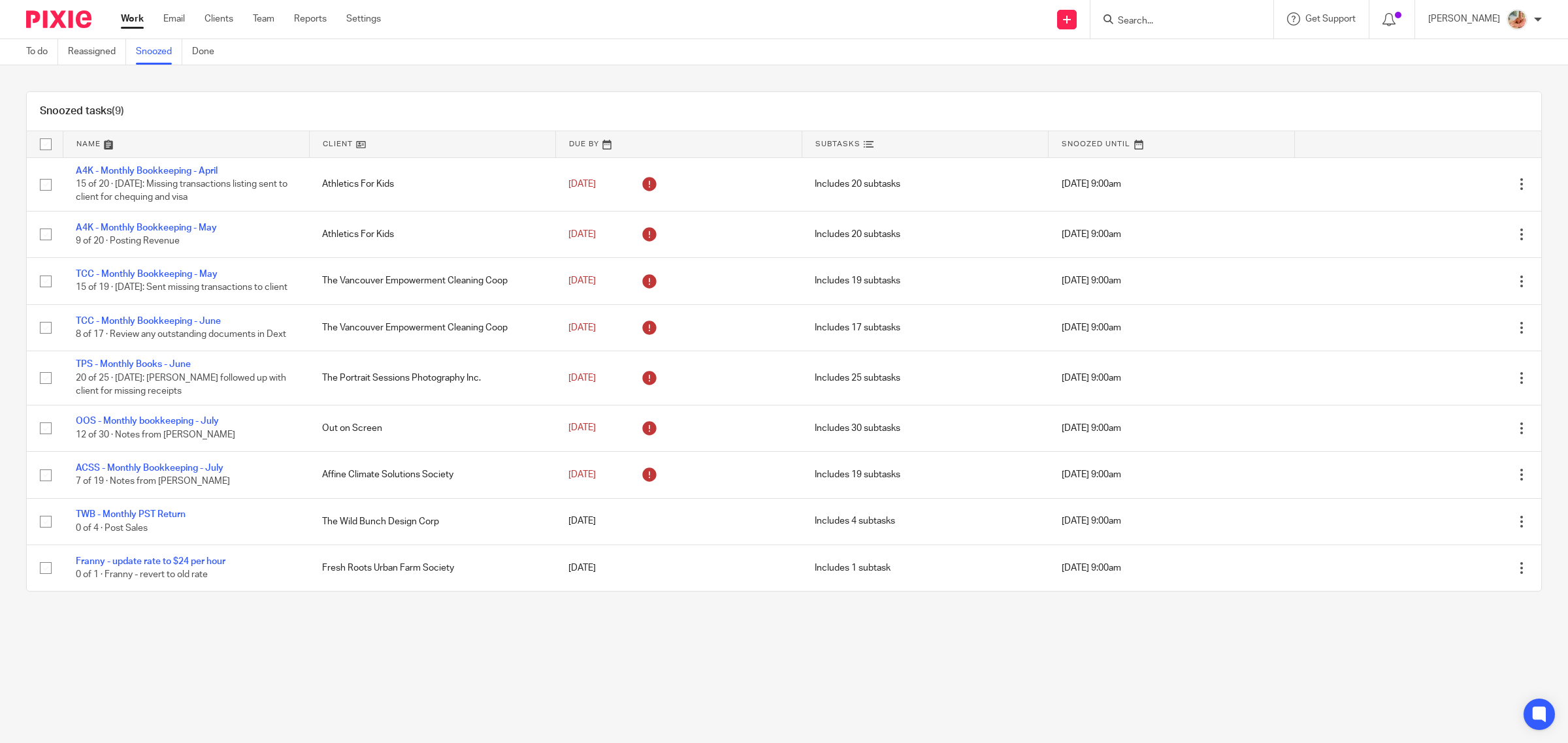
click at [136, 13] on link "Work" at bounding box center [133, 19] width 23 height 13
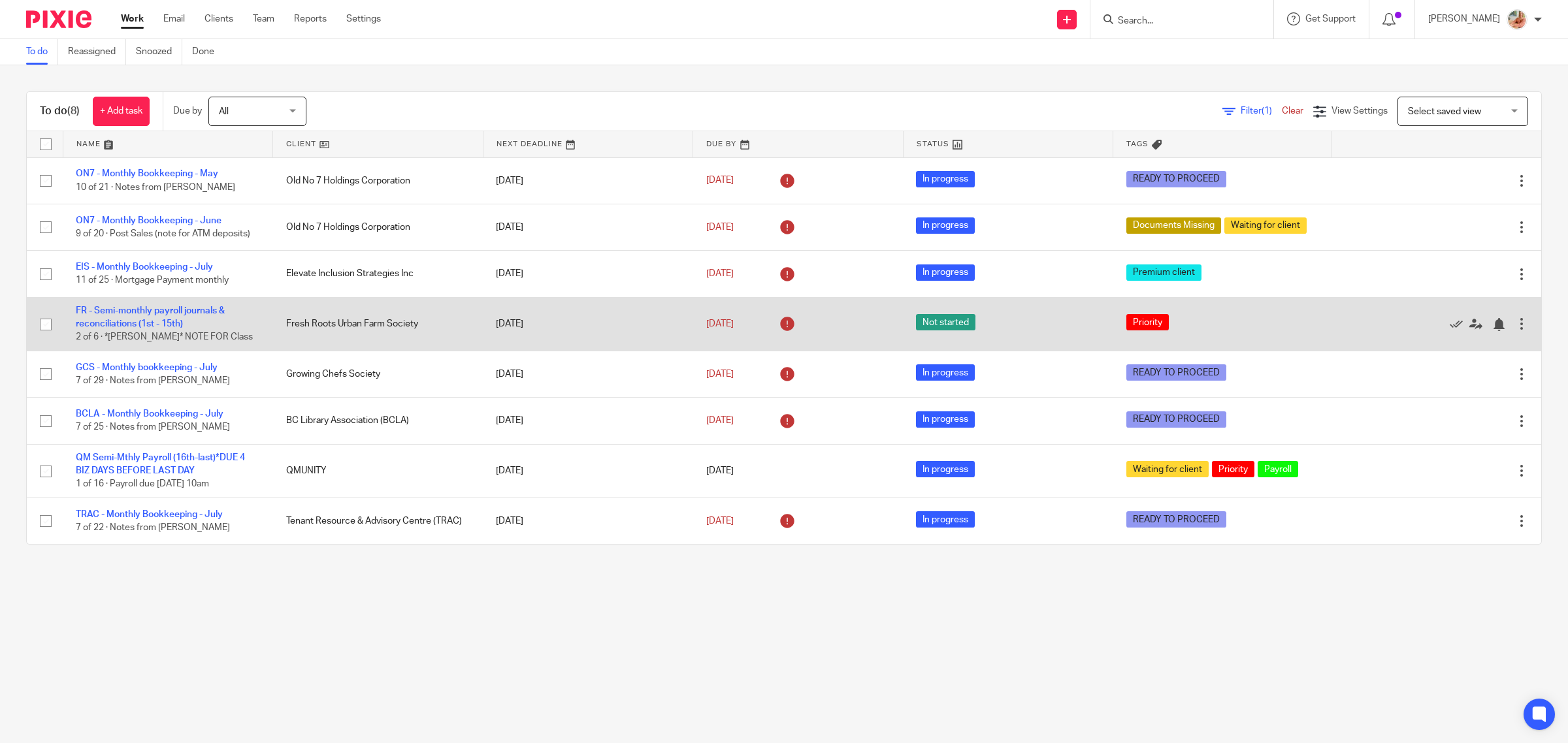
click at [139, 317] on td "FR - Semi-monthly payroll journals & reconciliations (1st - 15th) 2 of 6 · *NIC…" at bounding box center [168, 324] width 211 height 54
click at [162, 312] on link "FR - Semi-monthly payroll journals & reconciliations (1st - 15th)" at bounding box center [151, 317] width 149 height 22
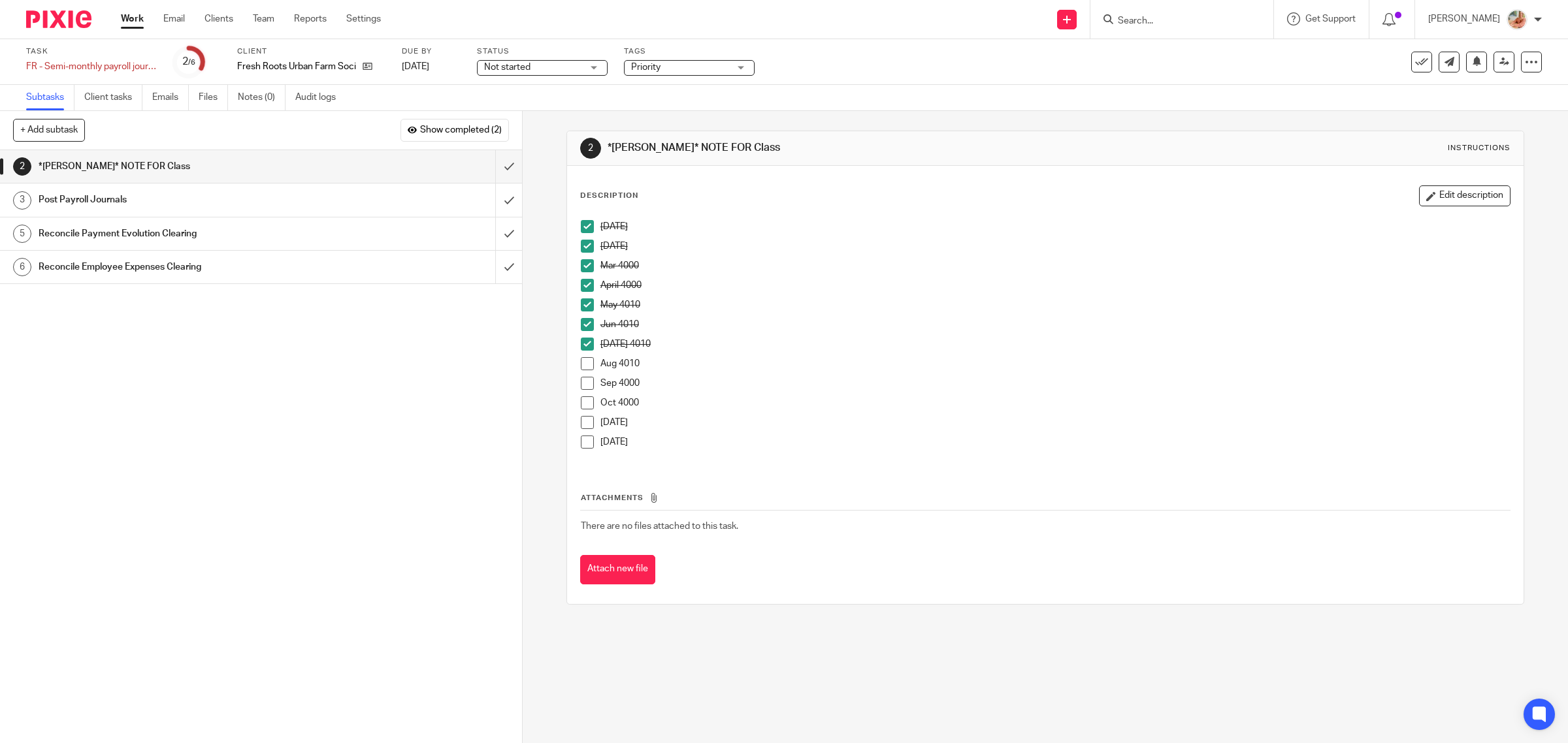
click at [581, 365] on span at bounding box center [587, 364] width 13 height 13
click at [490, 168] on input "submit" at bounding box center [261, 167] width 522 height 32
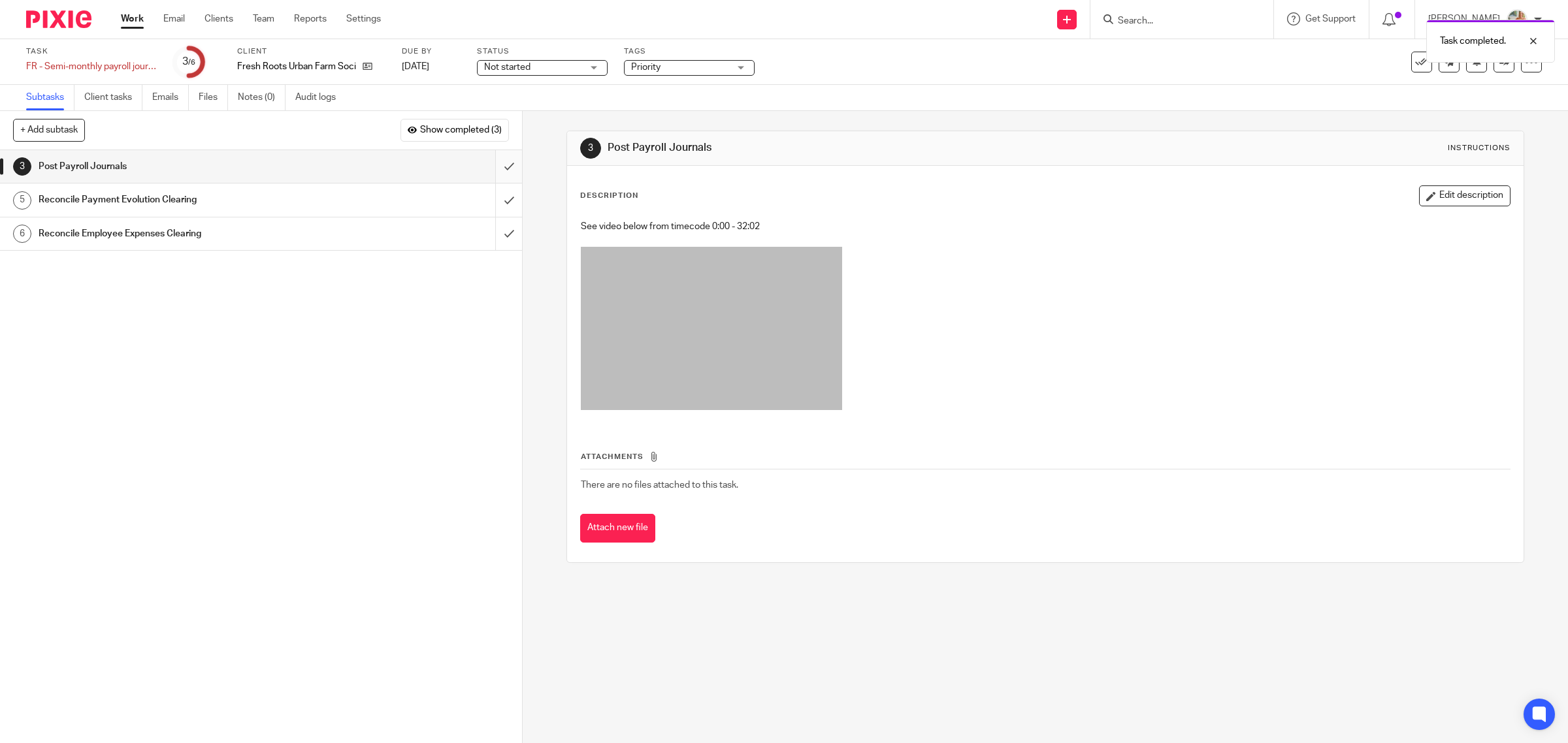
click at [485, 165] on input "submit" at bounding box center [261, 167] width 522 height 32
click at [490, 201] on input "submit" at bounding box center [261, 200] width 522 height 32
click at [492, 234] on input "submit" at bounding box center [261, 234] width 522 height 32
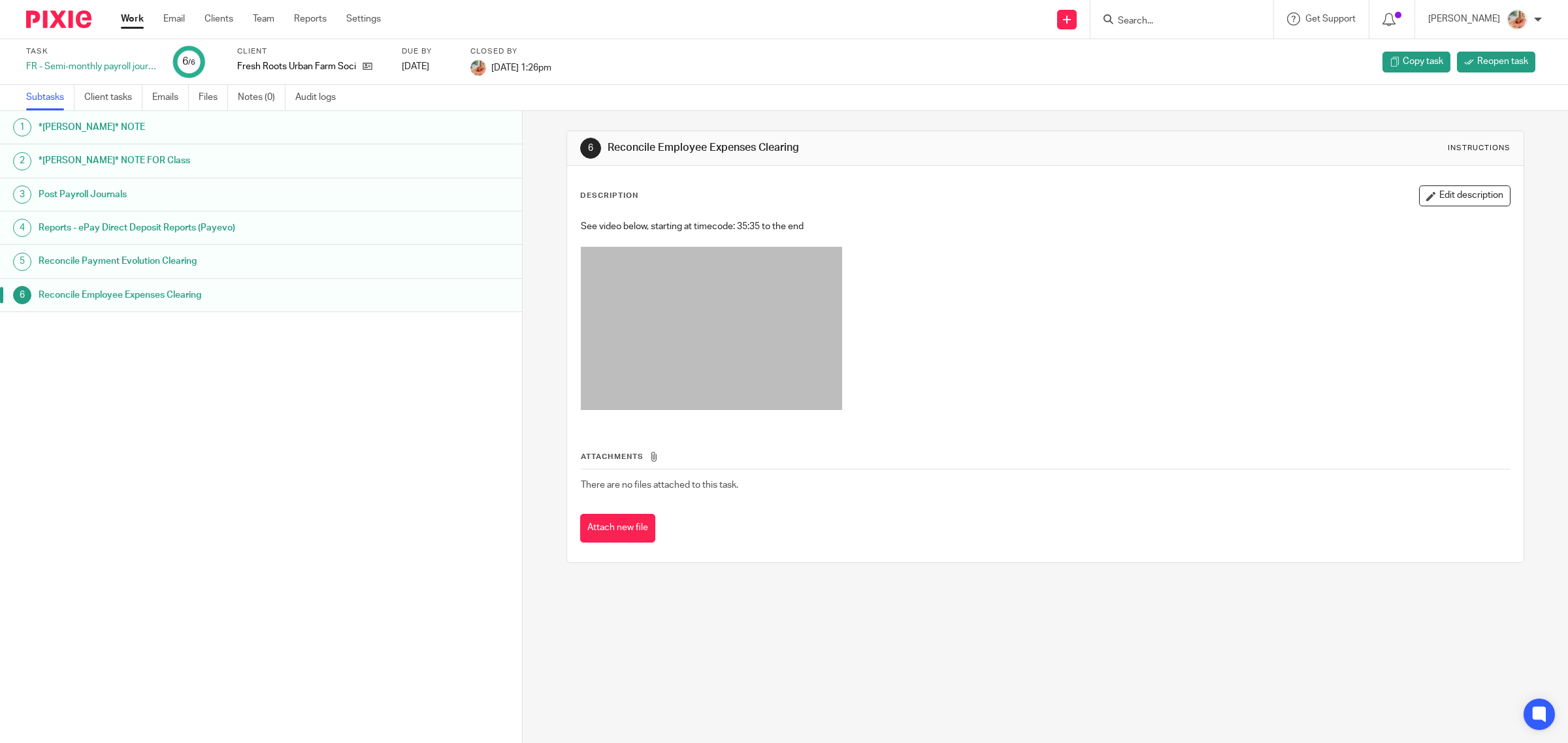
click at [124, 13] on link "Work" at bounding box center [133, 19] width 23 height 13
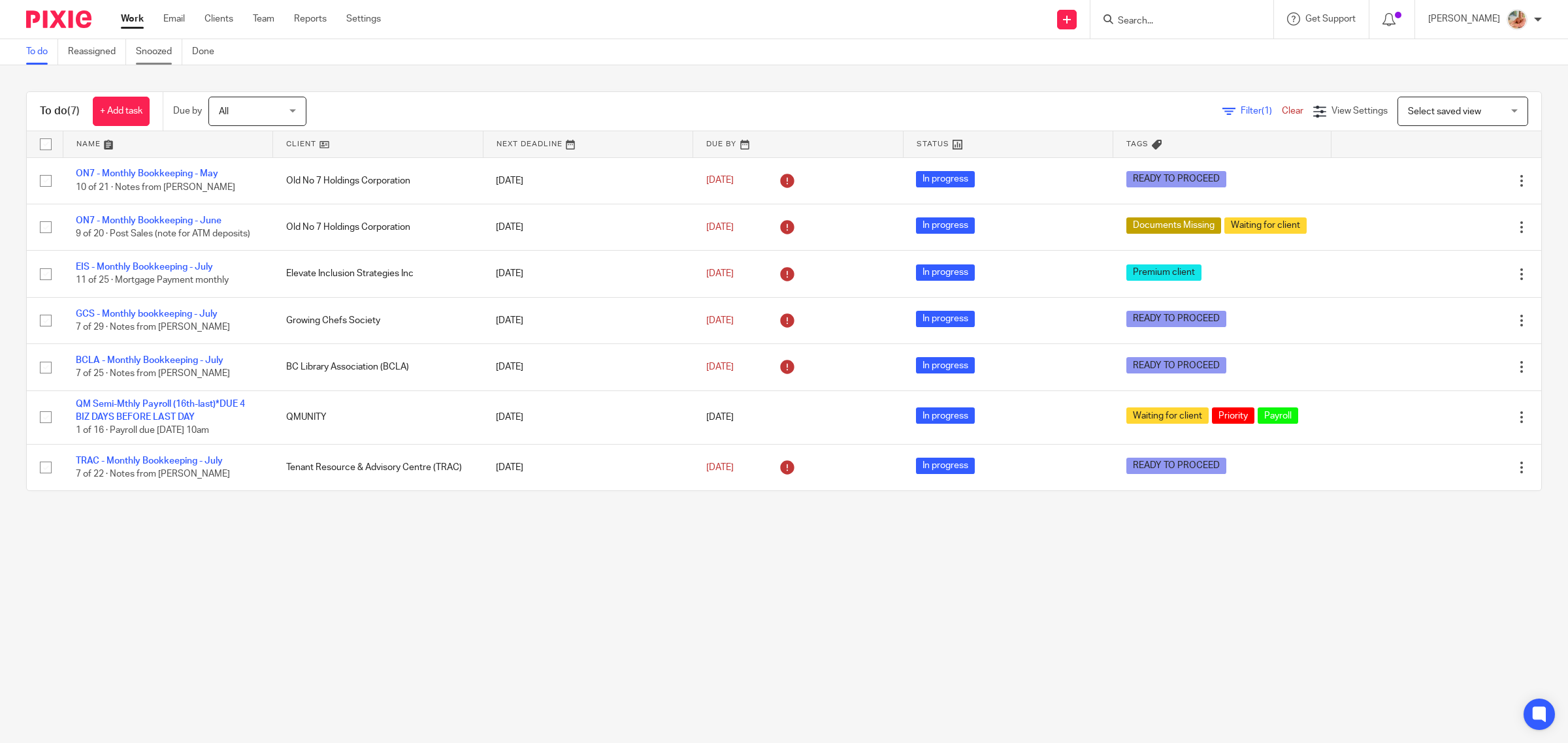
click at [157, 49] on link "Snoozed" at bounding box center [160, 52] width 47 height 25
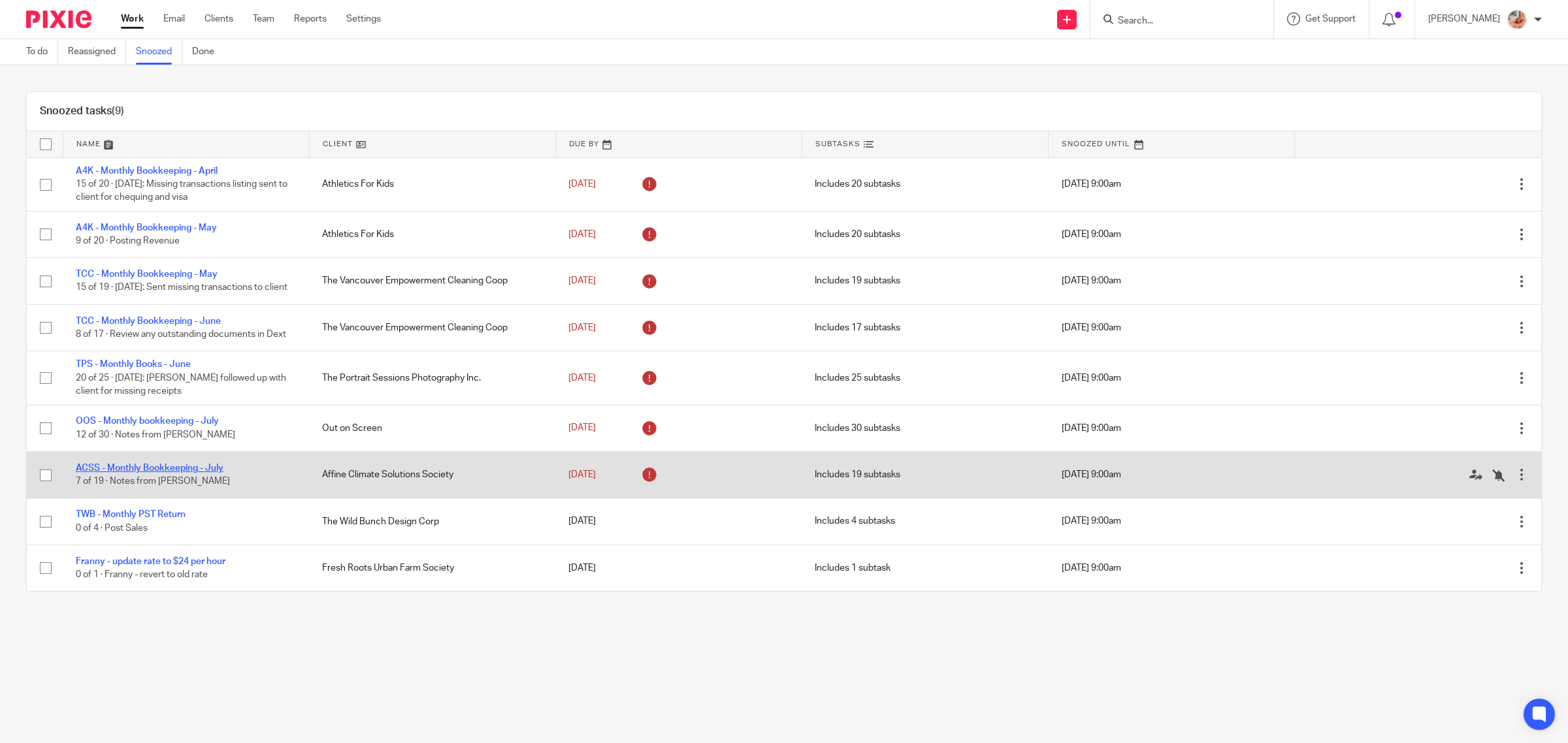
click at [175, 471] on link "ACSS - Monthly Bookkeeping - July" at bounding box center [150, 468] width 148 height 9
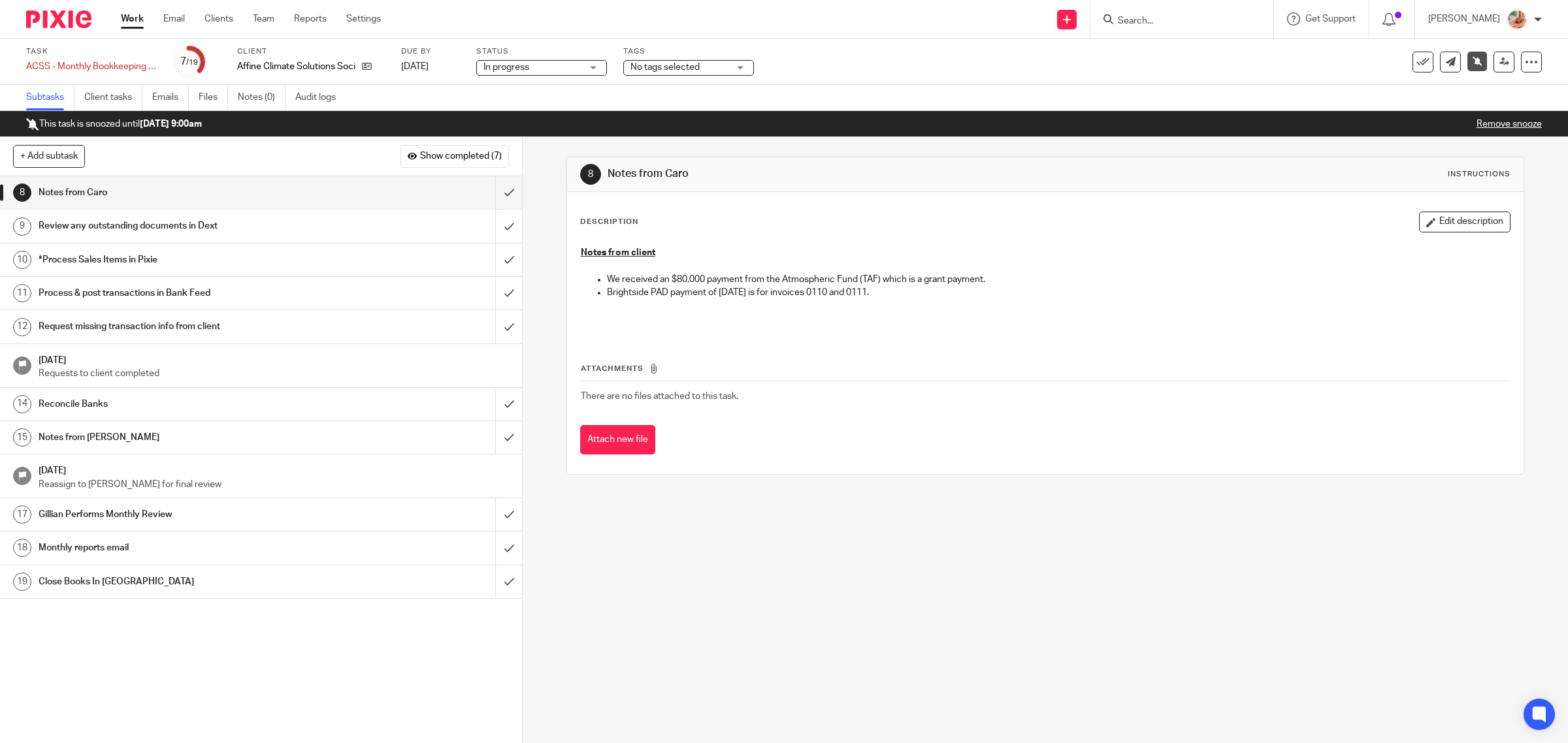
click at [129, 18] on link "Work" at bounding box center [133, 19] width 23 height 13
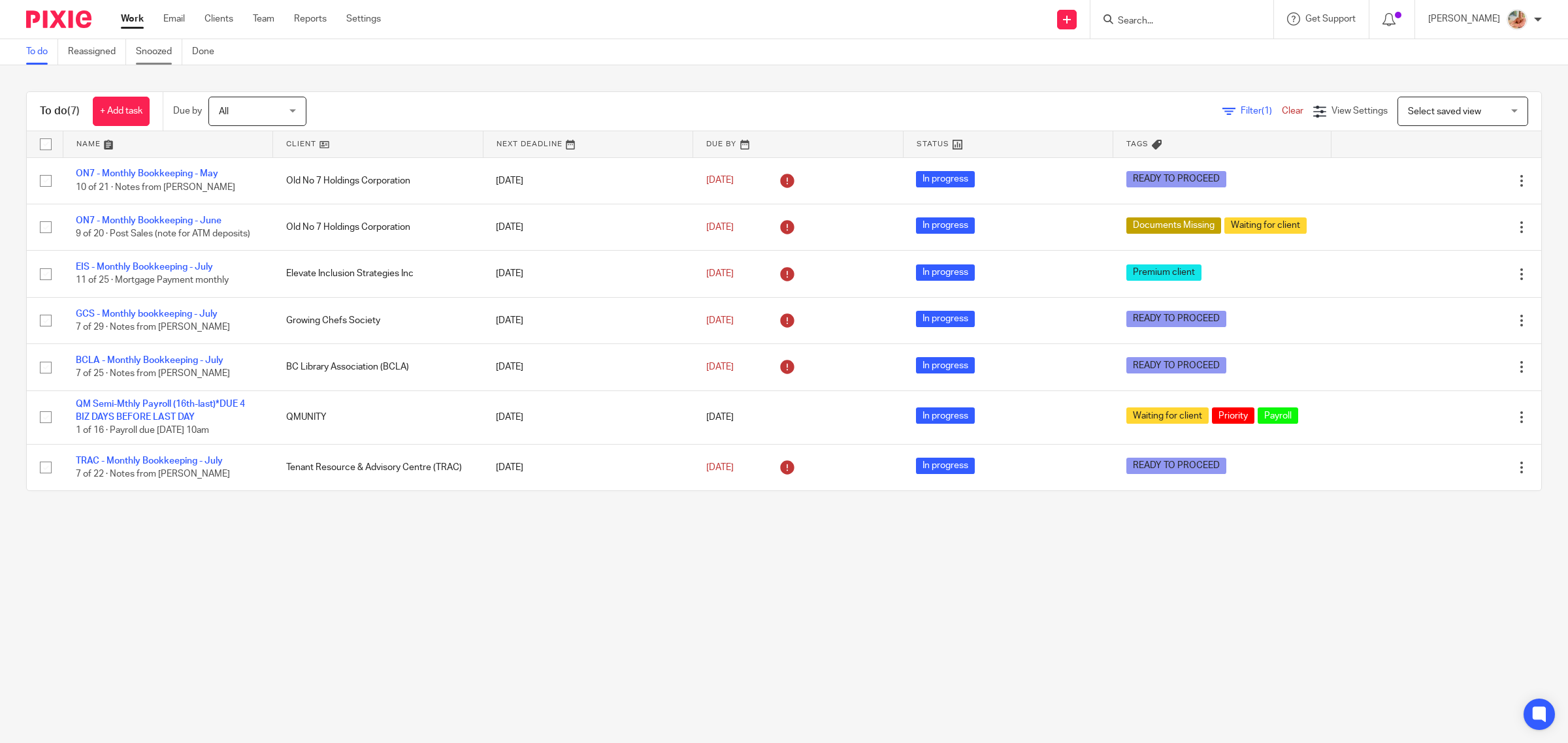
click at [161, 49] on link "Snoozed" at bounding box center [160, 52] width 47 height 25
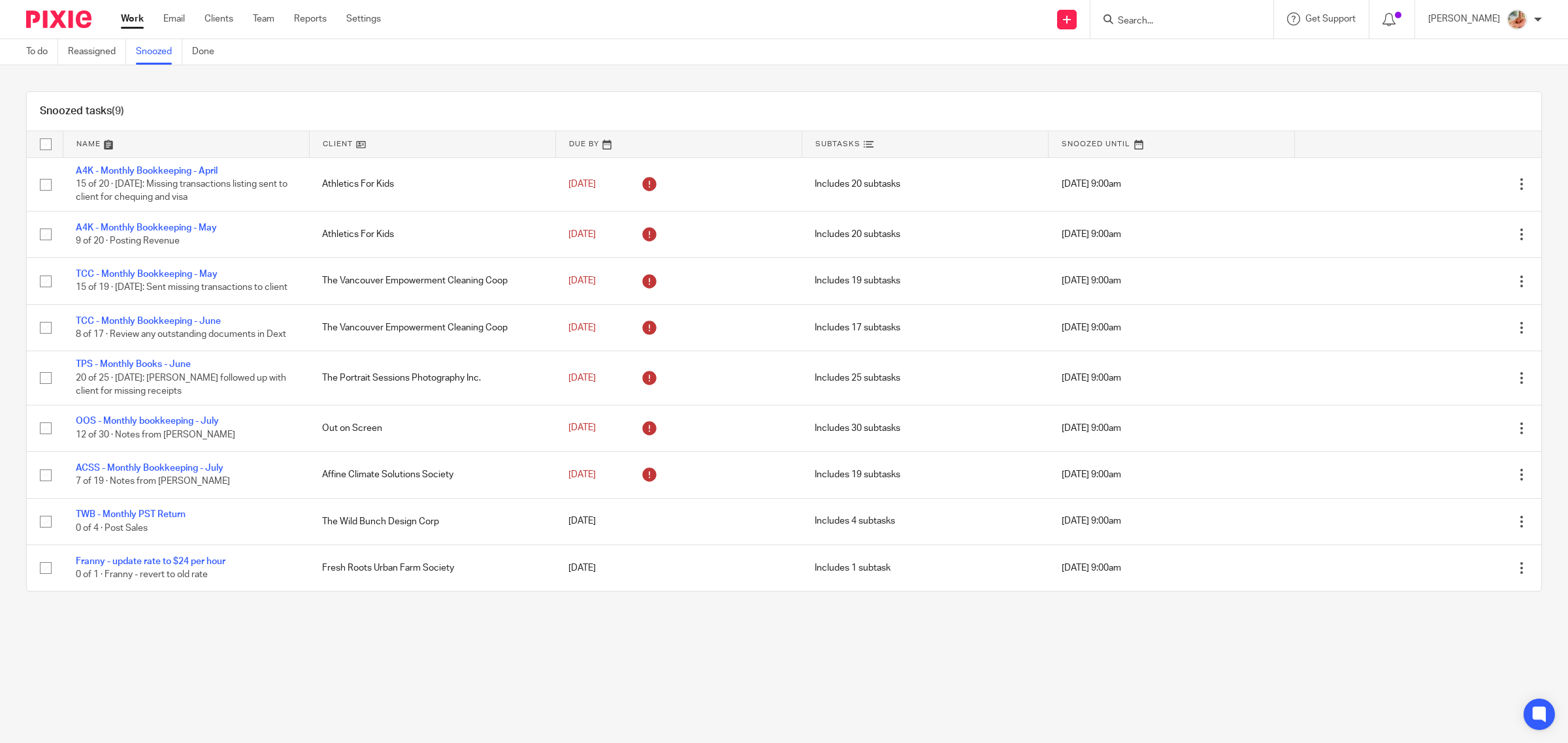
click at [129, 21] on link "Work" at bounding box center [133, 19] width 23 height 13
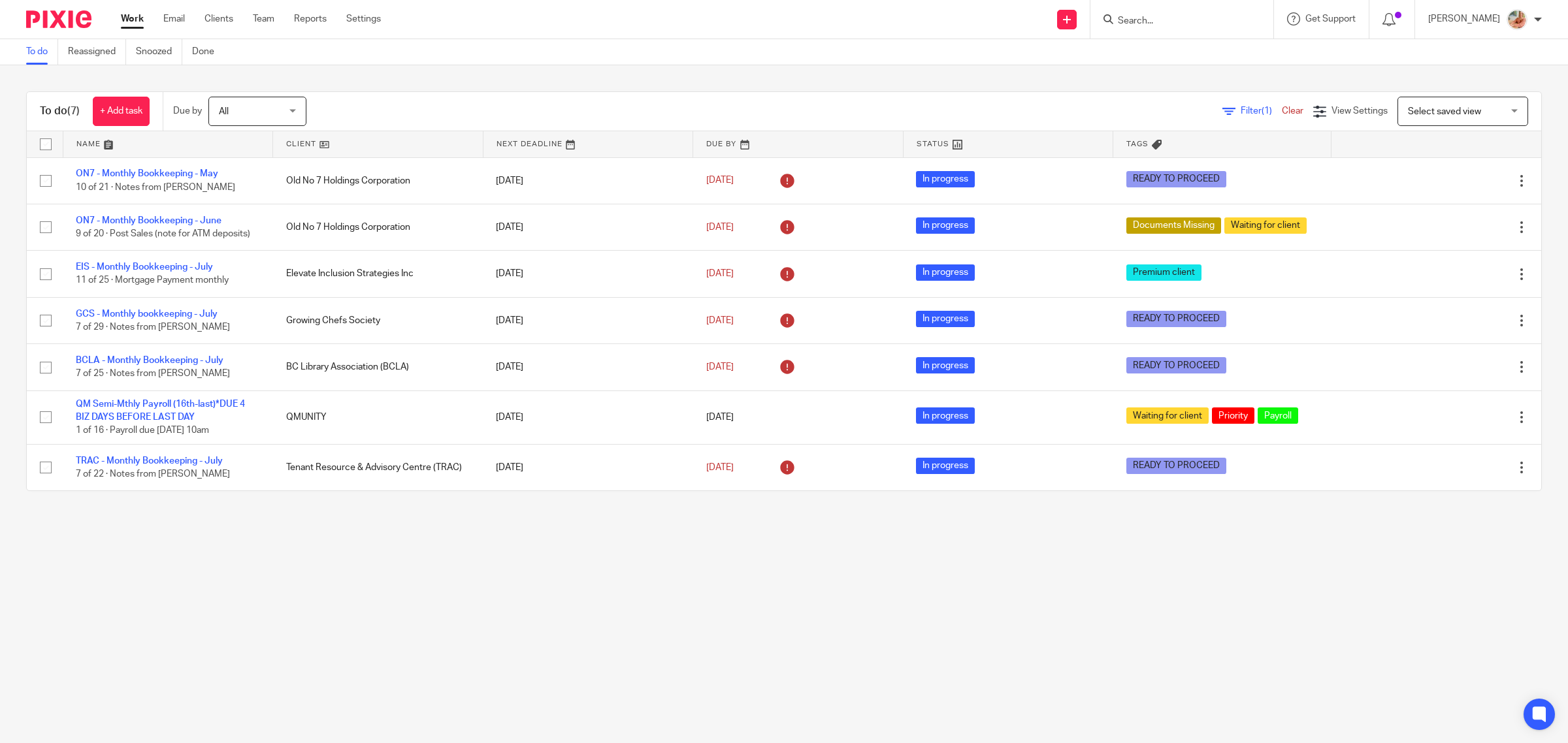
drag, startPoint x: 149, startPoint y: 53, endPoint x: 175, endPoint y: 73, distance: 32.8
click at [149, 52] on link "Snoozed" at bounding box center [160, 52] width 47 height 25
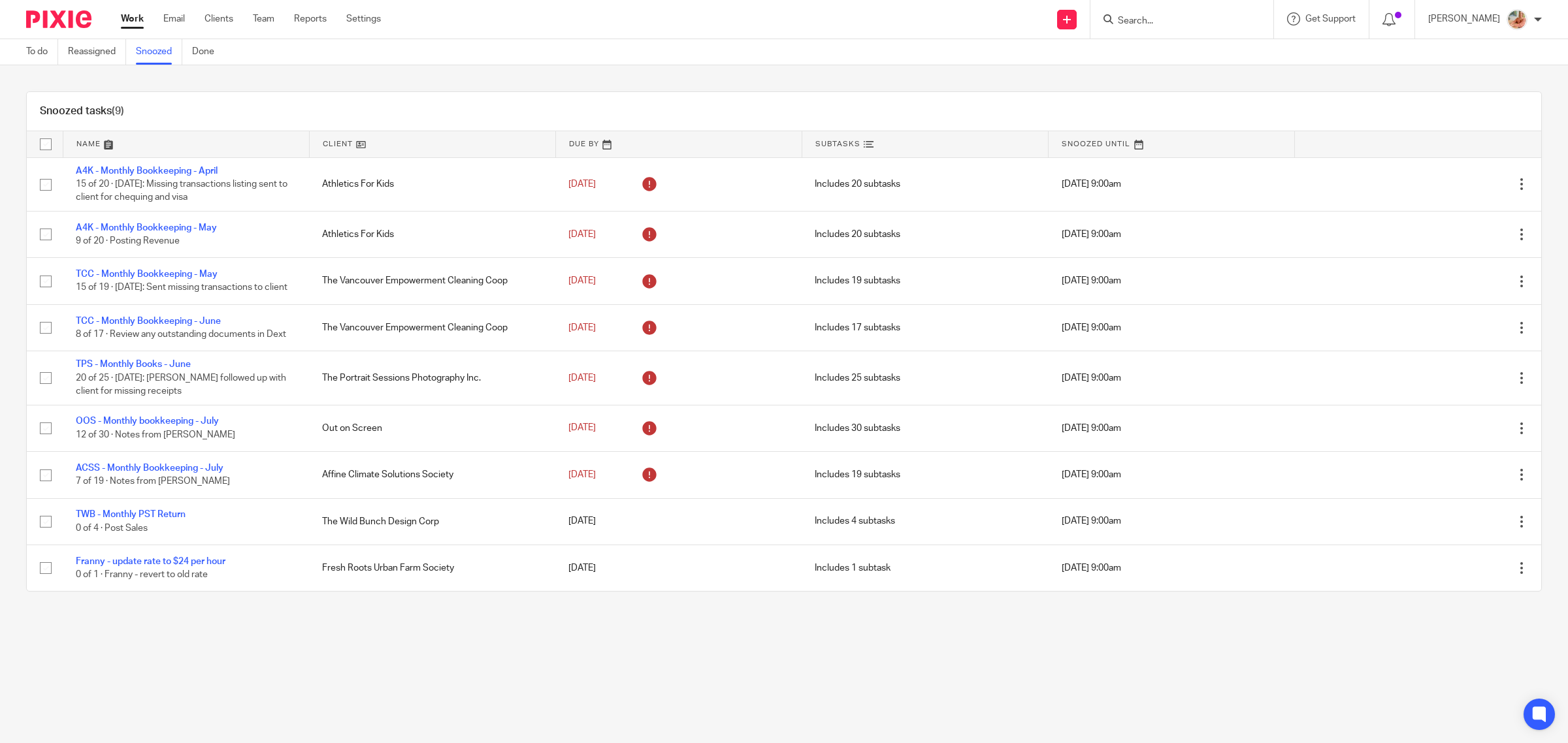
click at [133, 20] on link "Work" at bounding box center [133, 19] width 23 height 13
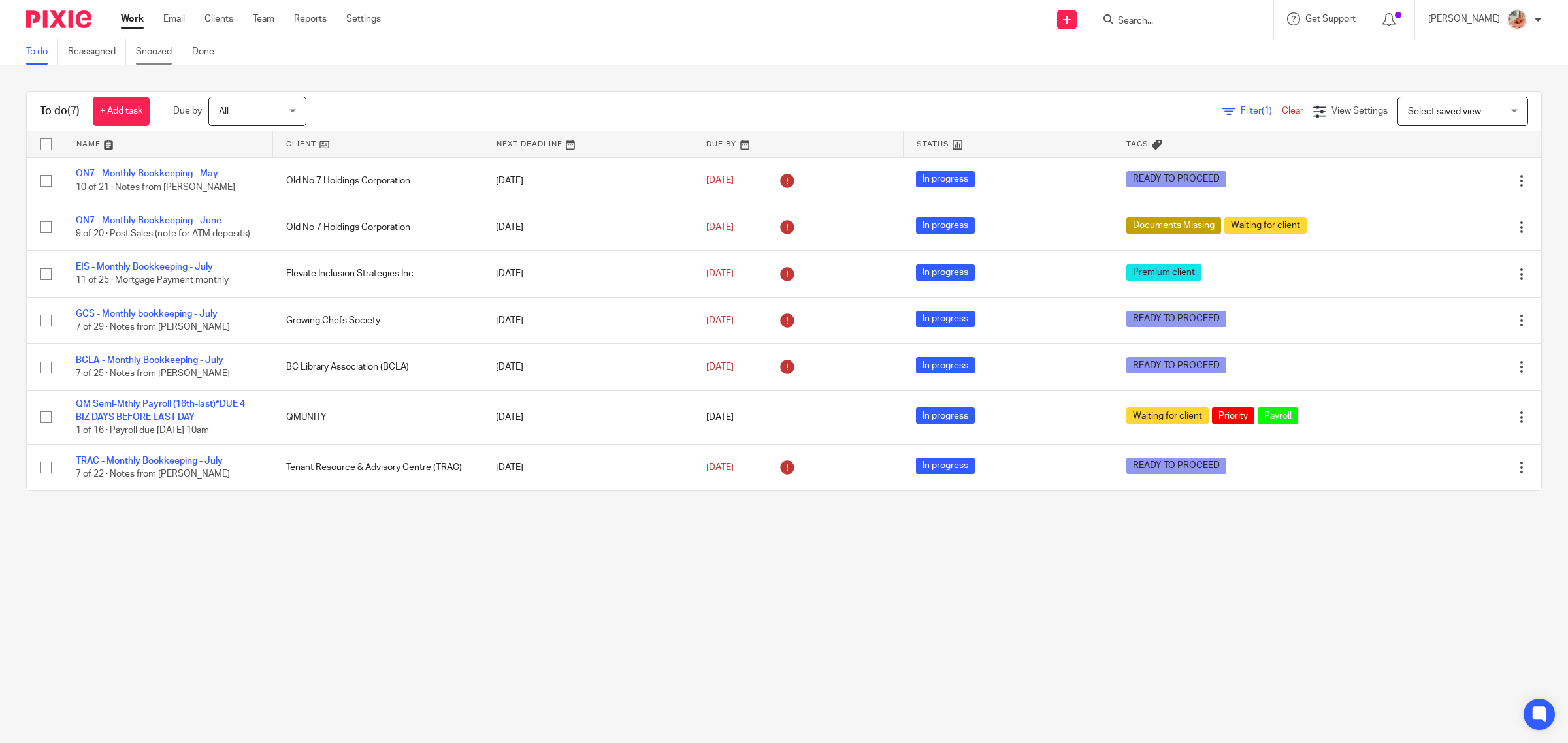
click at [161, 49] on link "Snoozed" at bounding box center [160, 52] width 47 height 25
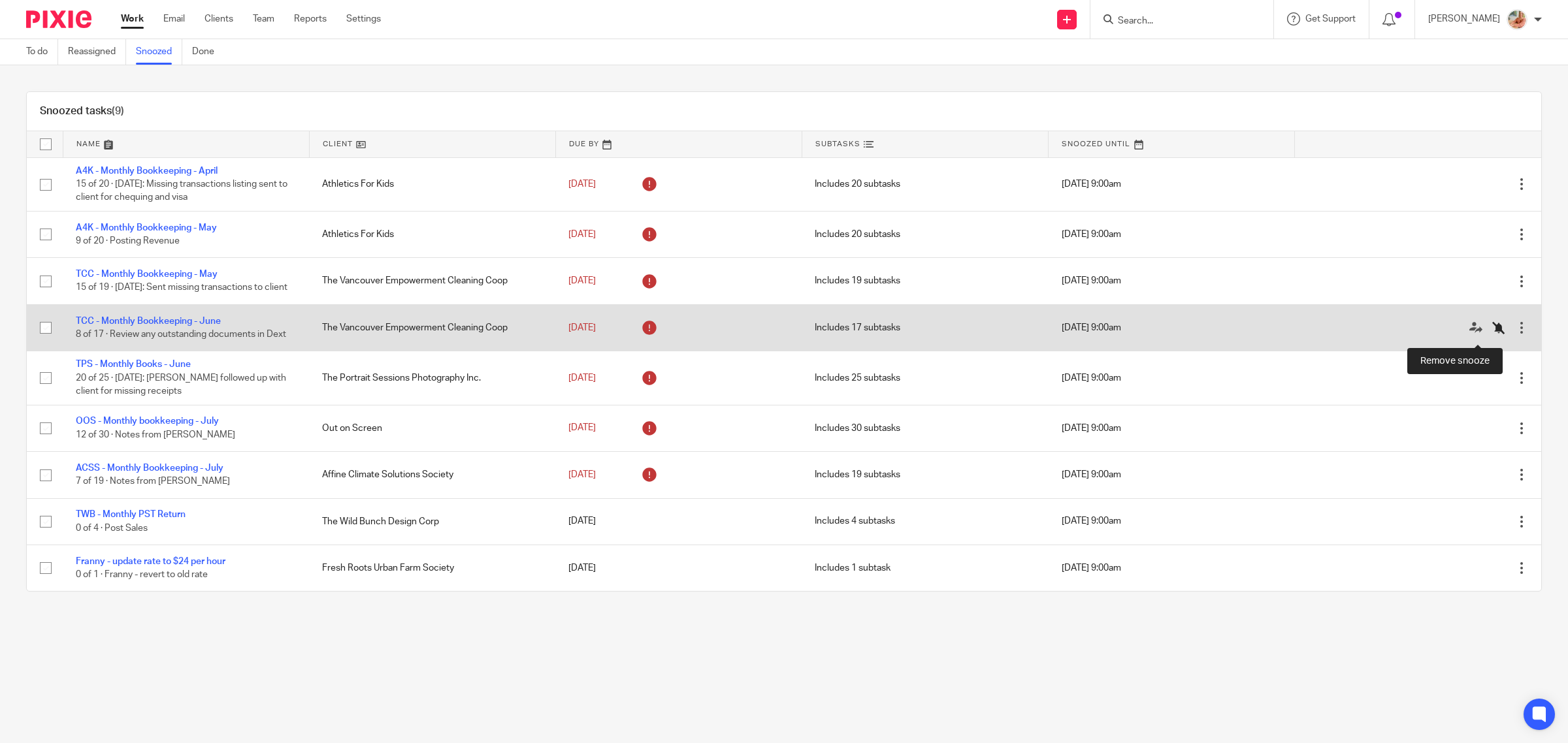
click at [1493, 334] on icon at bounding box center [1499, 328] width 13 height 13
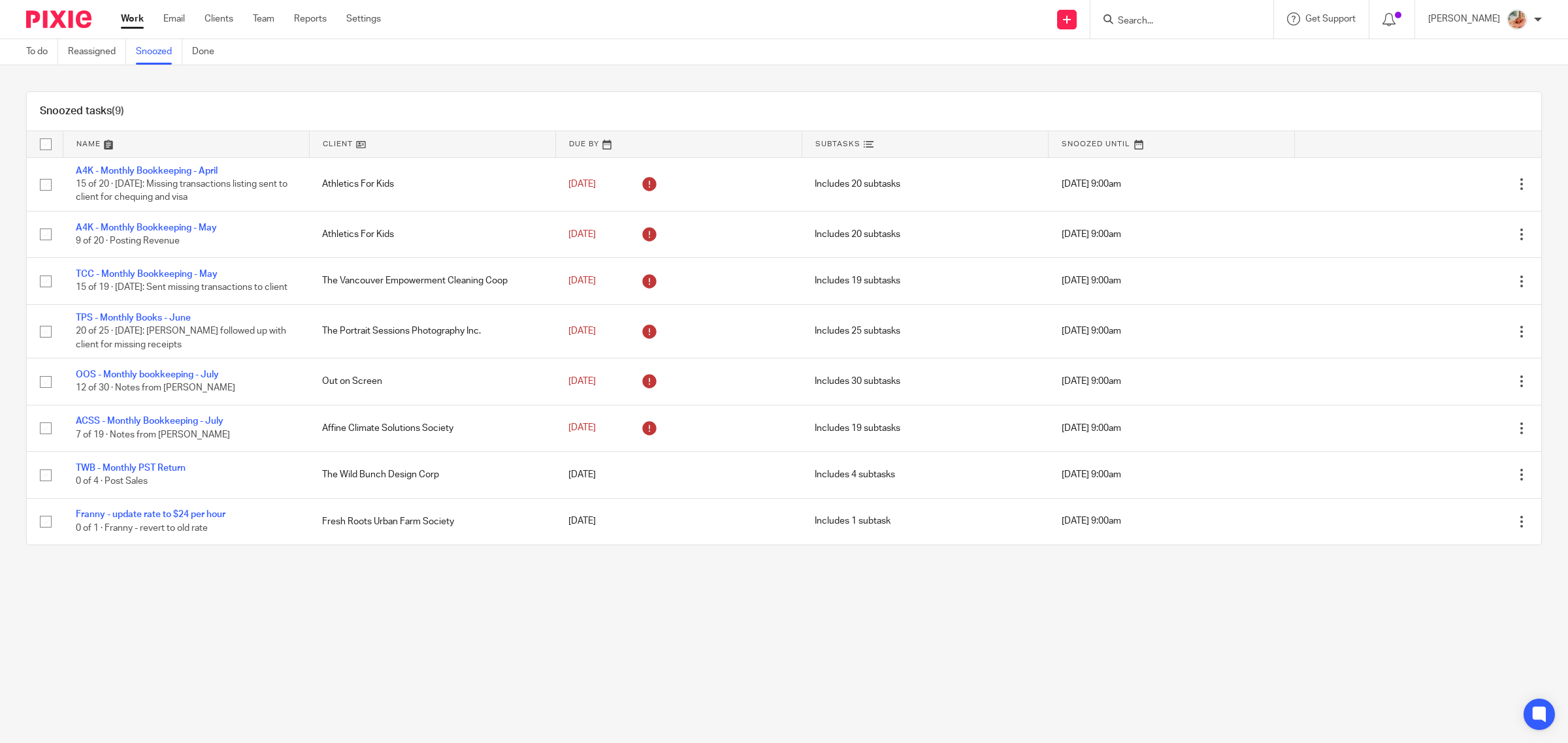
click at [133, 21] on link "Work" at bounding box center [133, 19] width 23 height 13
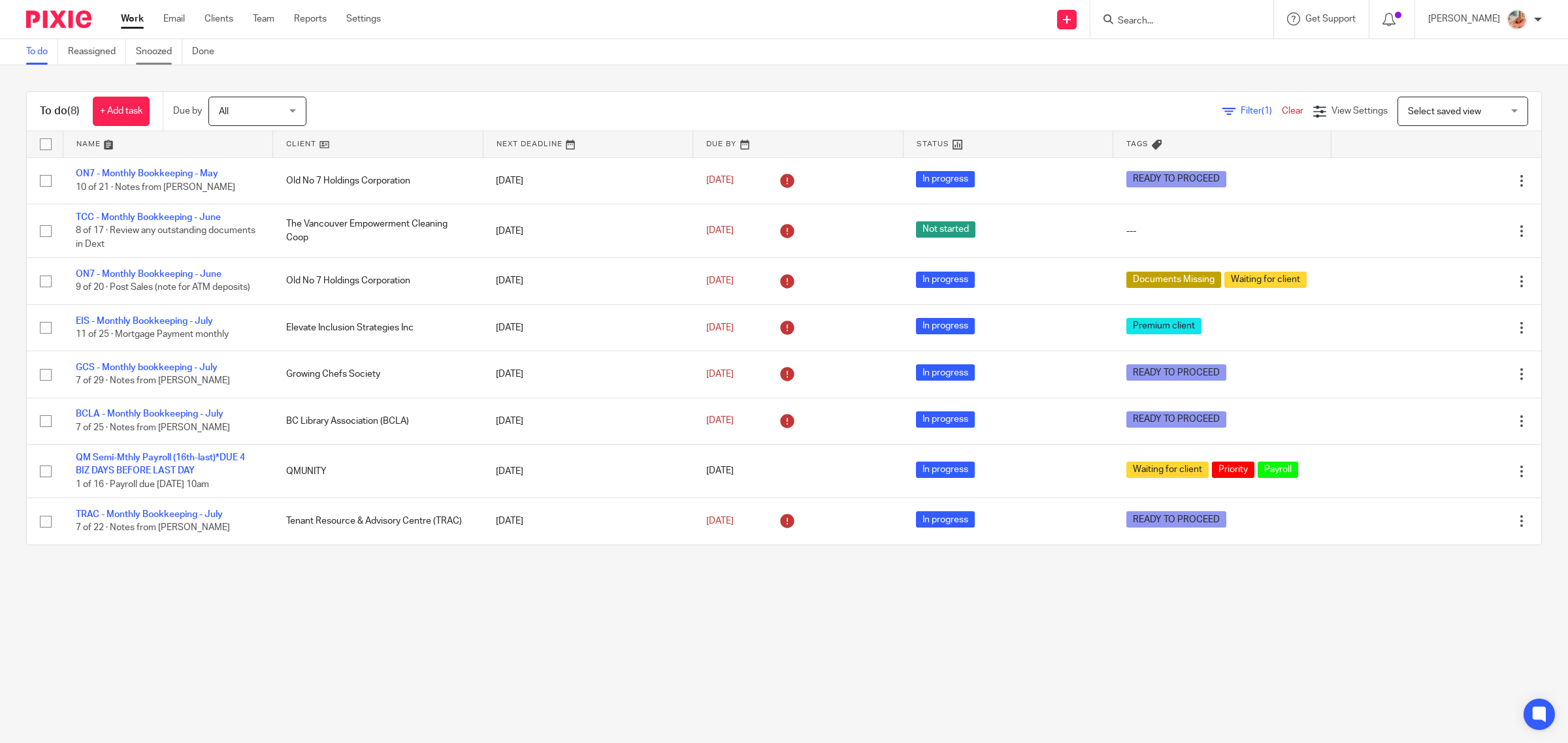
click at [149, 52] on link "Snoozed" at bounding box center [160, 52] width 47 height 25
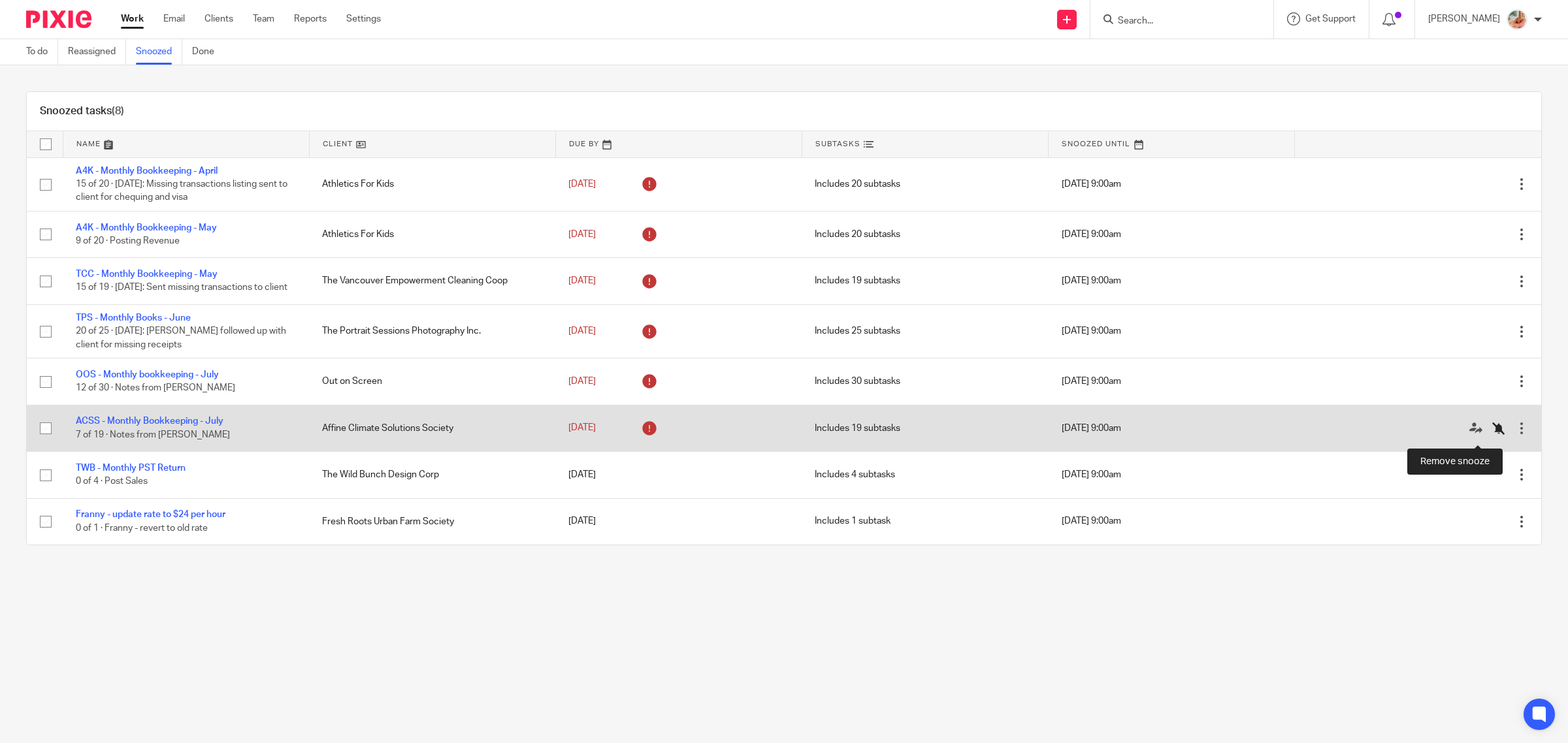
click at [1493, 435] on icon at bounding box center [1499, 428] width 13 height 13
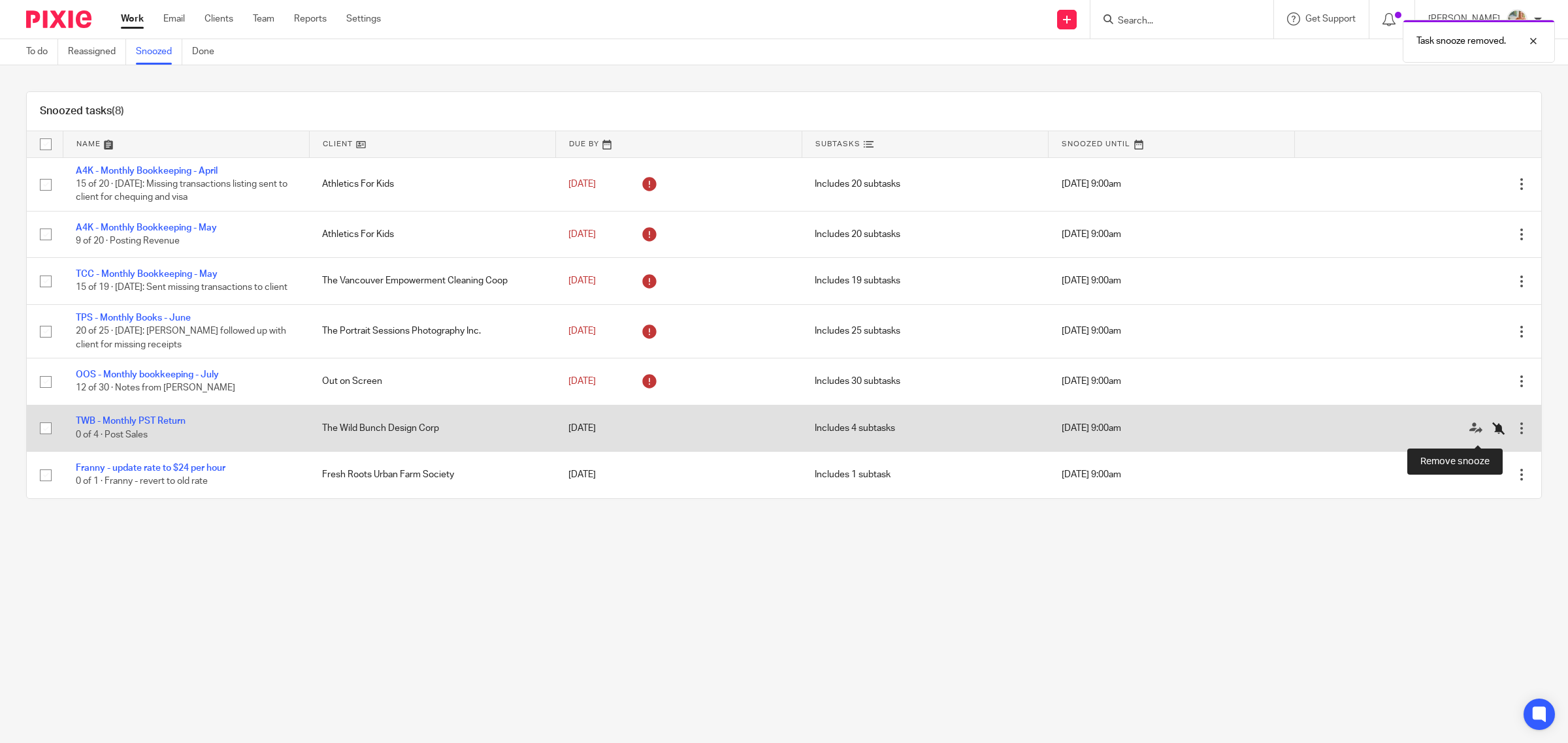
click at [1493, 435] on icon at bounding box center [1499, 428] width 13 height 13
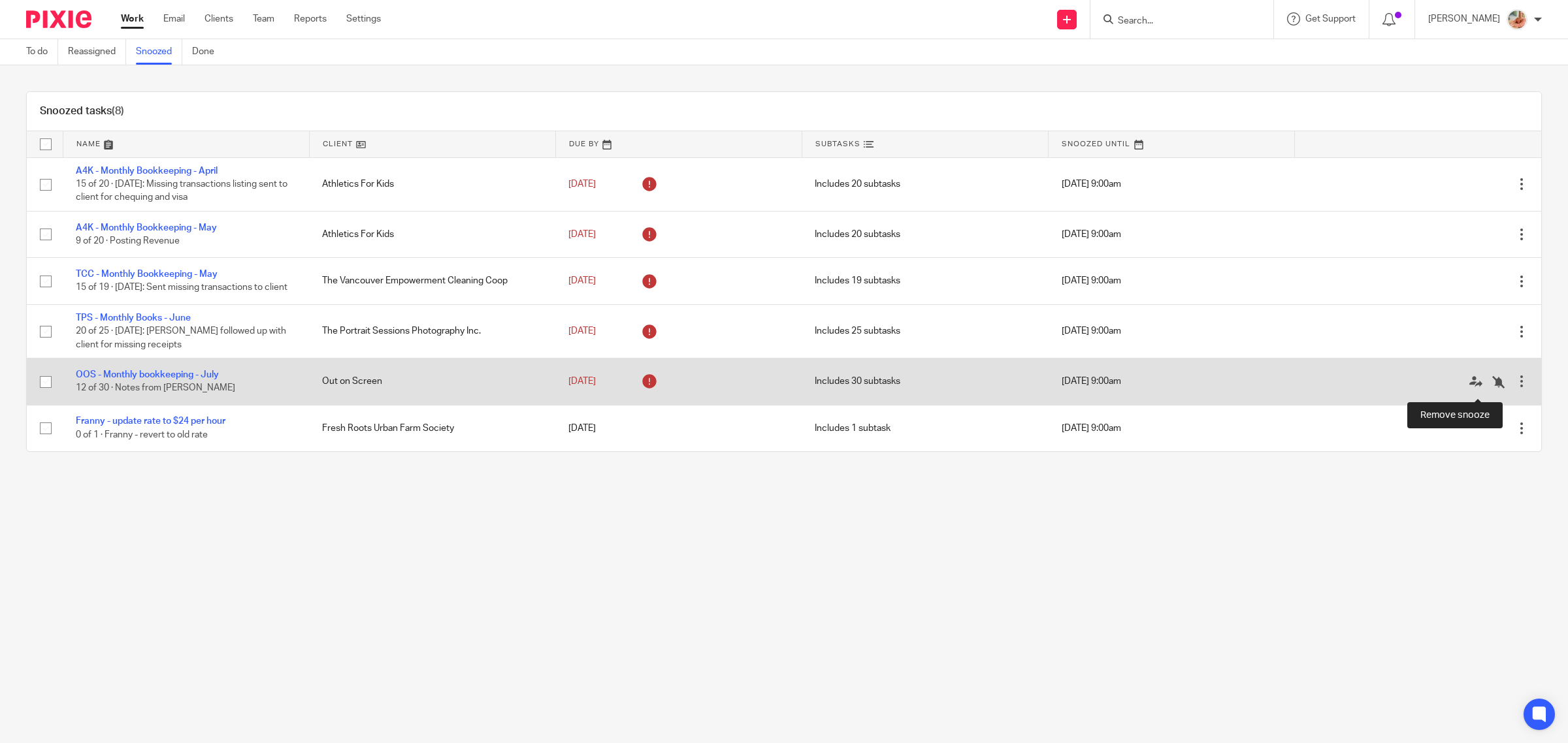
drag, startPoint x: 1472, startPoint y: 384, endPoint x: 1186, endPoint y: 374, distance: 286.2
click at [1493, 384] on icon at bounding box center [1499, 382] width 13 height 13
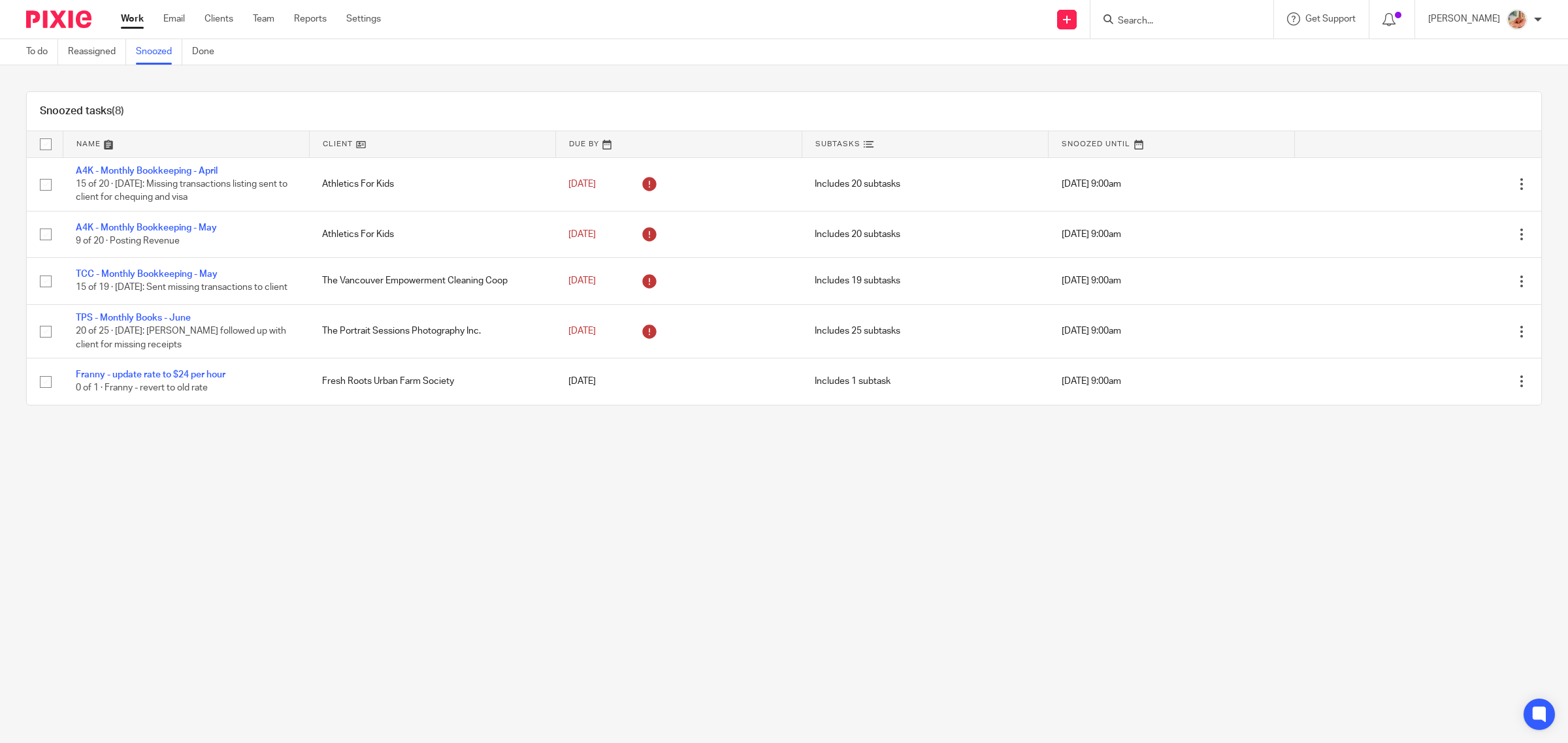
click at [128, 17] on link "Work" at bounding box center [133, 19] width 23 height 13
